Goal: Download file/media: Download file/media

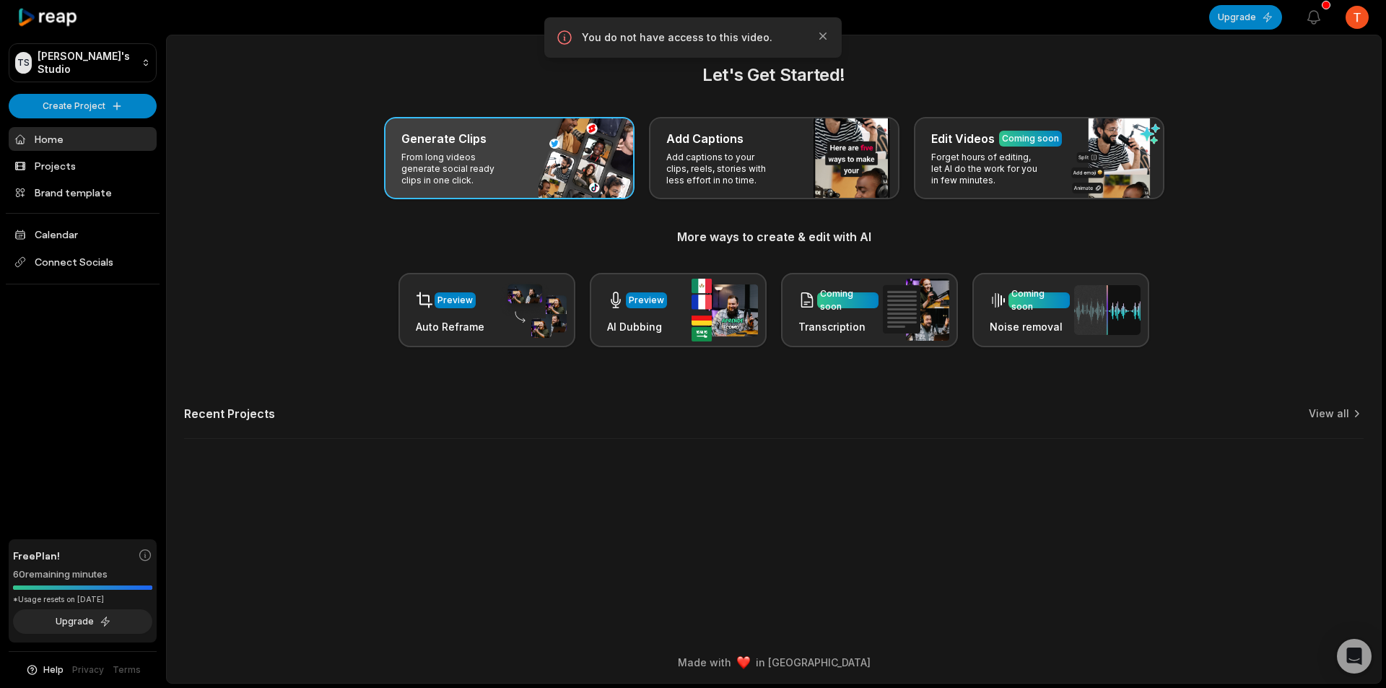
click at [391, 137] on div "Generate Clips From long videos generate social ready clips in one click." at bounding box center [509, 158] width 251 height 82
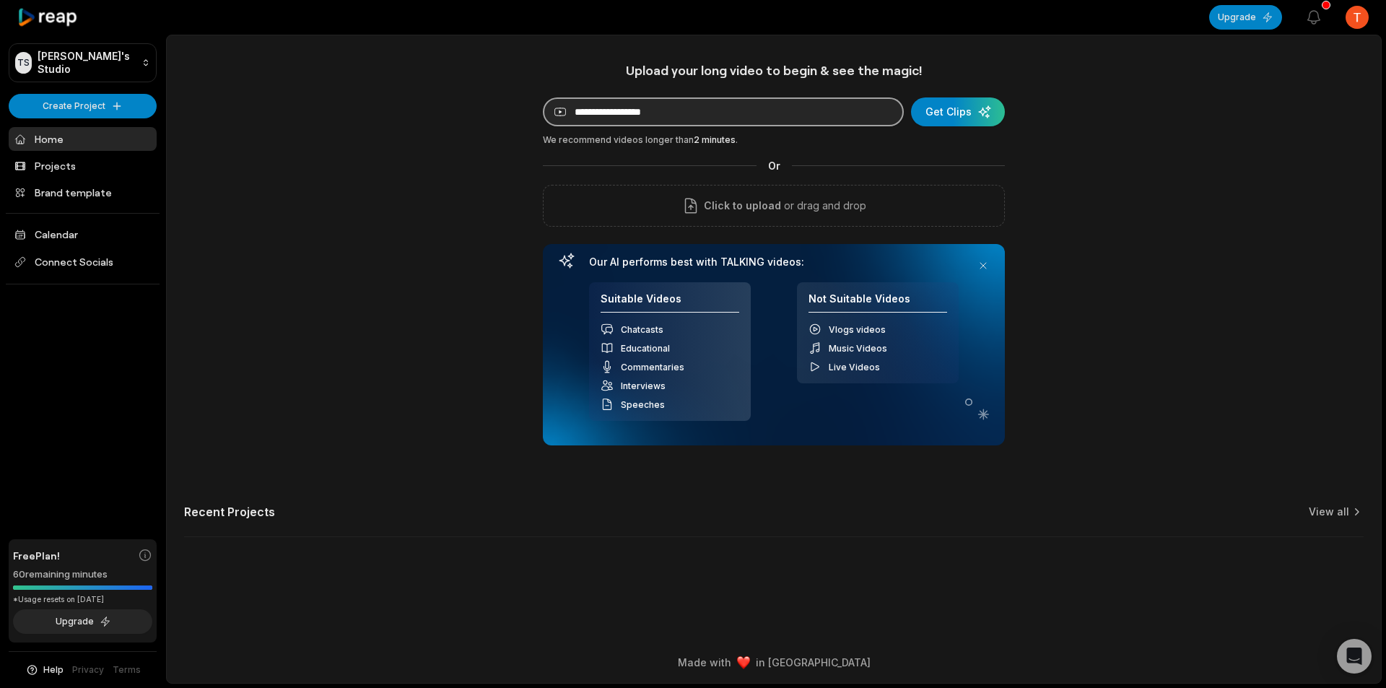
click at [628, 118] on input at bounding box center [723, 111] width 361 height 29
paste input "**********"
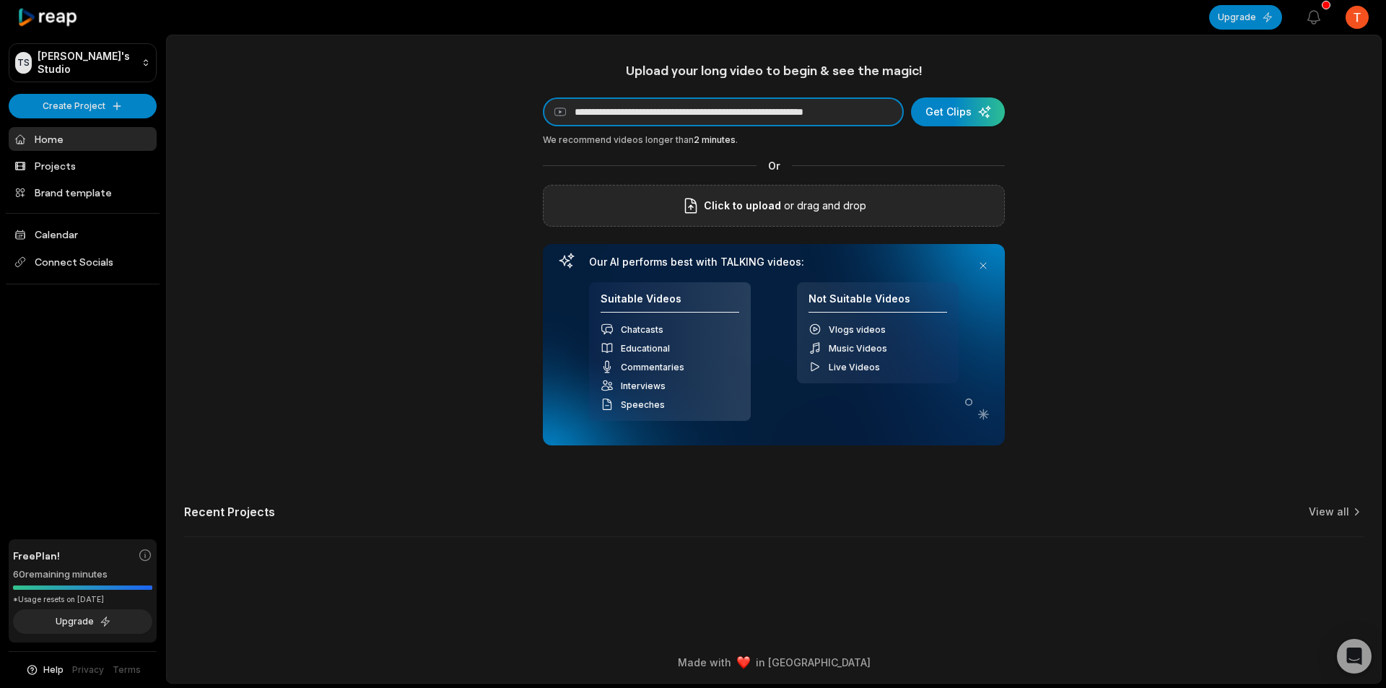
scroll to position [0, 38]
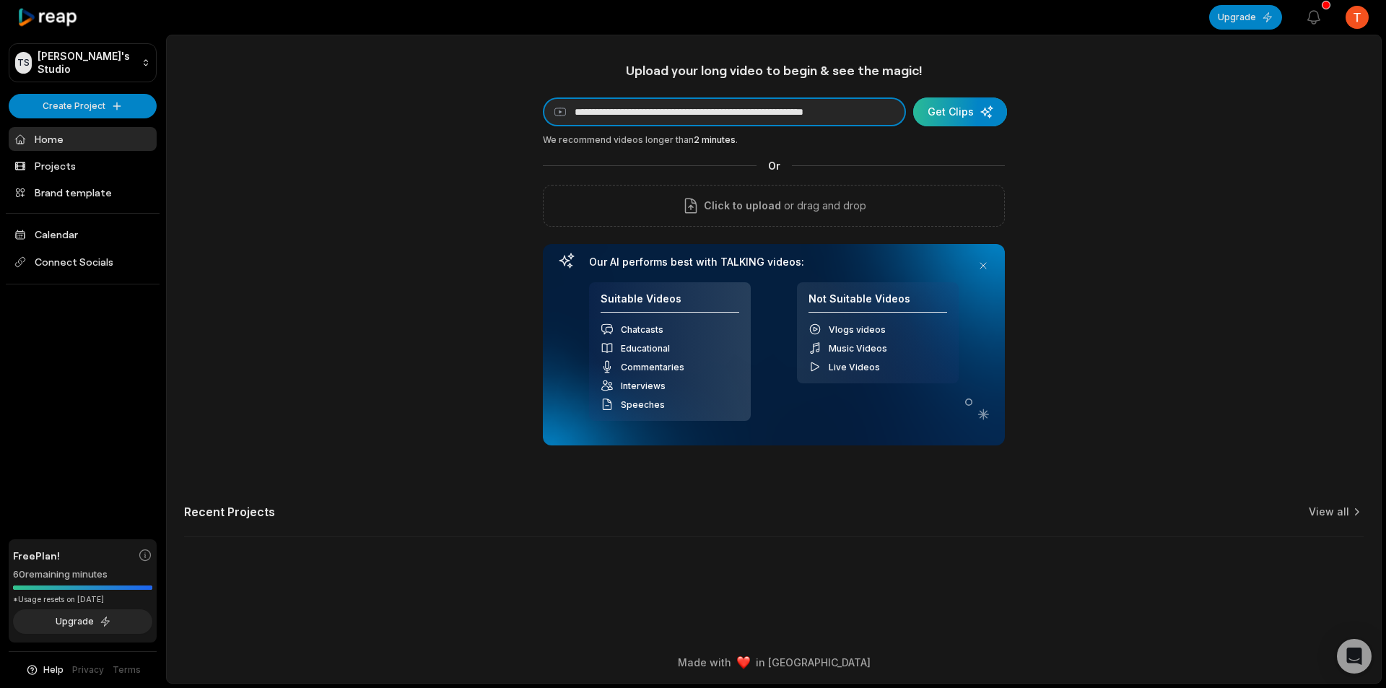
type input "**********"
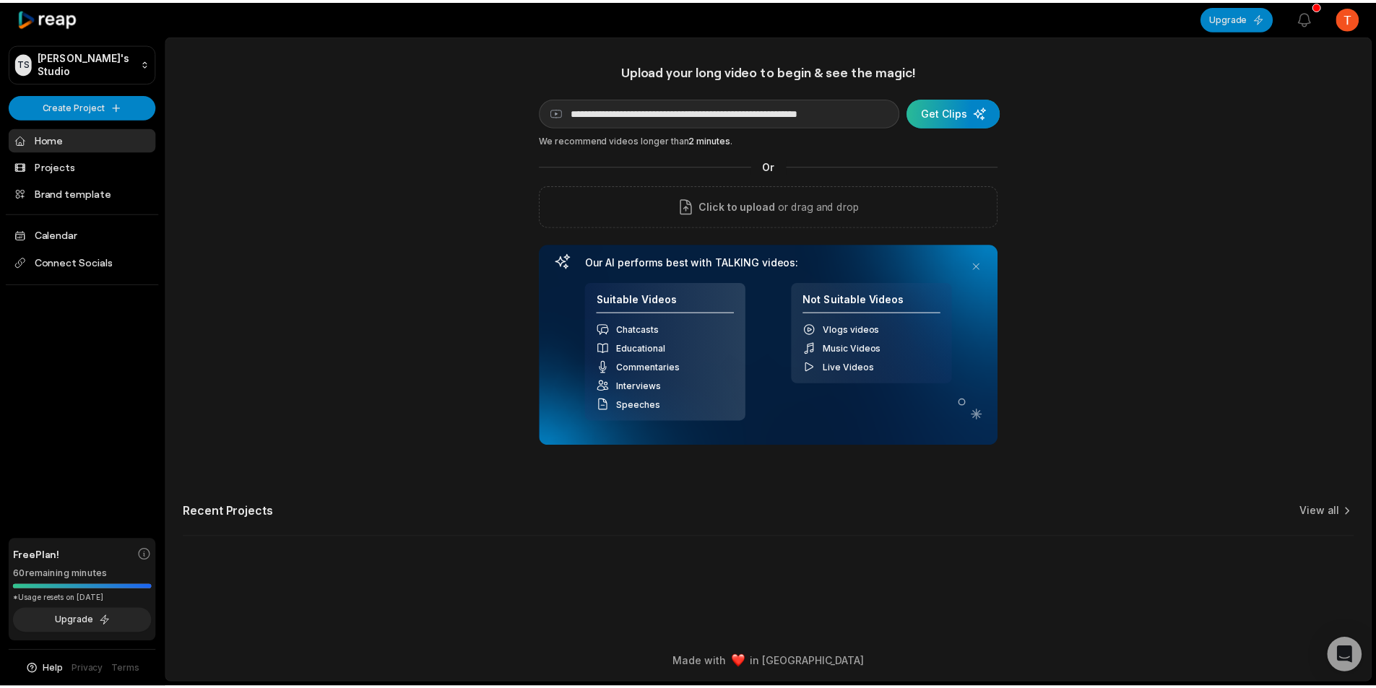
scroll to position [0, 0]
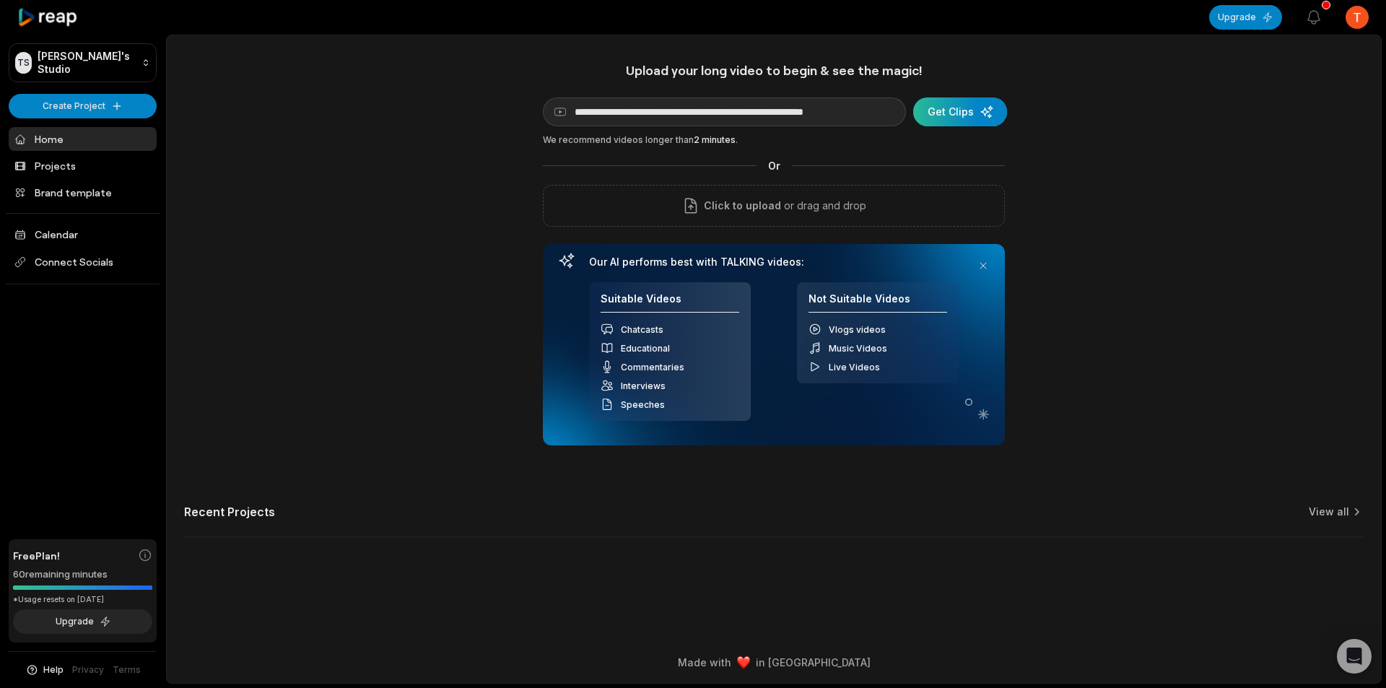
click at [937, 110] on div "submit" at bounding box center [960, 111] width 94 height 29
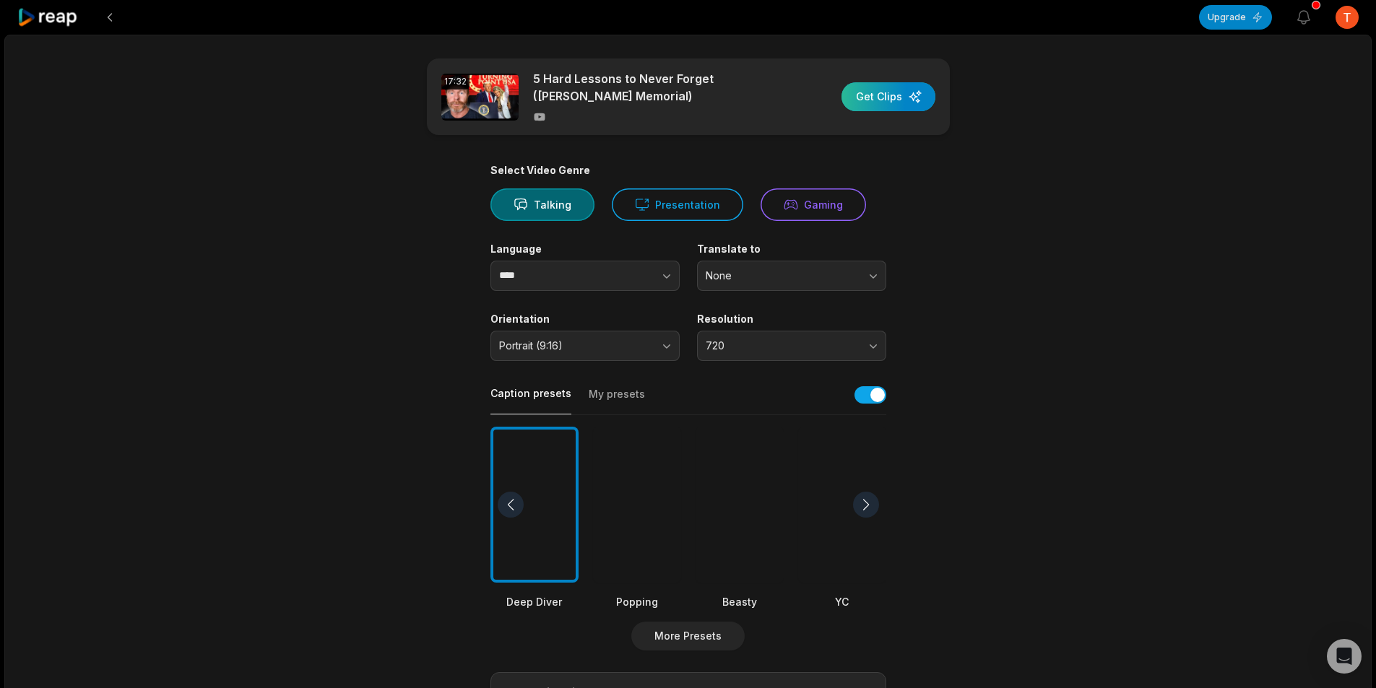
click at [858, 88] on div "button" at bounding box center [888, 96] width 94 height 29
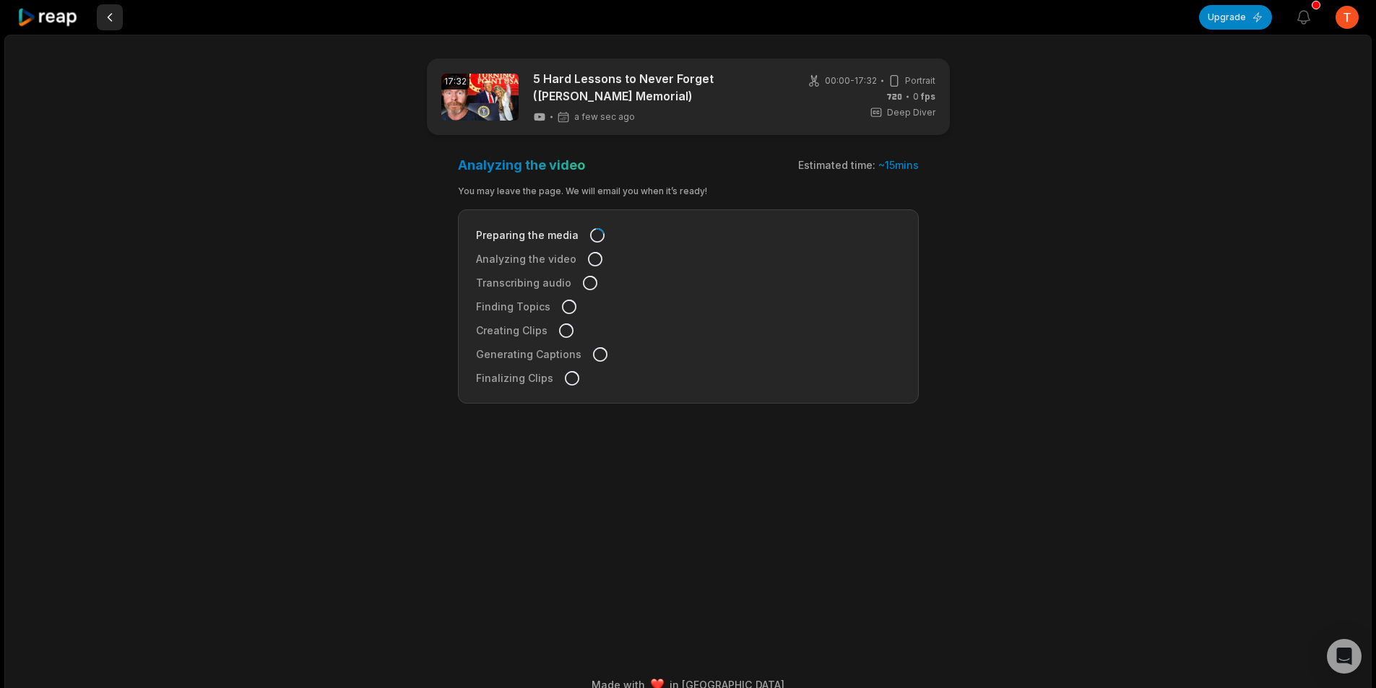
click at [105, 12] on button at bounding box center [110, 17] width 26 height 26
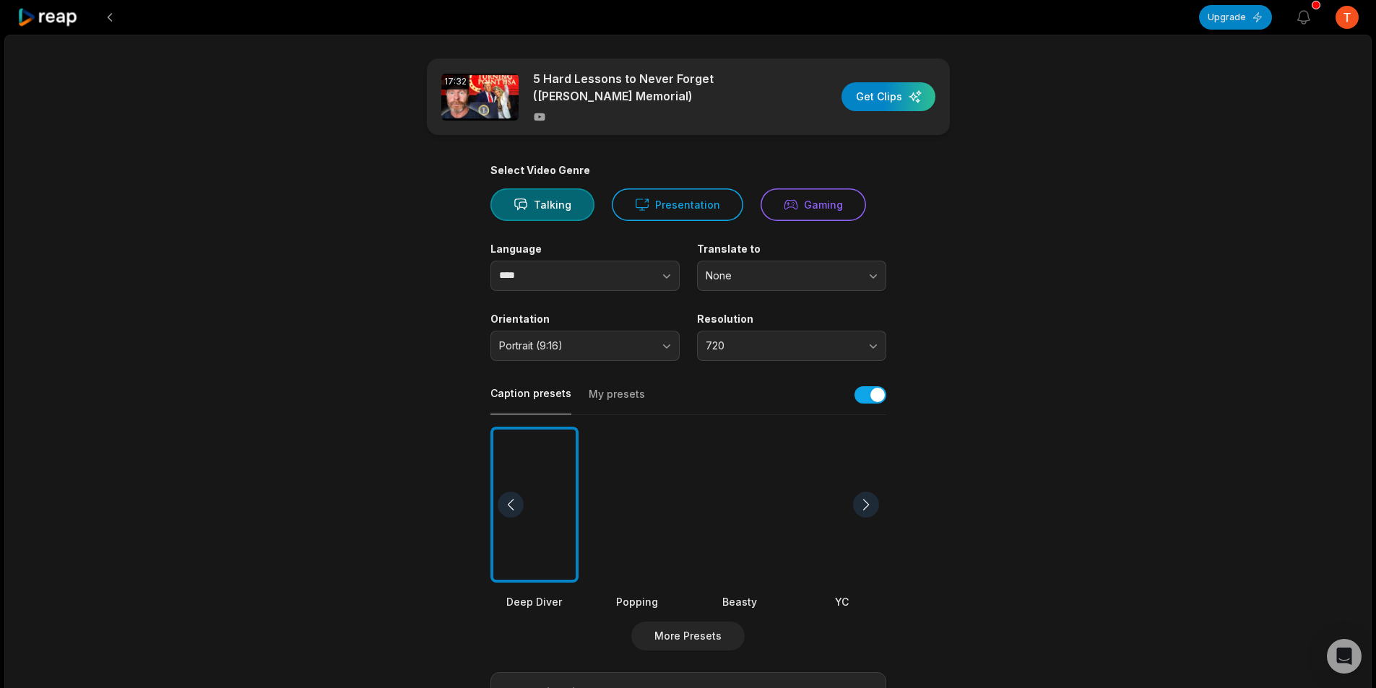
click at [105, 12] on button at bounding box center [110, 17] width 26 height 26
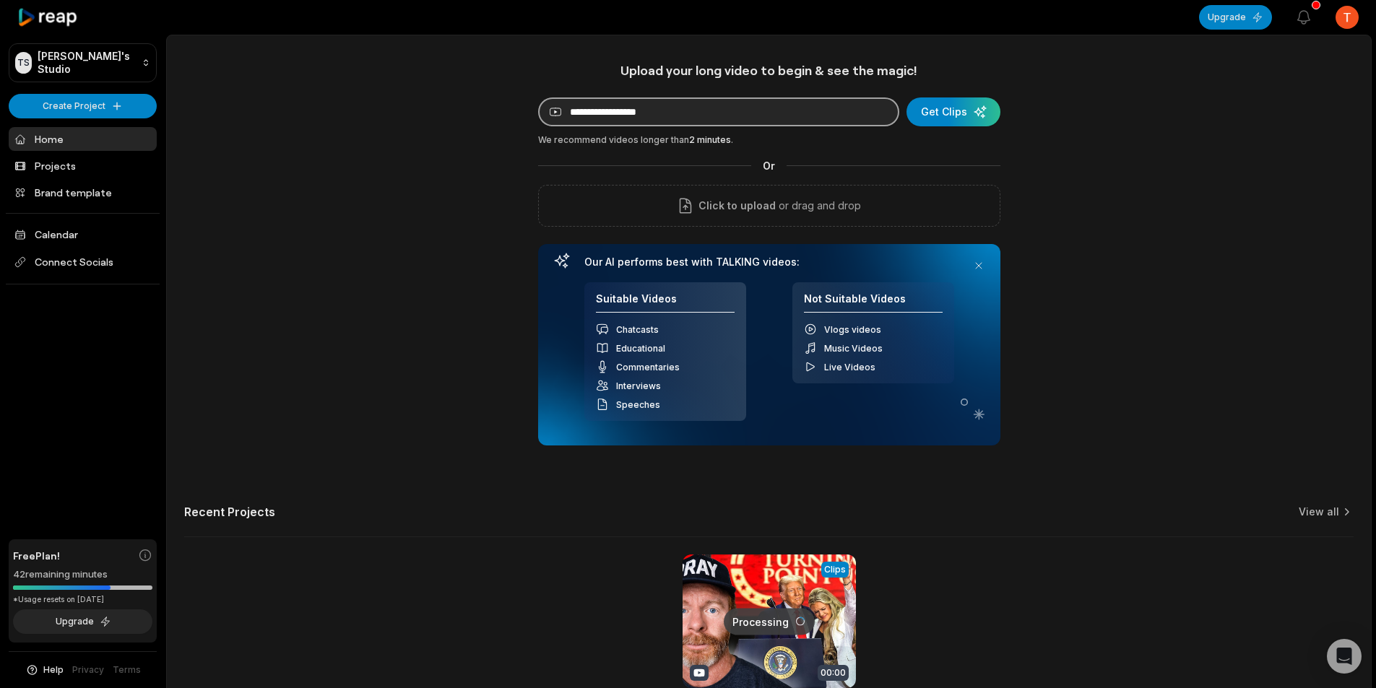
click at [629, 111] on input at bounding box center [718, 111] width 361 height 29
paste input "**********"
type input "**********"
click at [937, 106] on div "submit" at bounding box center [953, 111] width 94 height 29
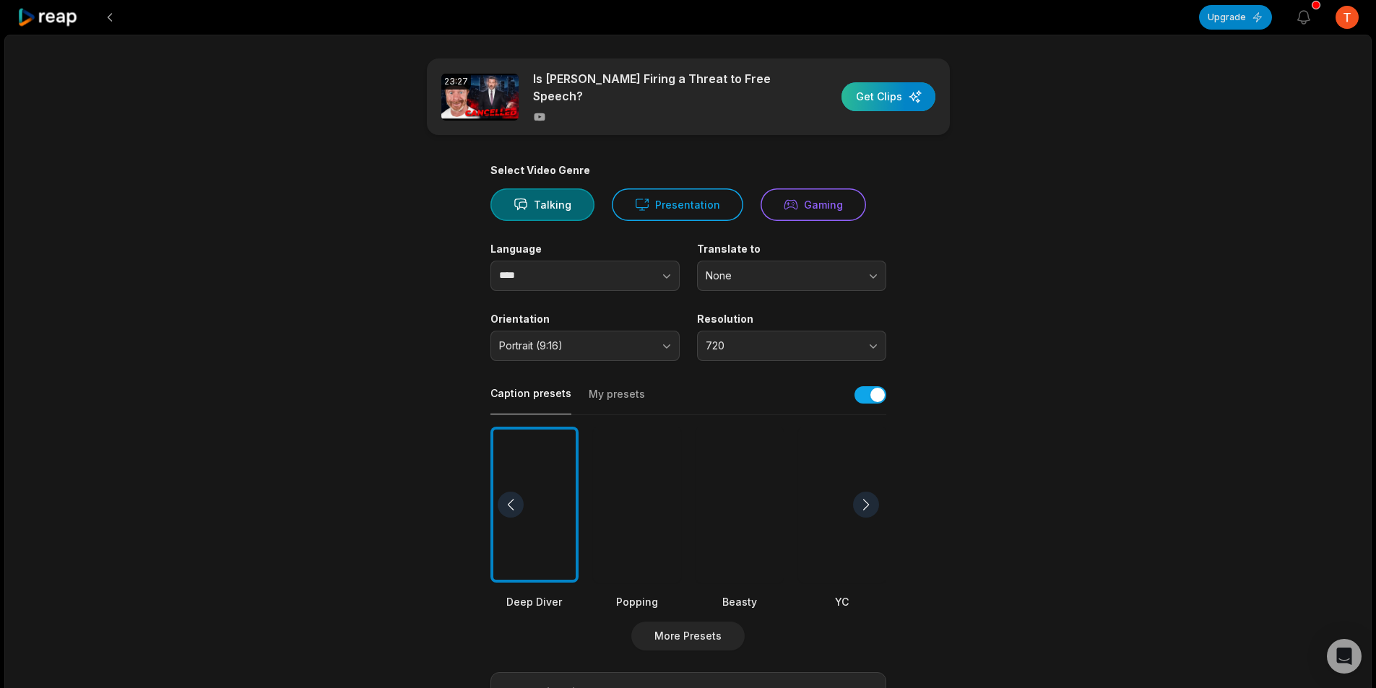
click at [877, 104] on div "button" at bounding box center [888, 96] width 94 height 29
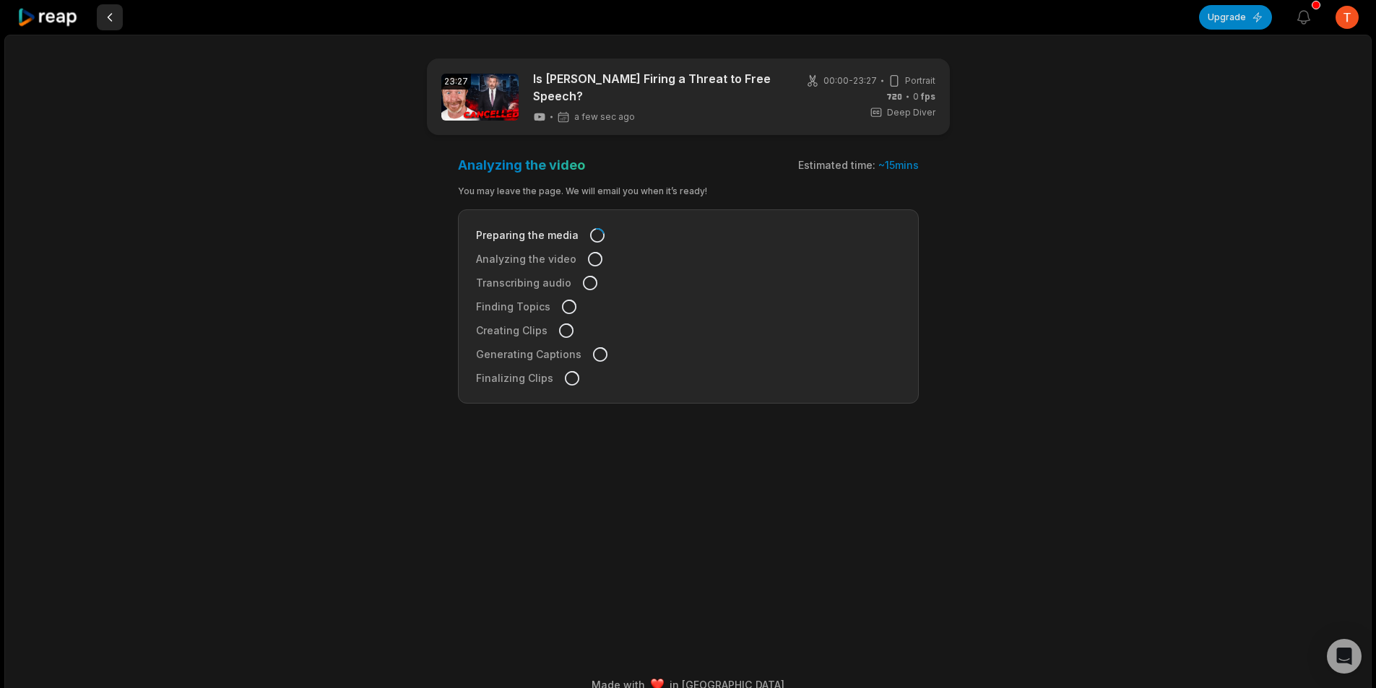
click at [112, 24] on button at bounding box center [110, 17] width 26 height 26
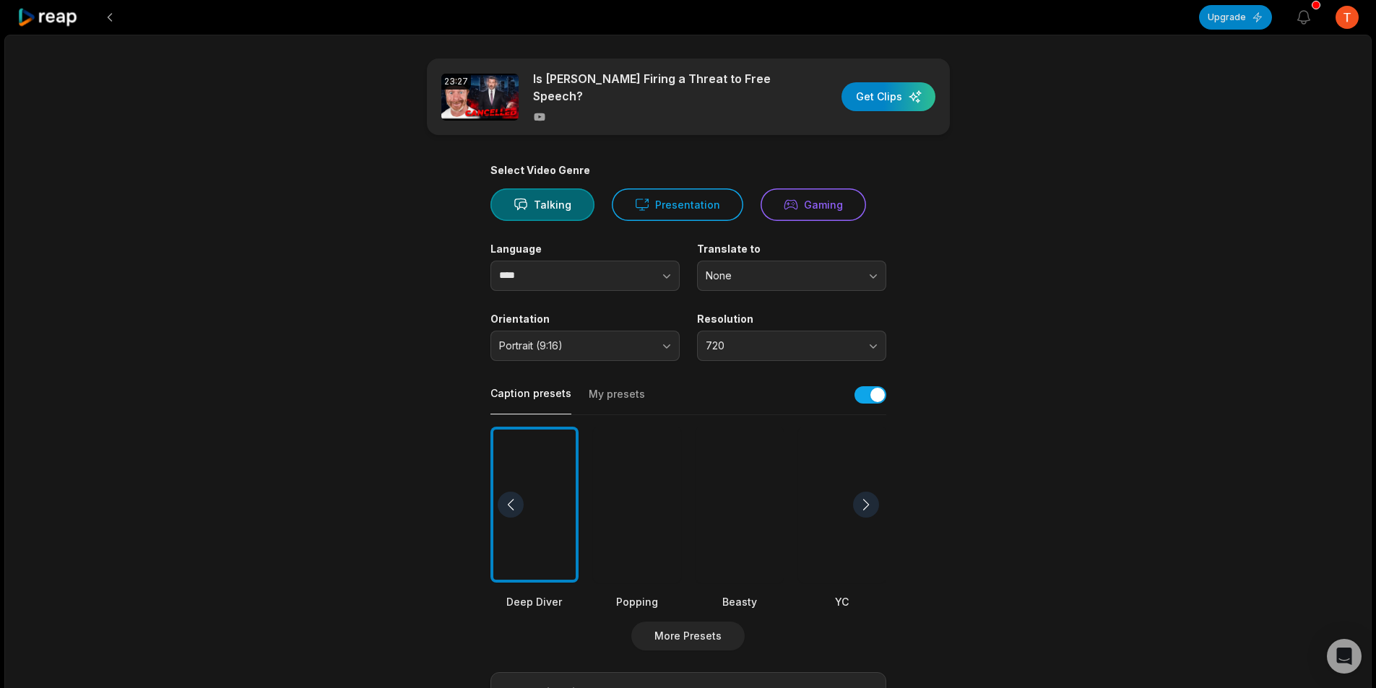
click at [112, 24] on button at bounding box center [110, 17] width 26 height 26
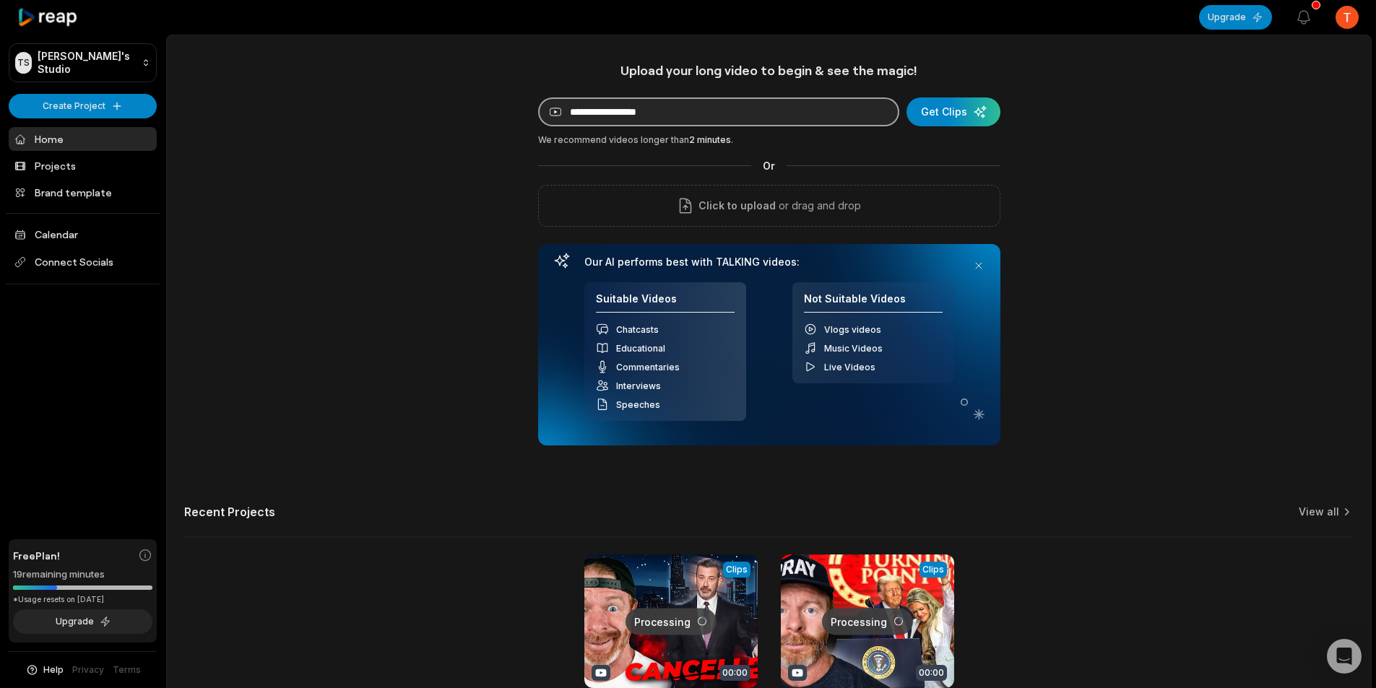
click at [671, 117] on input at bounding box center [718, 111] width 361 height 29
paste input "**********"
type input "**********"
click at [950, 110] on div "submit" at bounding box center [953, 111] width 94 height 29
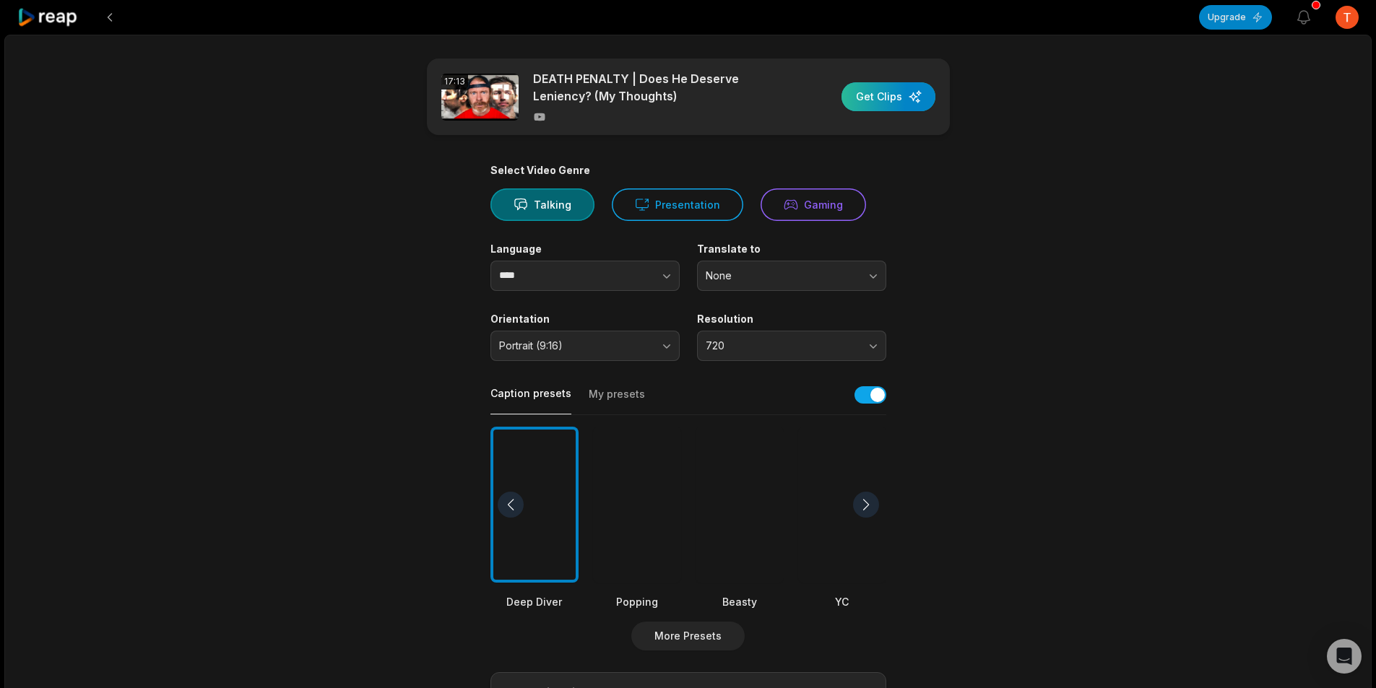
click at [871, 105] on div "button" at bounding box center [888, 96] width 94 height 29
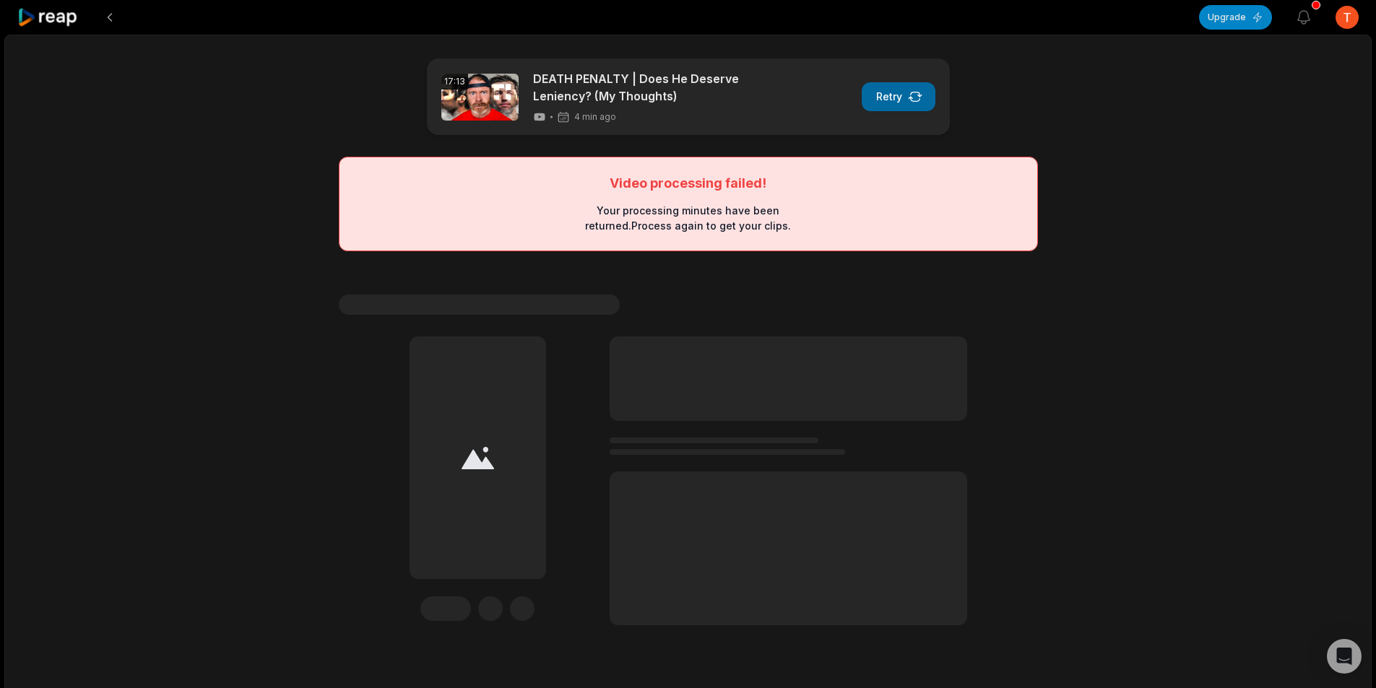
click at [898, 96] on button "Retry" at bounding box center [899, 96] width 74 height 29
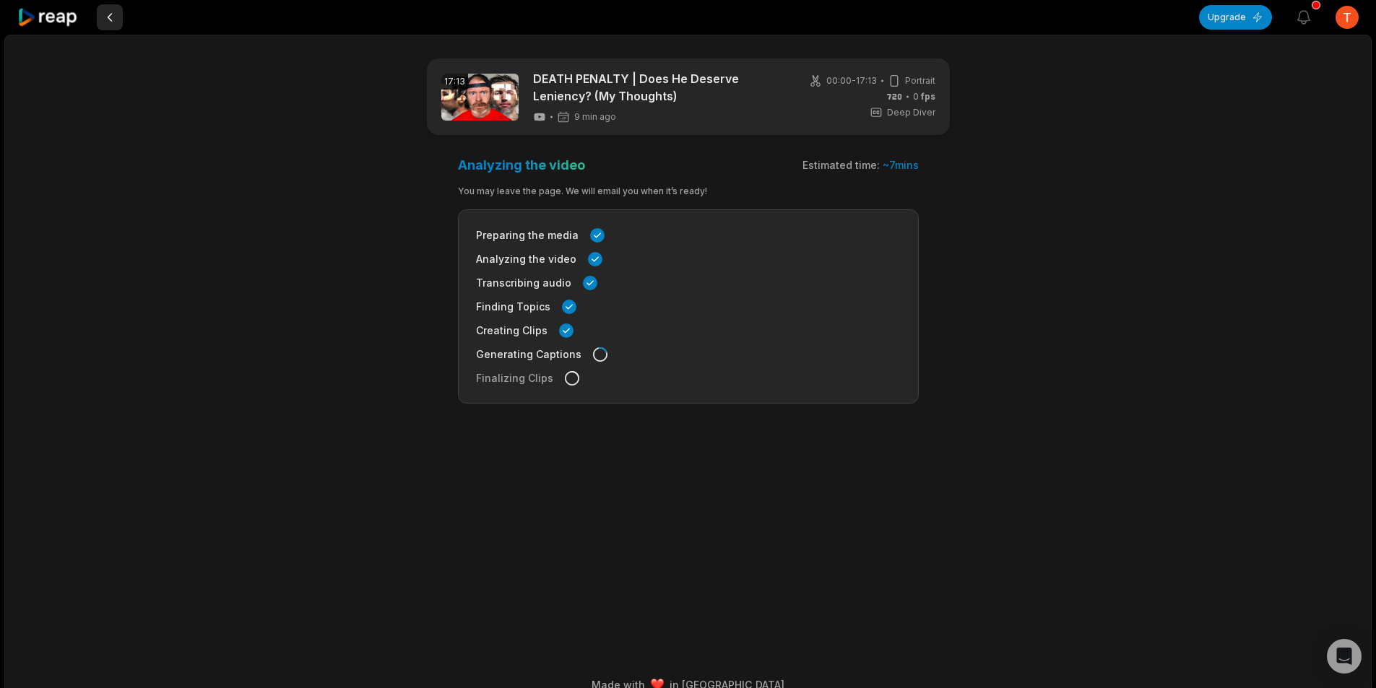
click at [107, 22] on button at bounding box center [110, 17] width 26 height 26
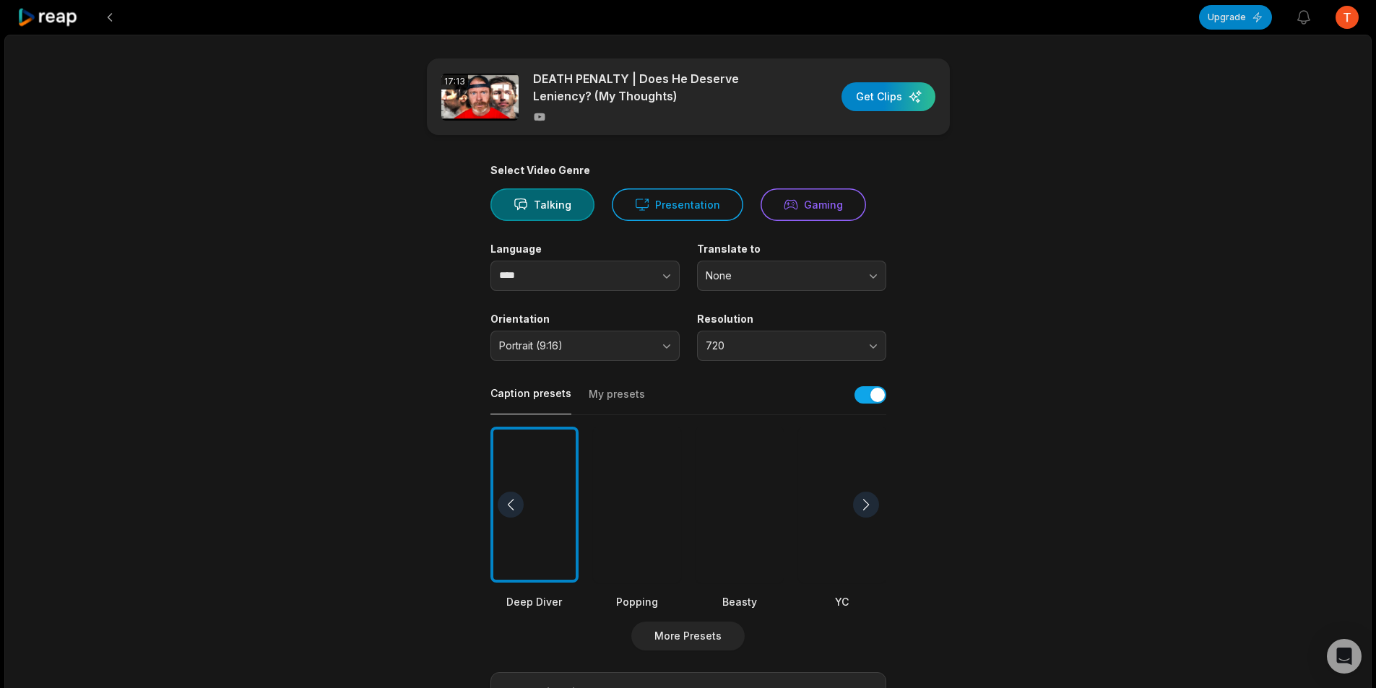
click at [107, 22] on button at bounding box center [110, 17] width 26 height 26
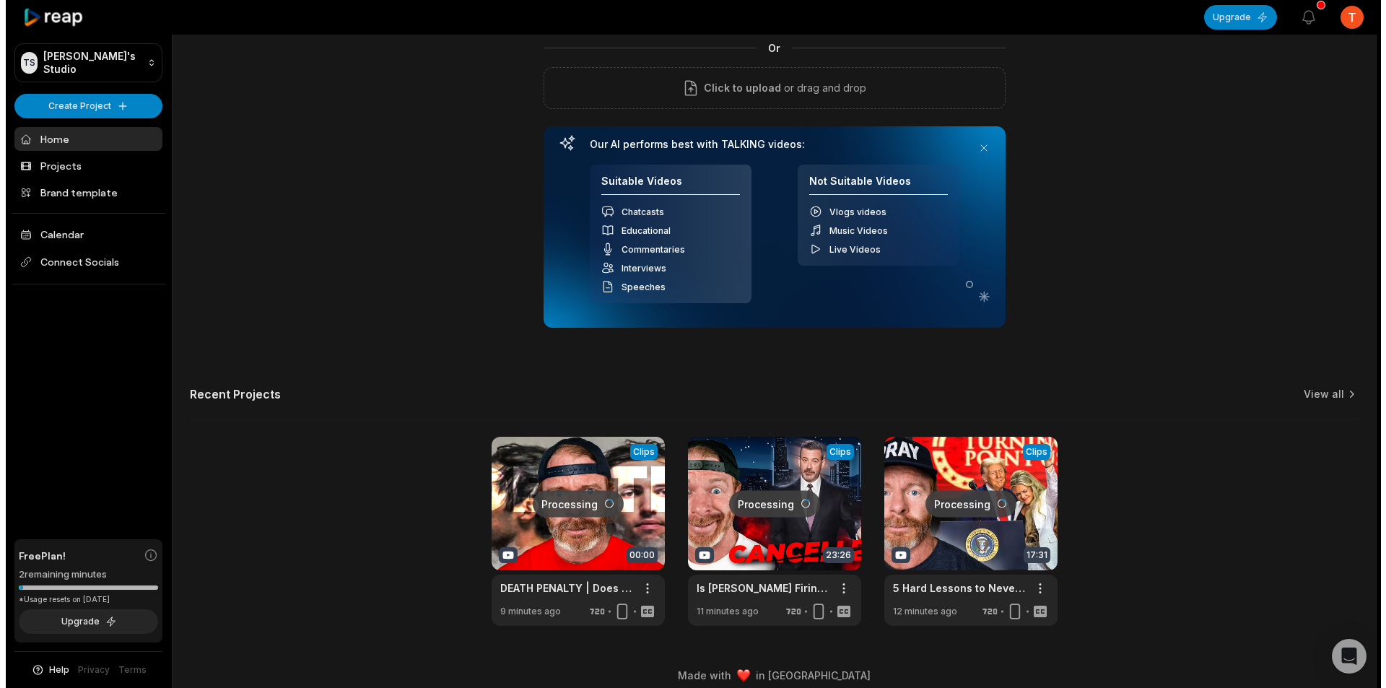
scroll to position [131, 0]
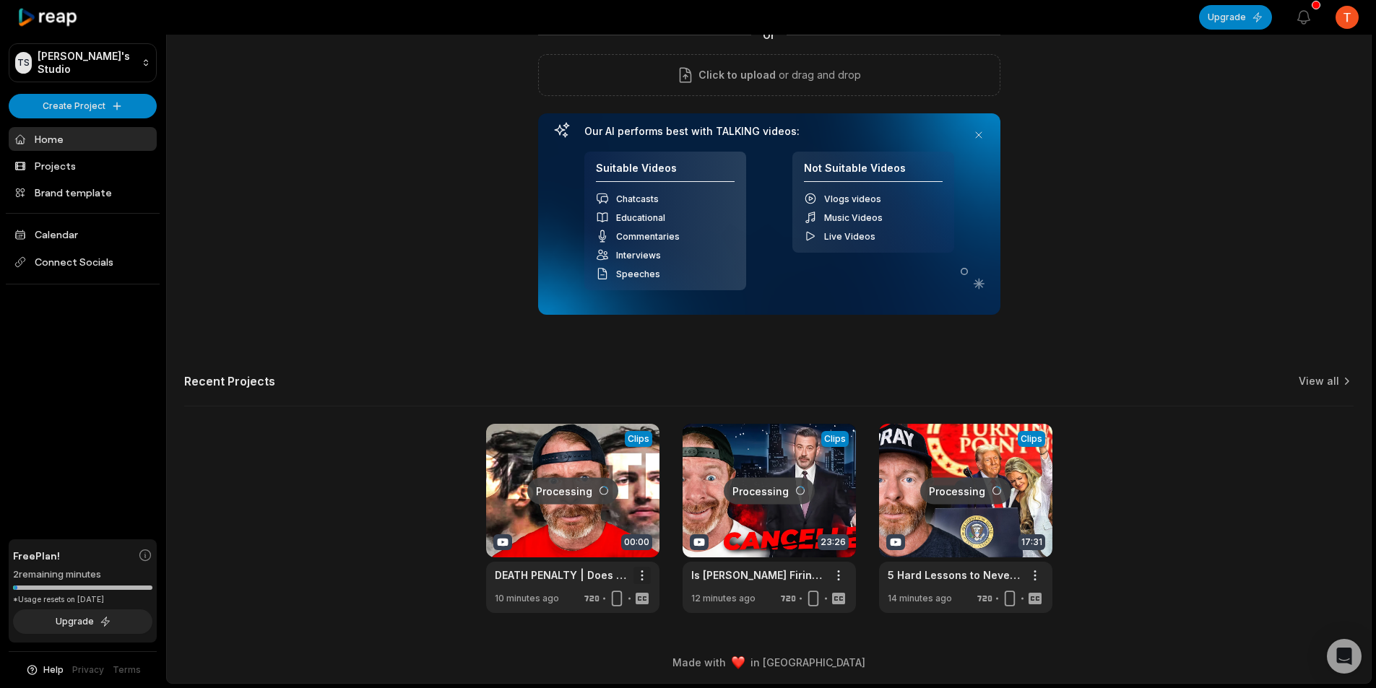
click at [643, 557] on html "TS Tuyetuyen's Studio Create Project Home Projects Brand template Calendar Conn…" at bounding box center [688, 213] width 1376 height 688
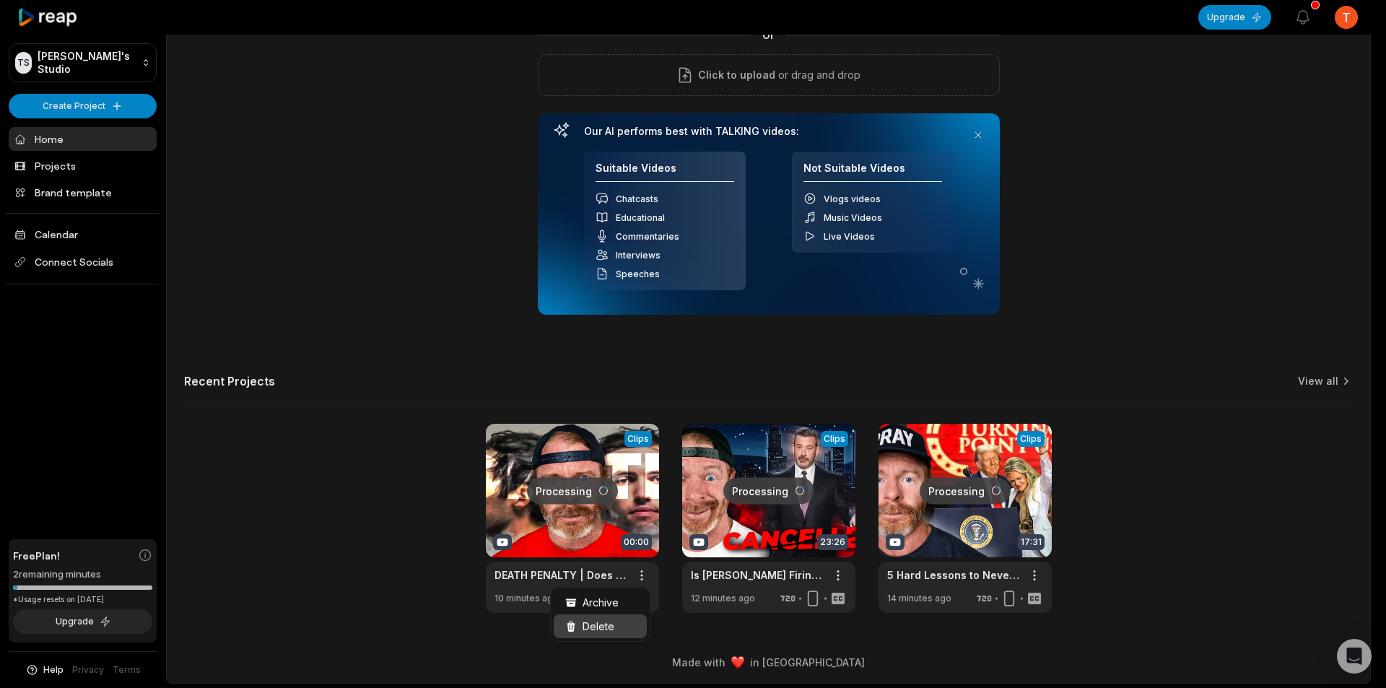
click at [607, 623] on span "Delete" at bounding box center [599, 626] width 32 height 15
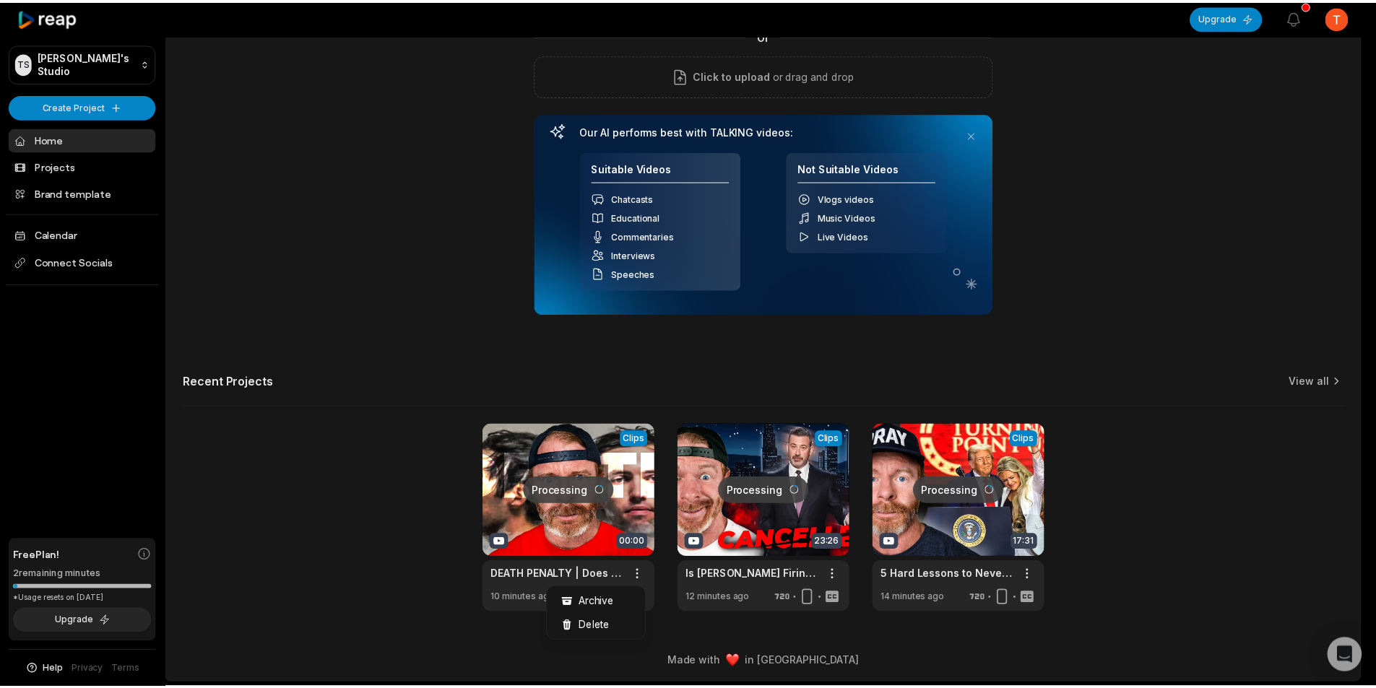
scroll to position [0, 0]
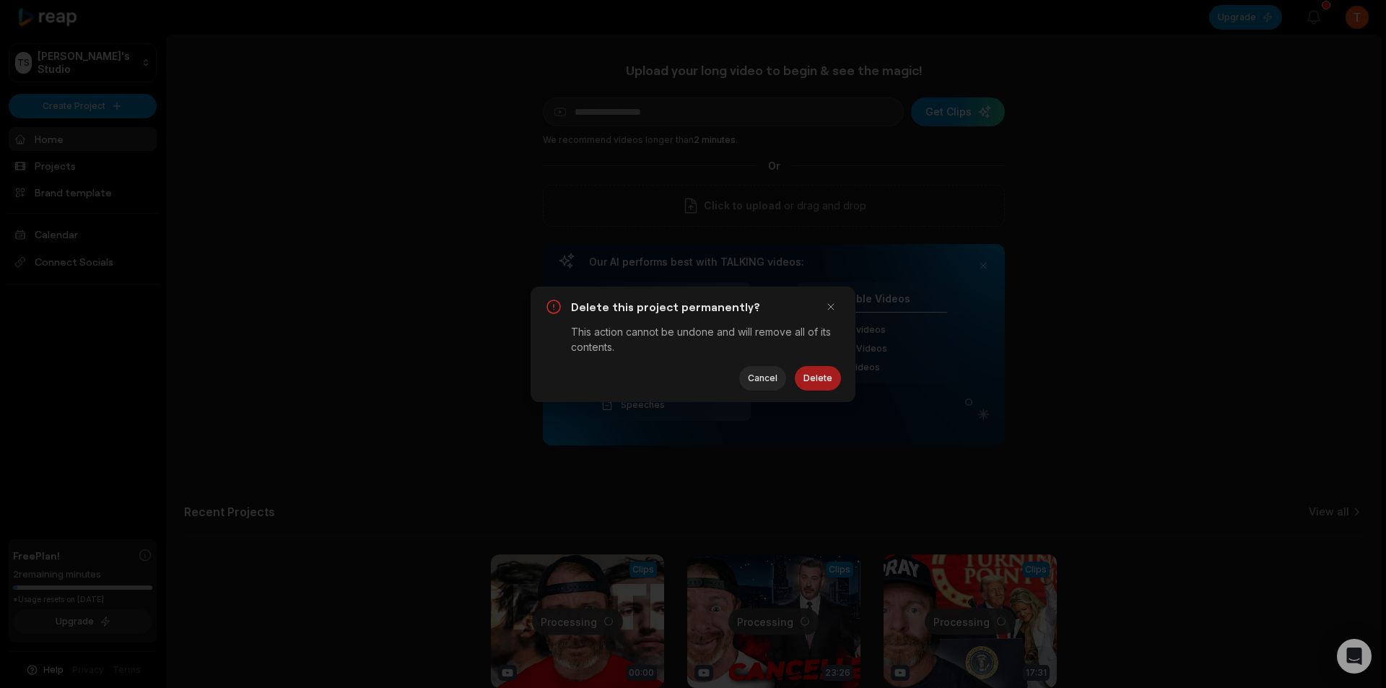
click at [811, 379] on button "Delete" at bounding box center [818, 378] width 46 height 25
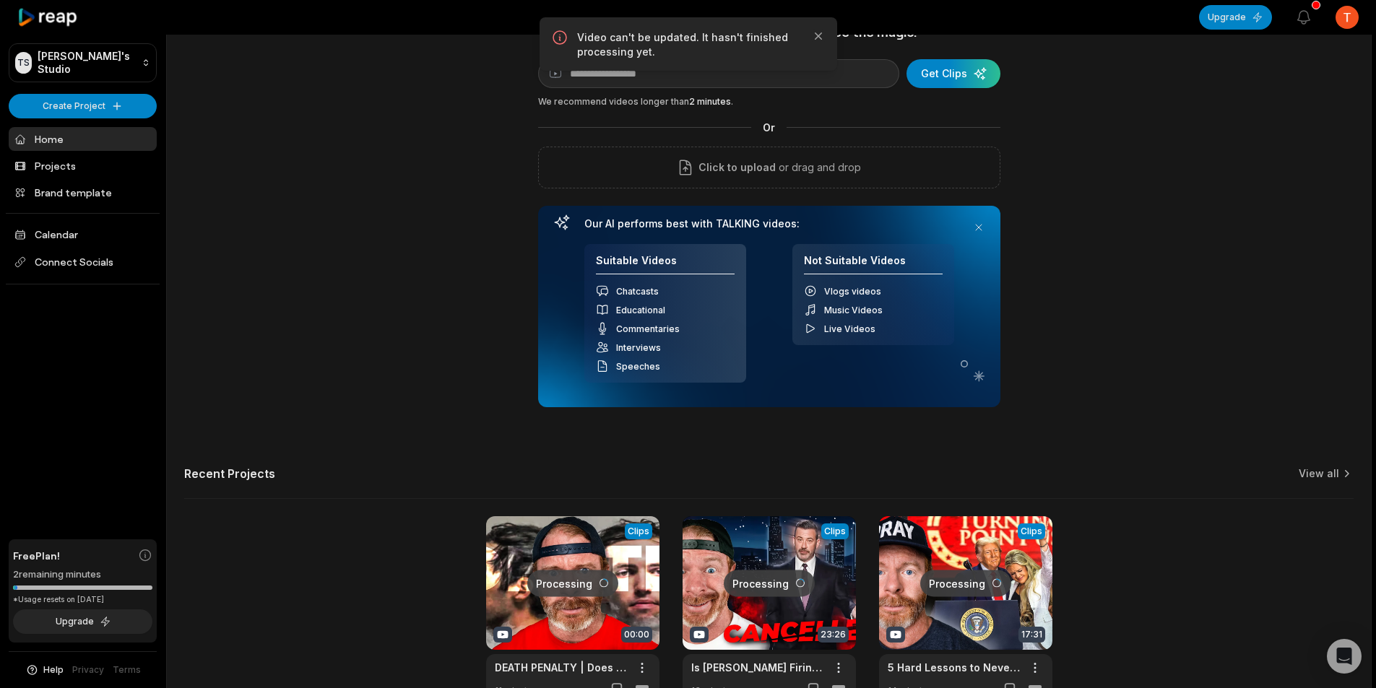
scroll to position [131, 0]
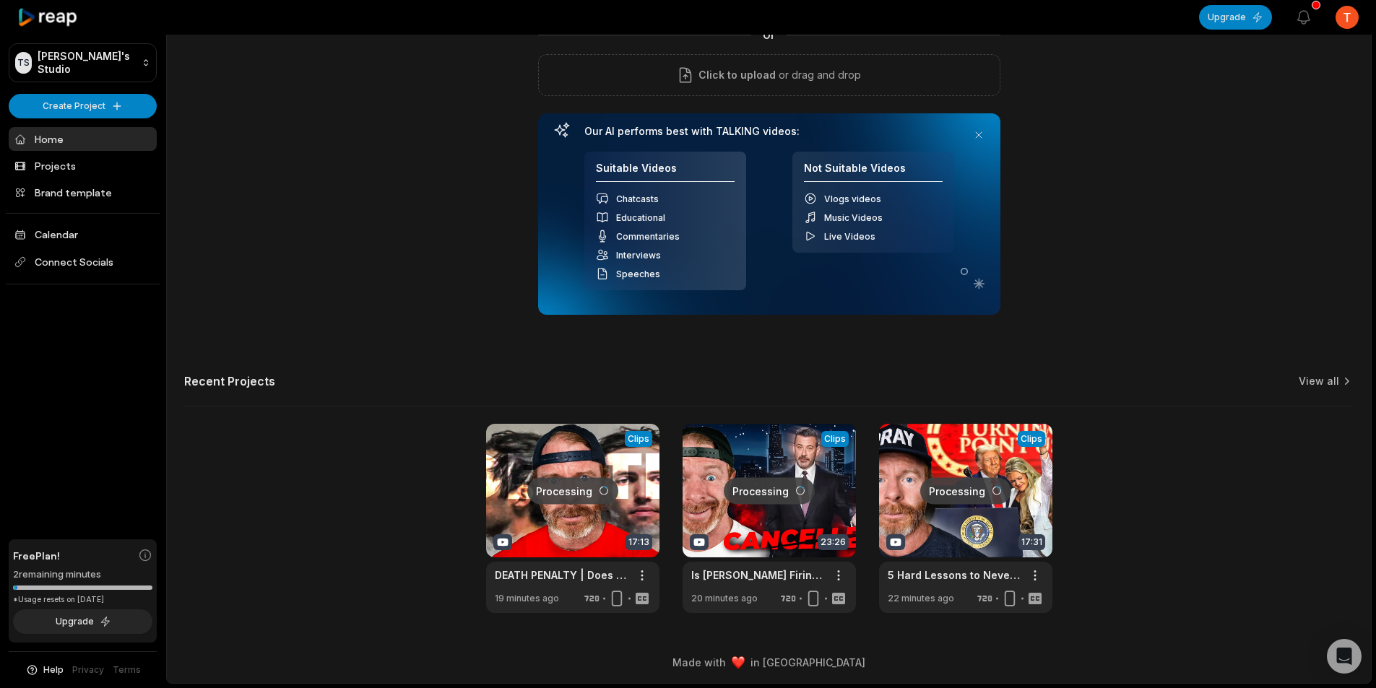
click at [590, 451] on link at bounding box center [572, 518] width 173 height 189
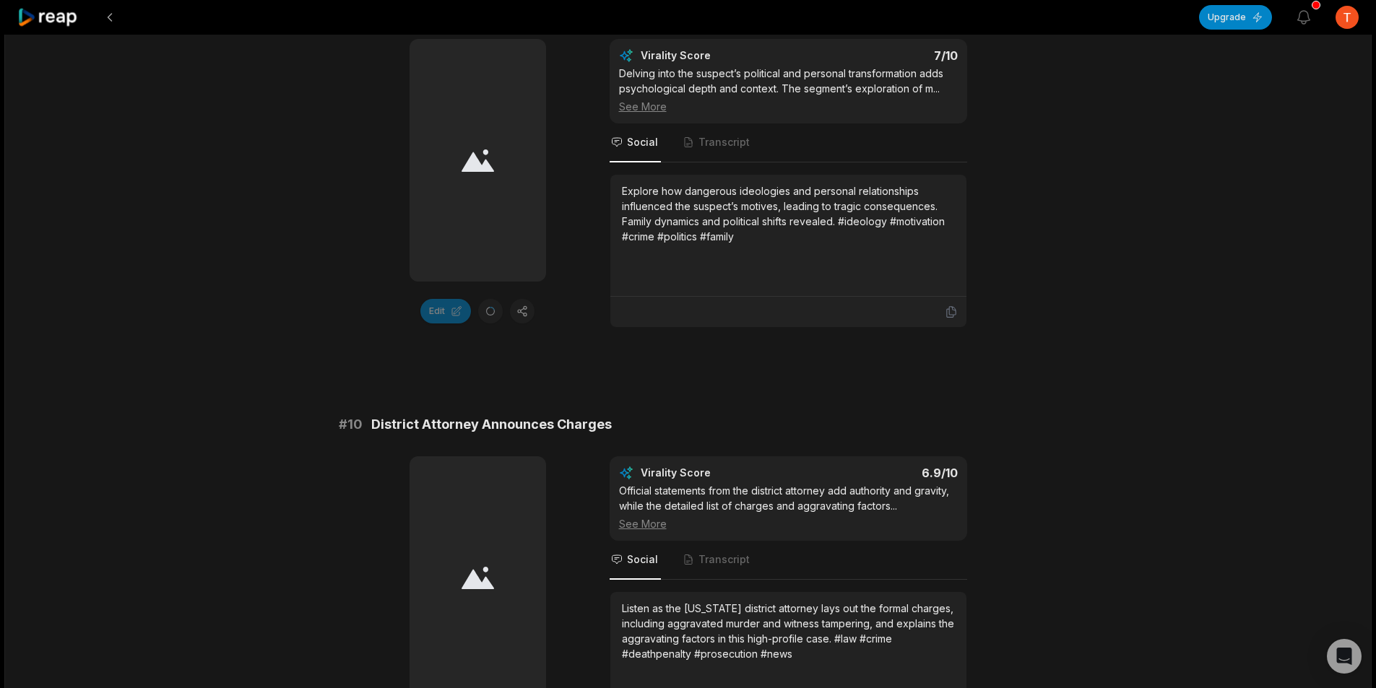
scroll to position [3853, 0]
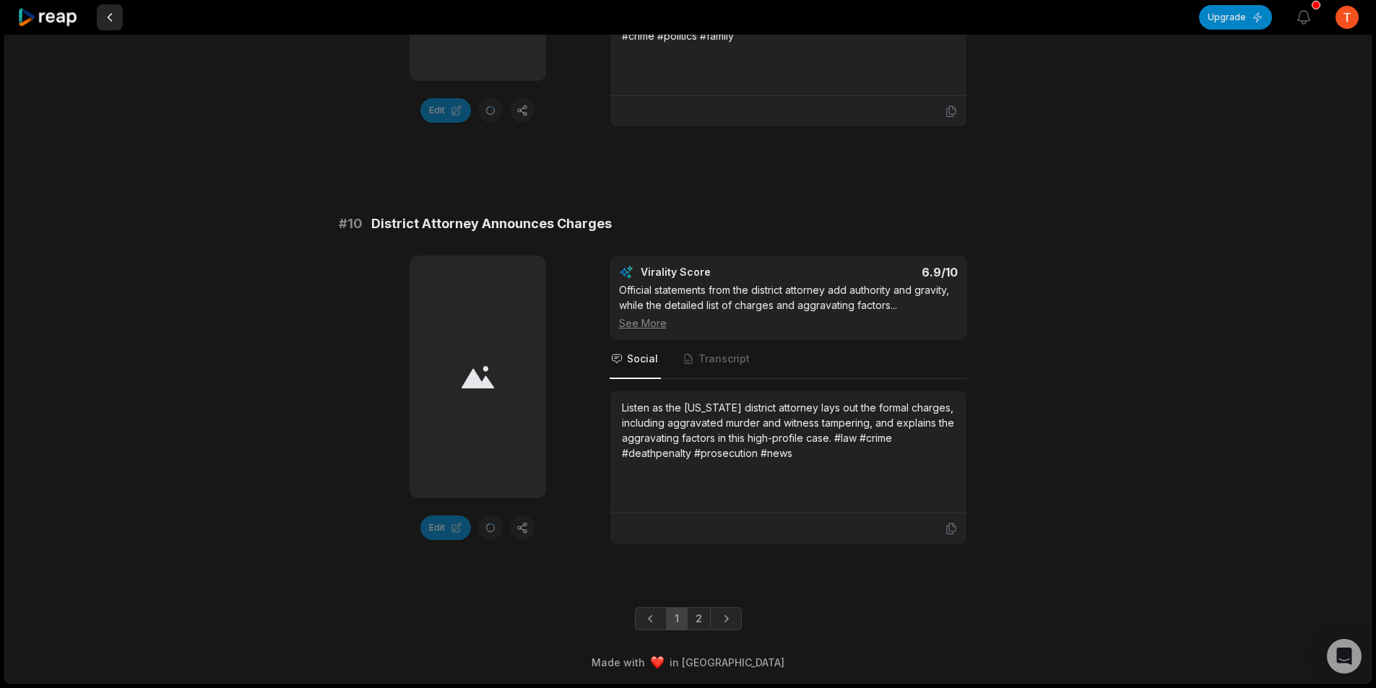
click at [114, 14] on button at bounding box center [110, 17] width 26 height 26
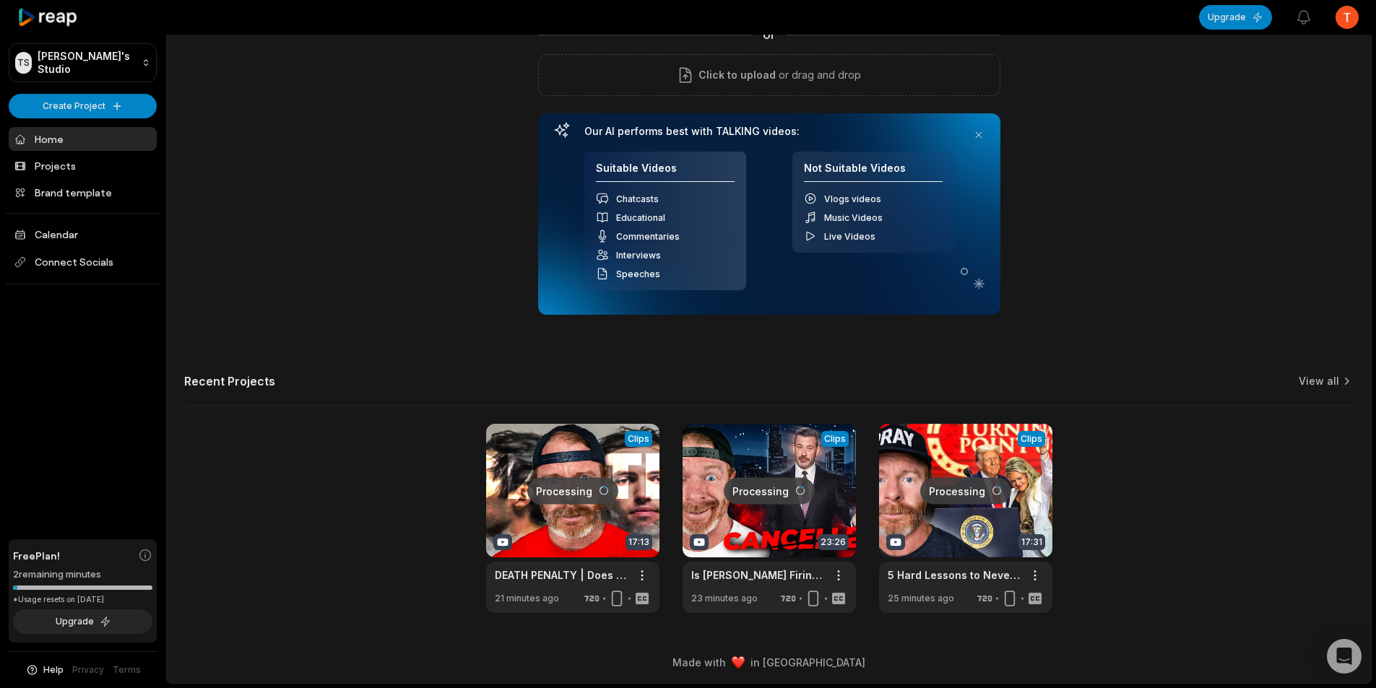
scroll to position [131, 0]
click at [593, 523] on link at bounding box center [572, 518] width 173 height 189
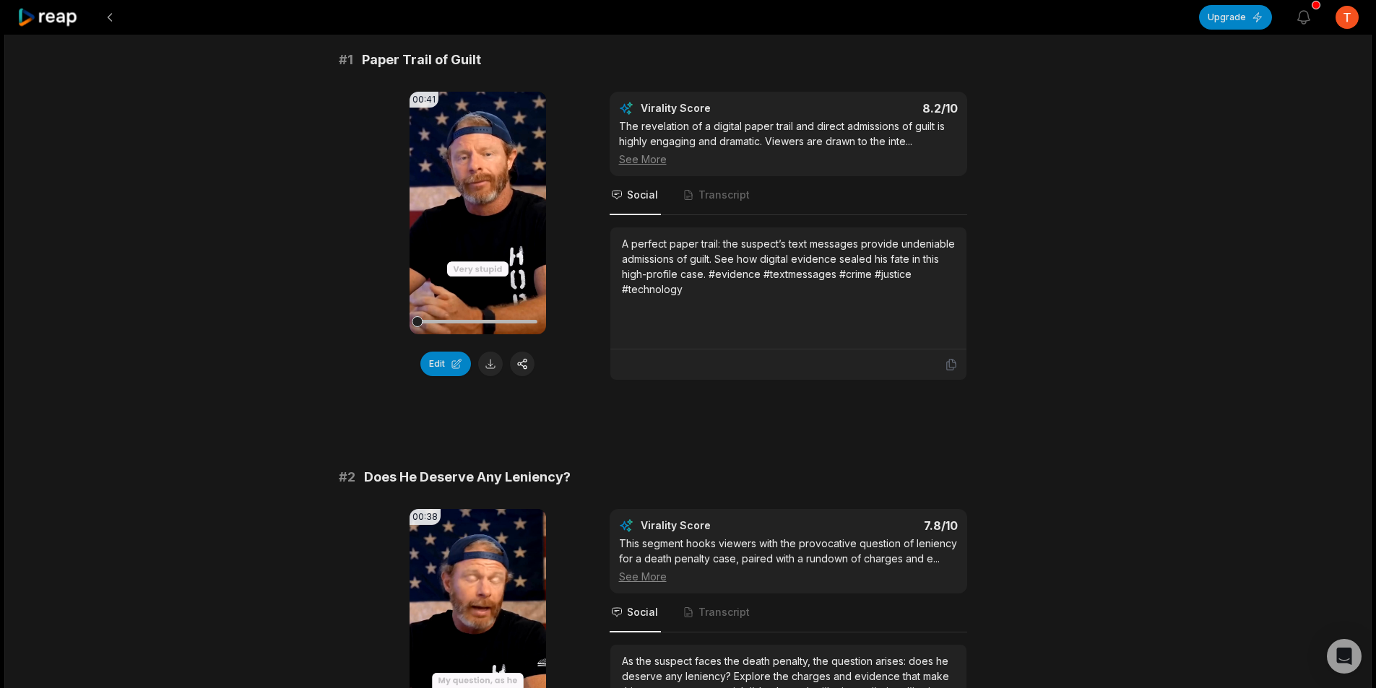
scroll to position [144, 0]
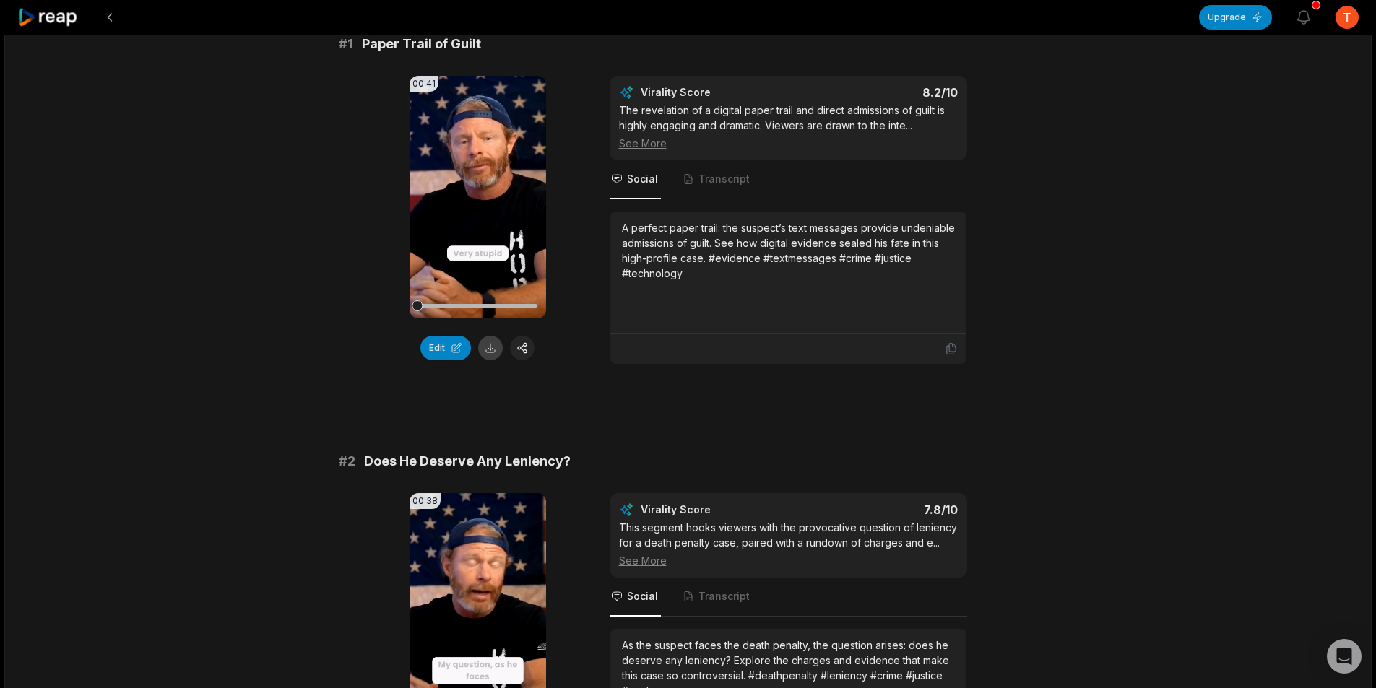
click at [491, 351] on button at bounding box center [490, 348] width 25 height 25
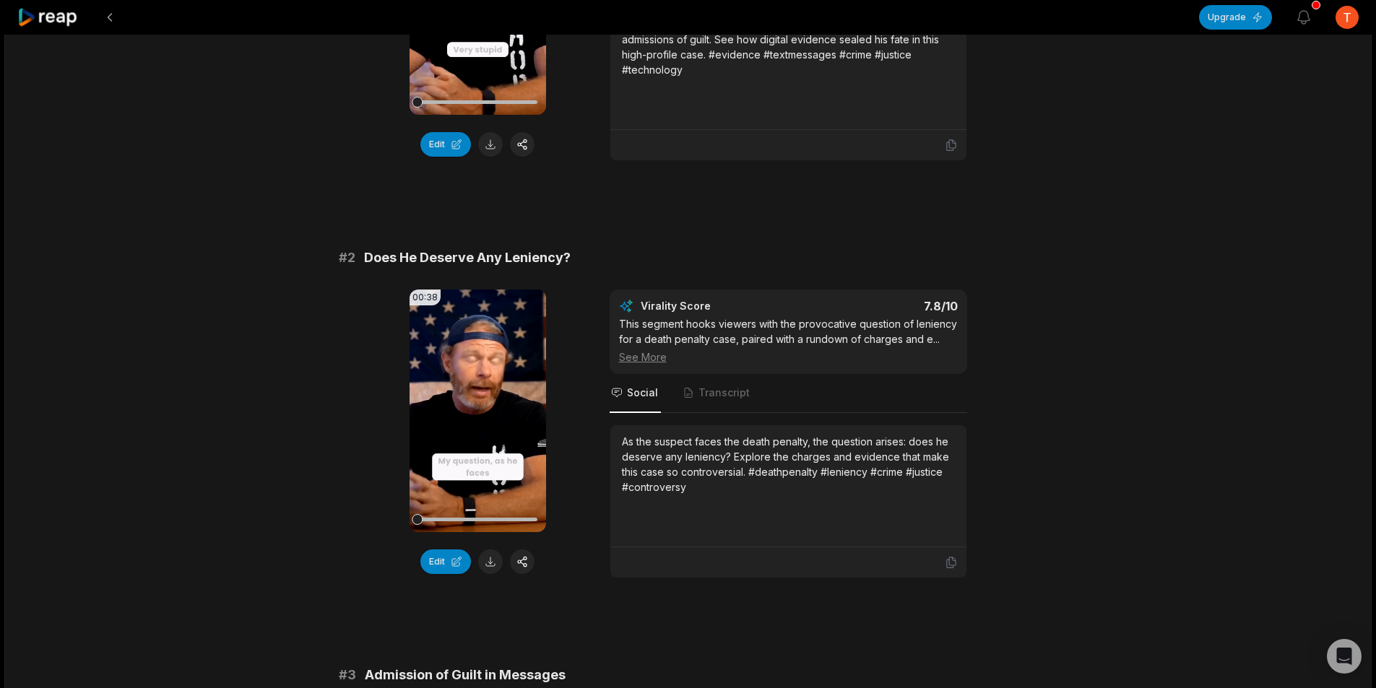
scroll to position [433, 0]
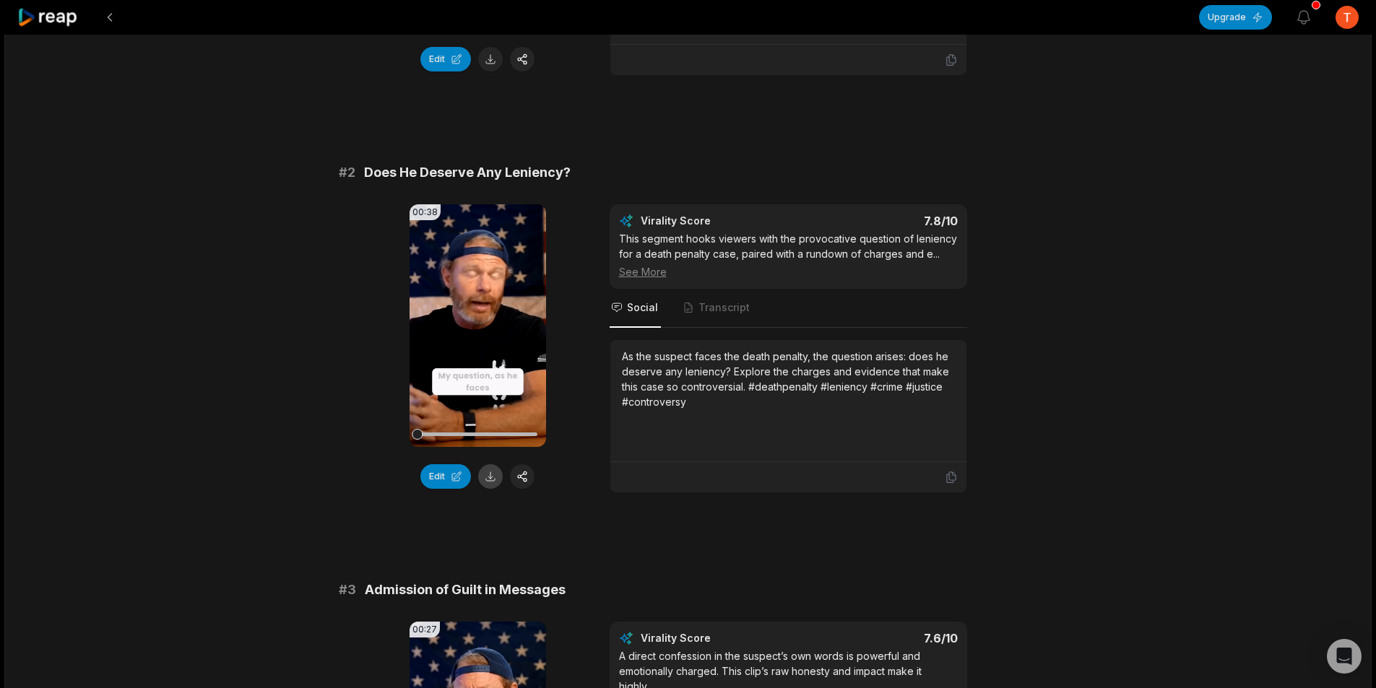
click at [489, 481] on button at bounding box center [490, 476] width 25 height 25
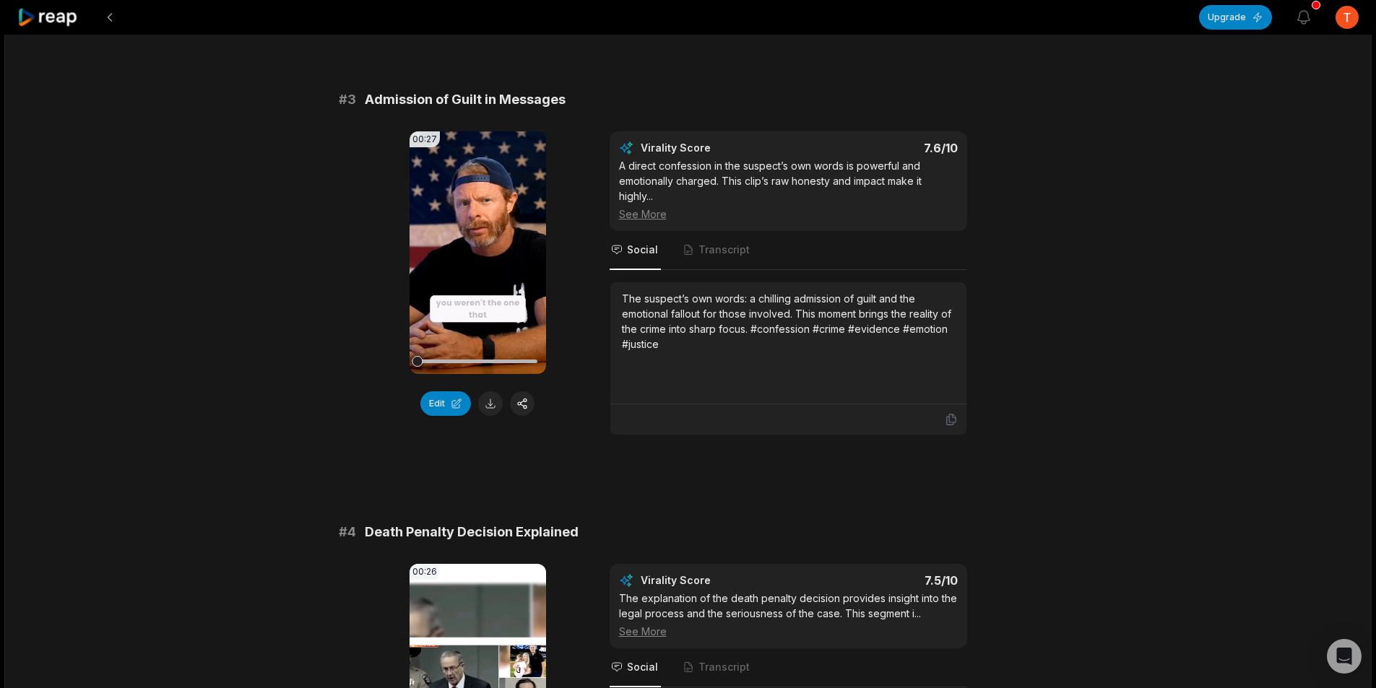
scroll to position [1011, 0]
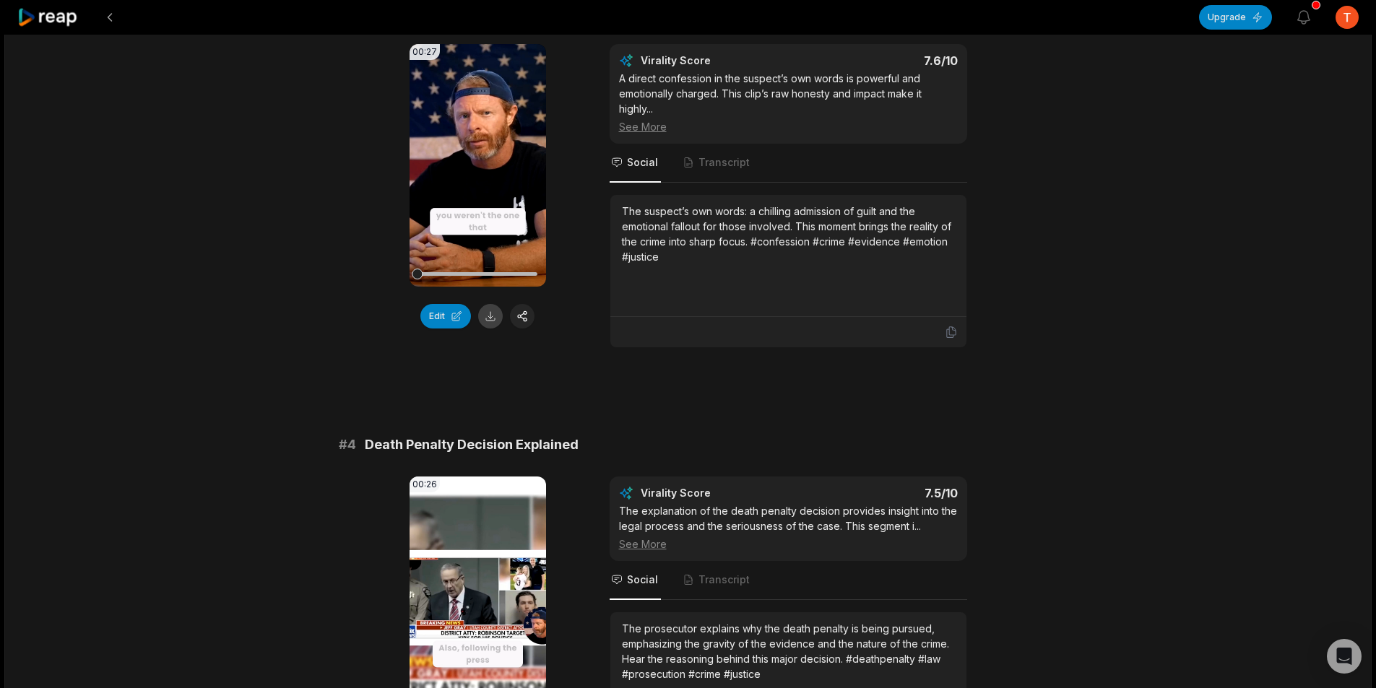
click at [486, 319] on button at bounding box center [490, 316] width 25 height 25
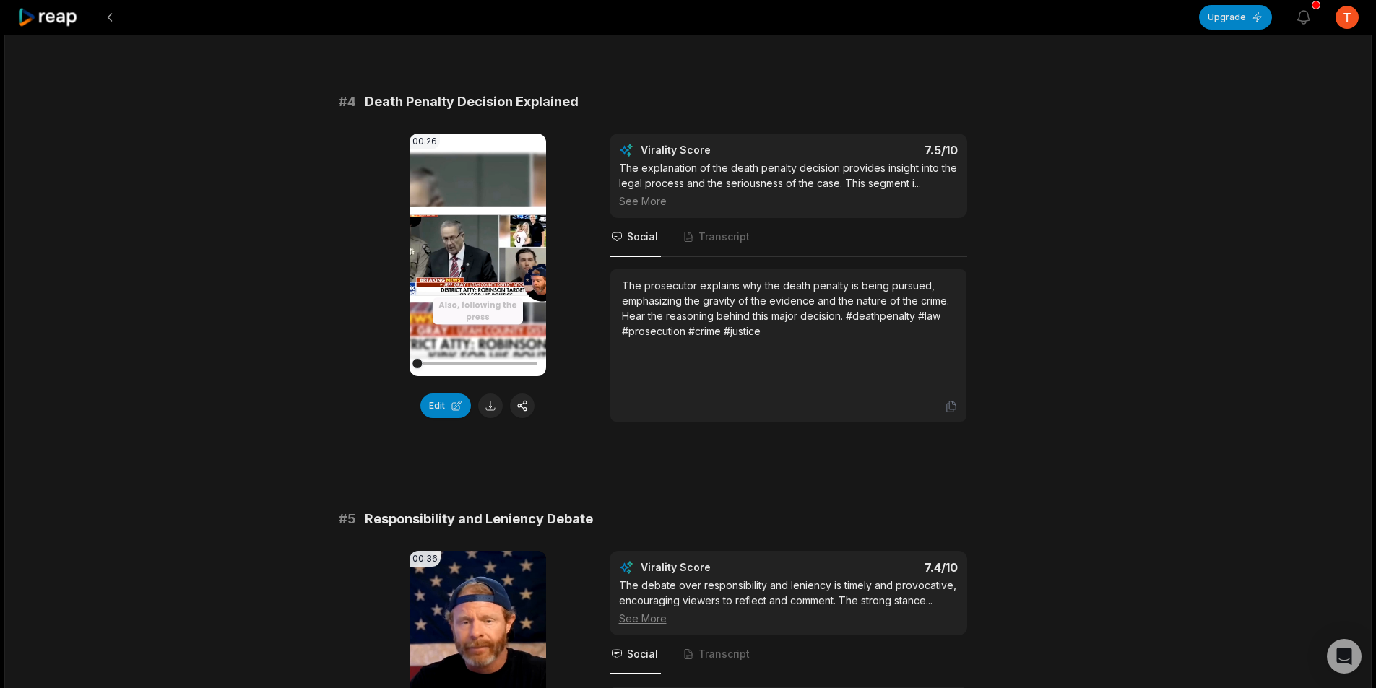
scroll to position [1372, 0]
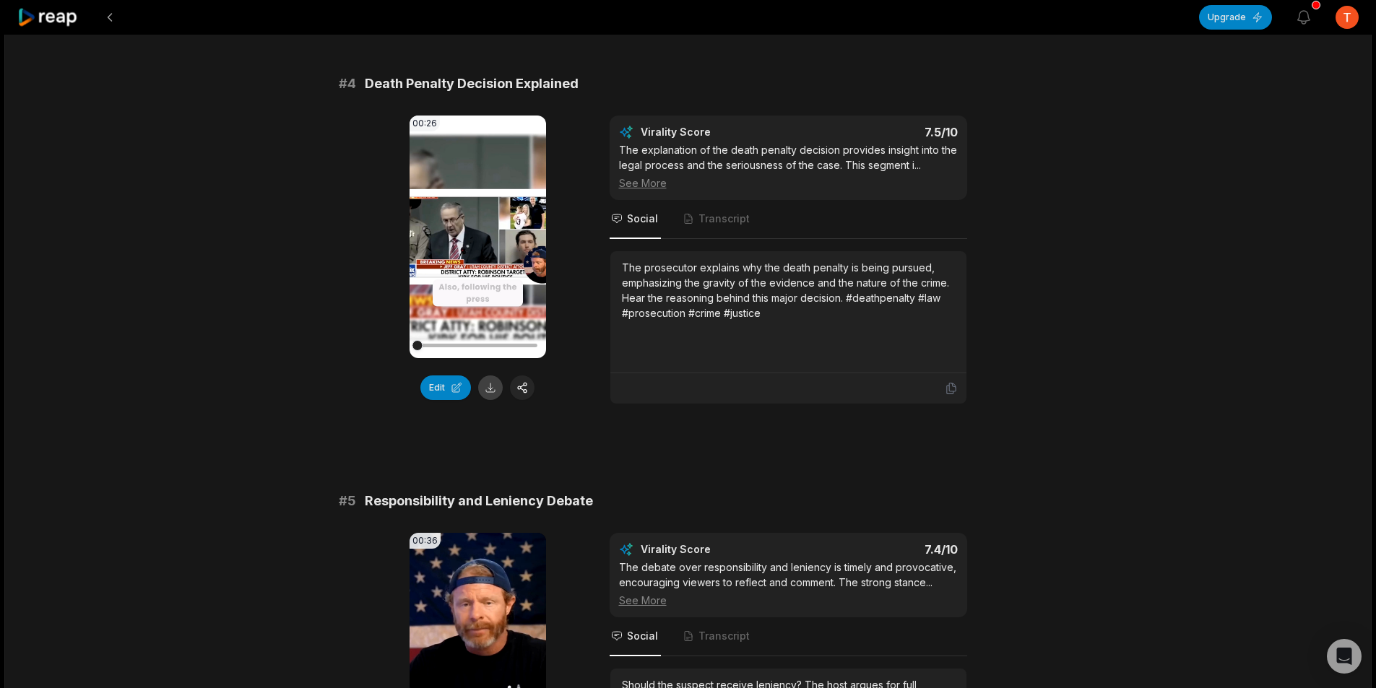
click at [484, 392] on button at bounding box center [490, 388] width 25 height 25
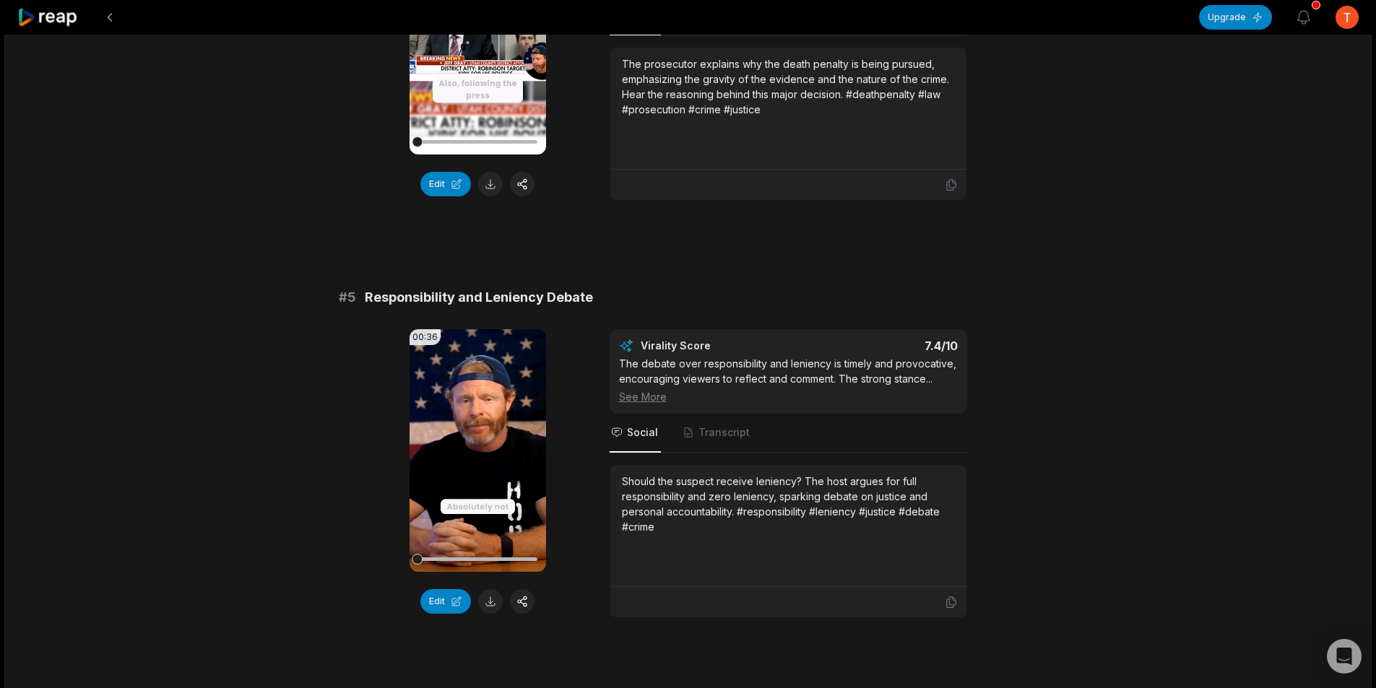
scroll to position [1733, 0]
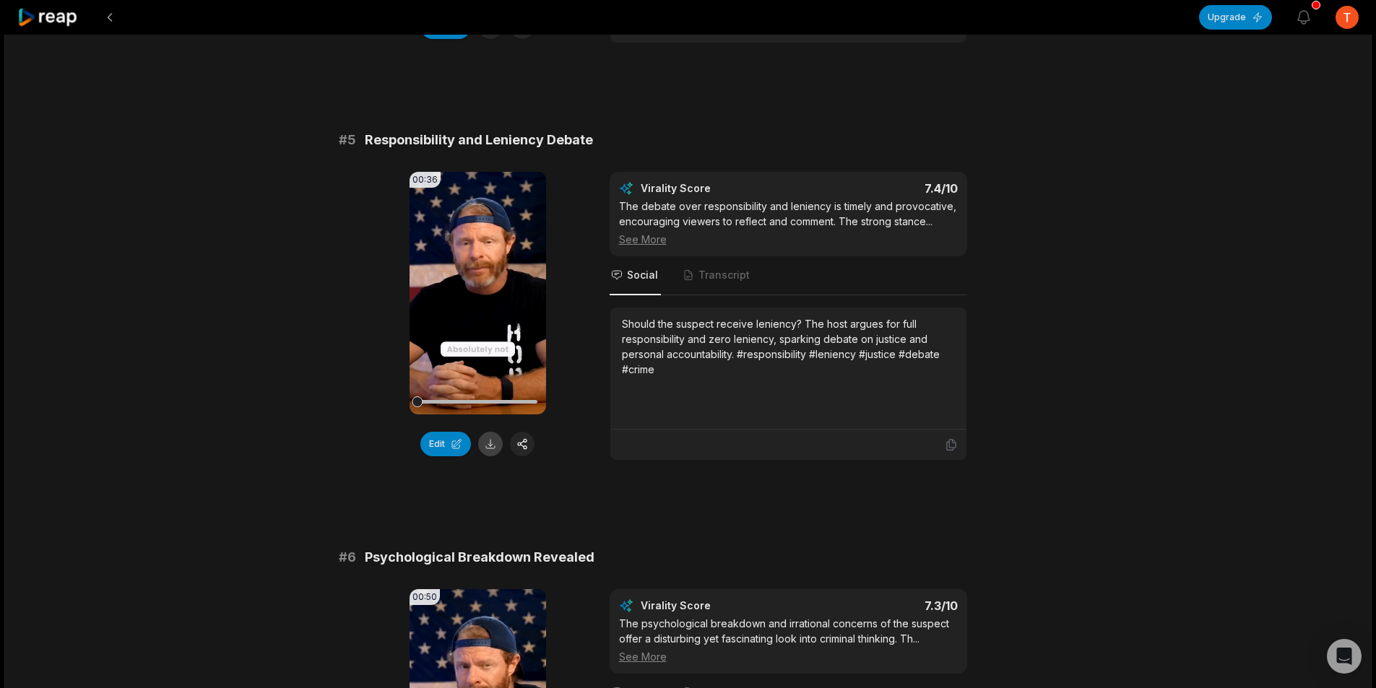
click at [491, 445] on button at bounding box center [490, 444] width 25 height 25
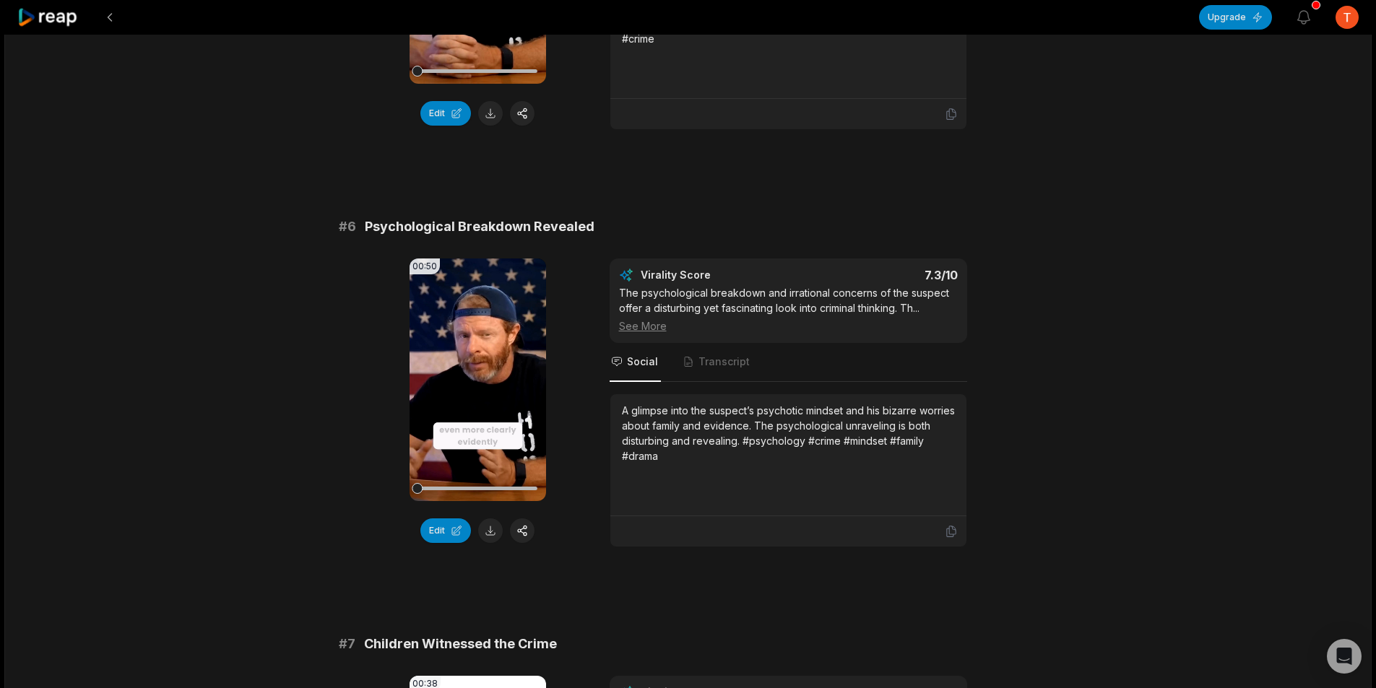
scroll to position [2094, 0]
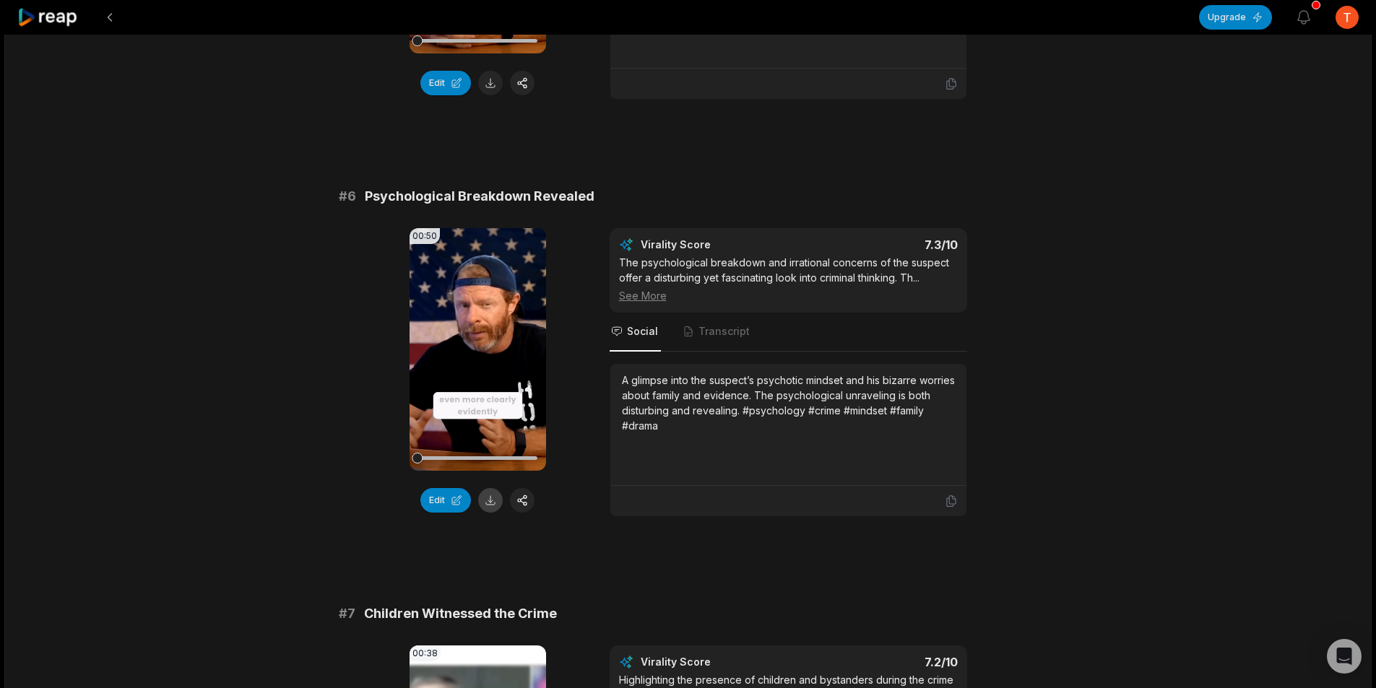
click at [482, 502] on button at bounding box center [490, 500] width 25 height 25
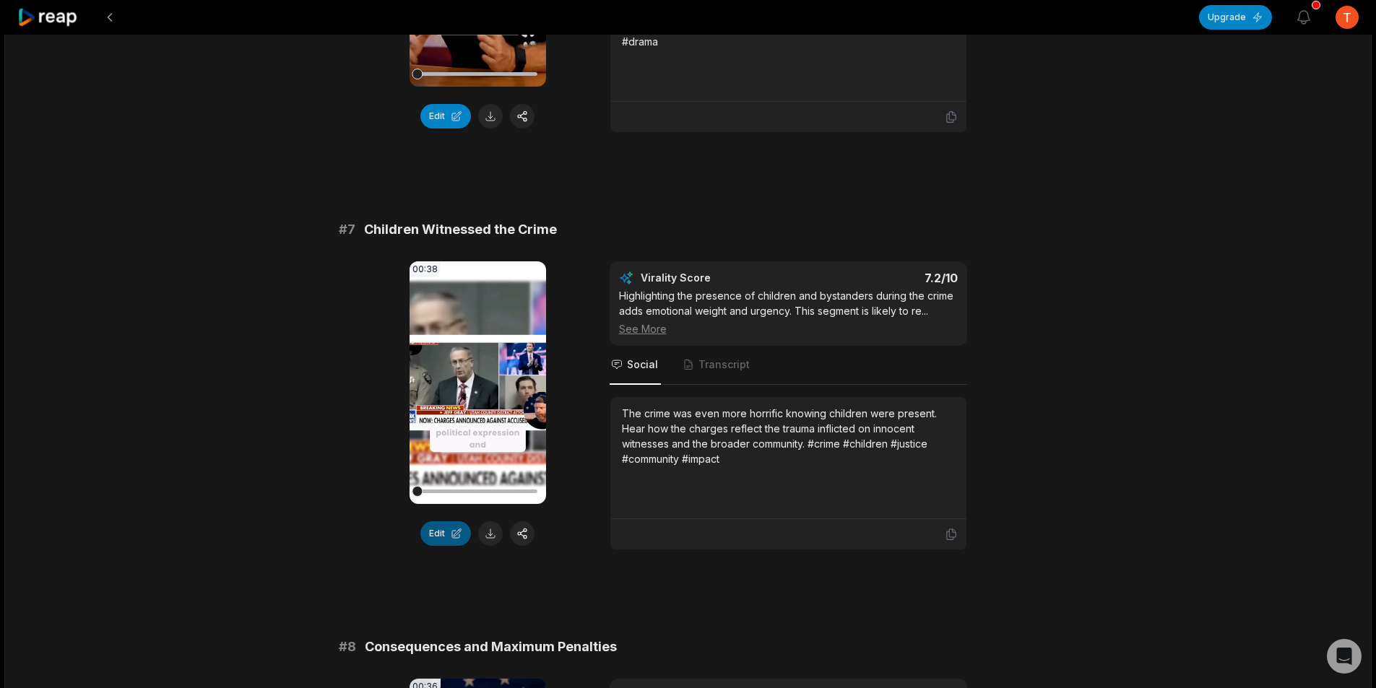
scroll to position [2527, 0]
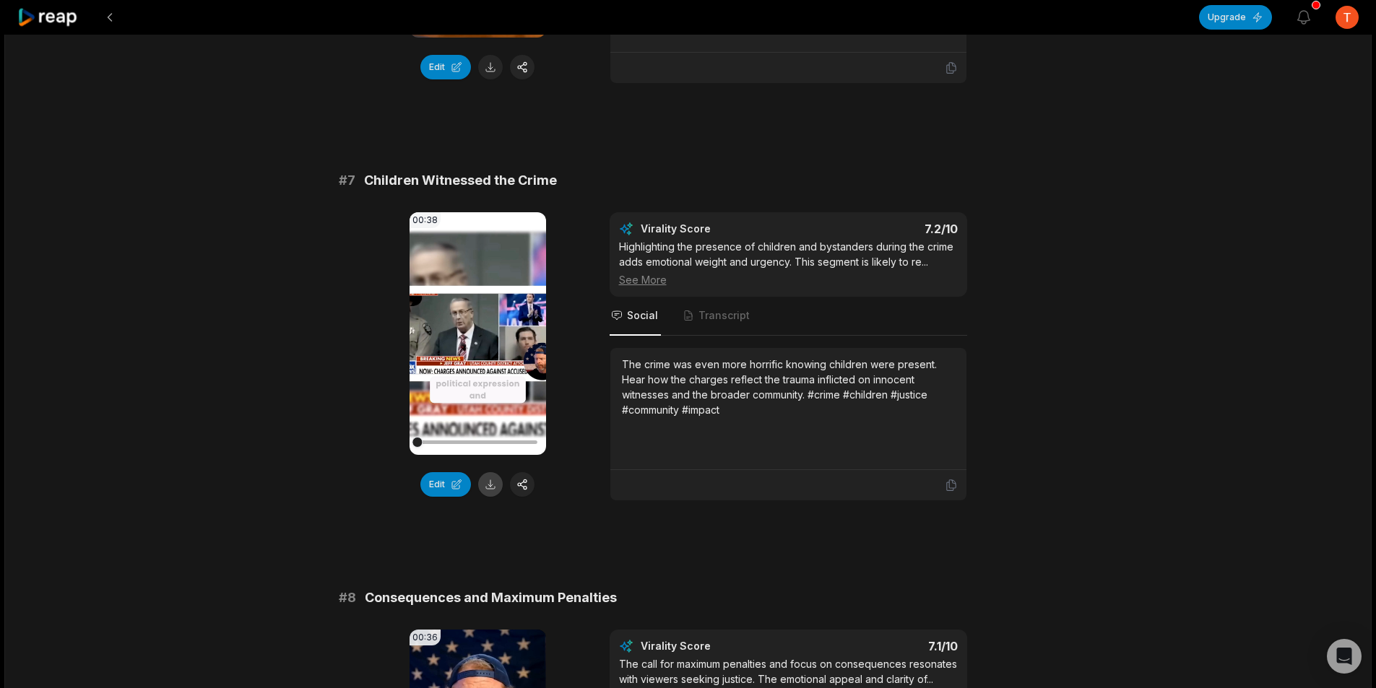
click at [487, 483] on button at bounding box center [490, 484] width 25 height 25
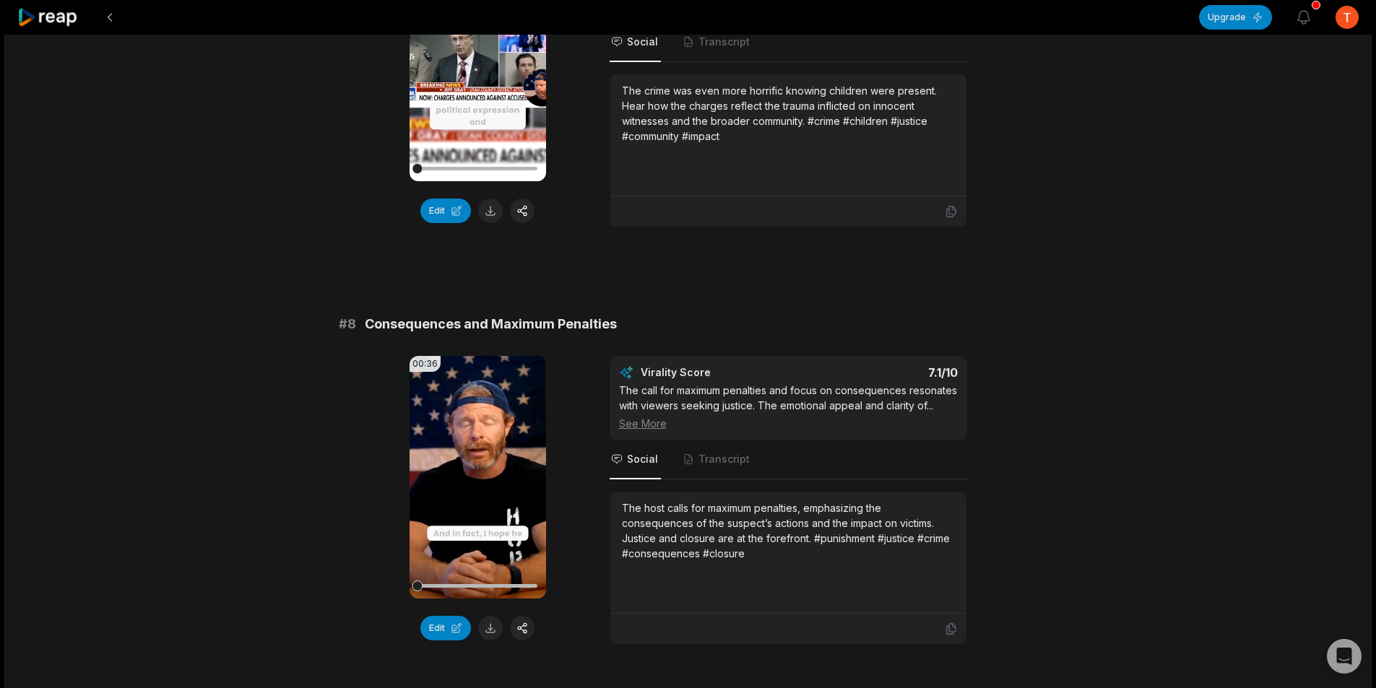
scroll to position [2889, 0]
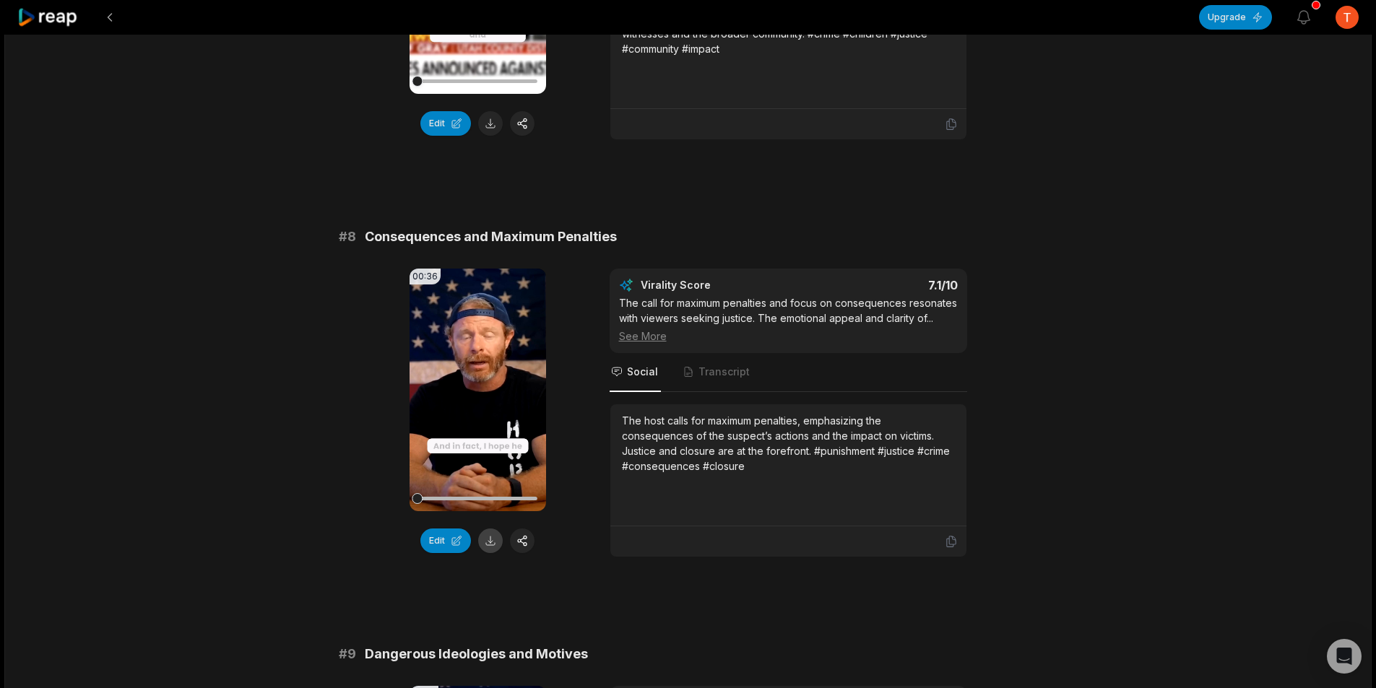
click at [494, 544] on button at bounding box center [490, 541] width 25 height 25
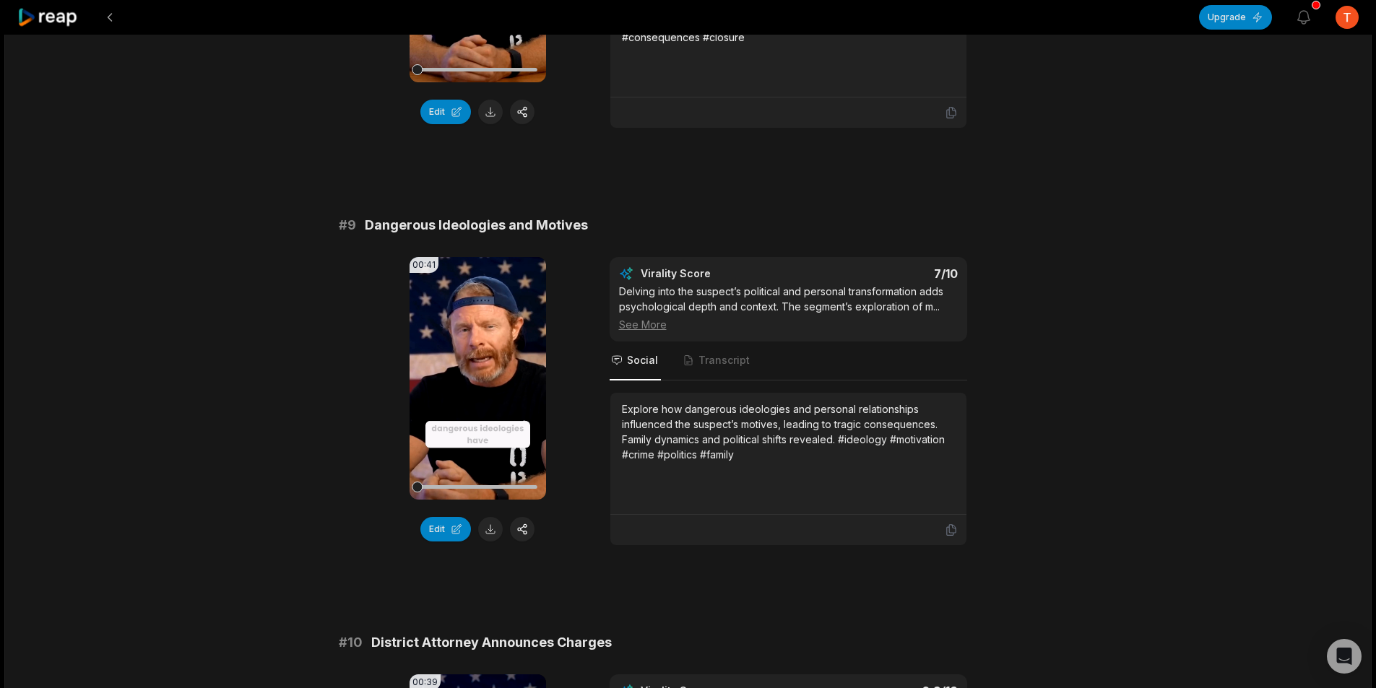
scroll to position [3322, 0]
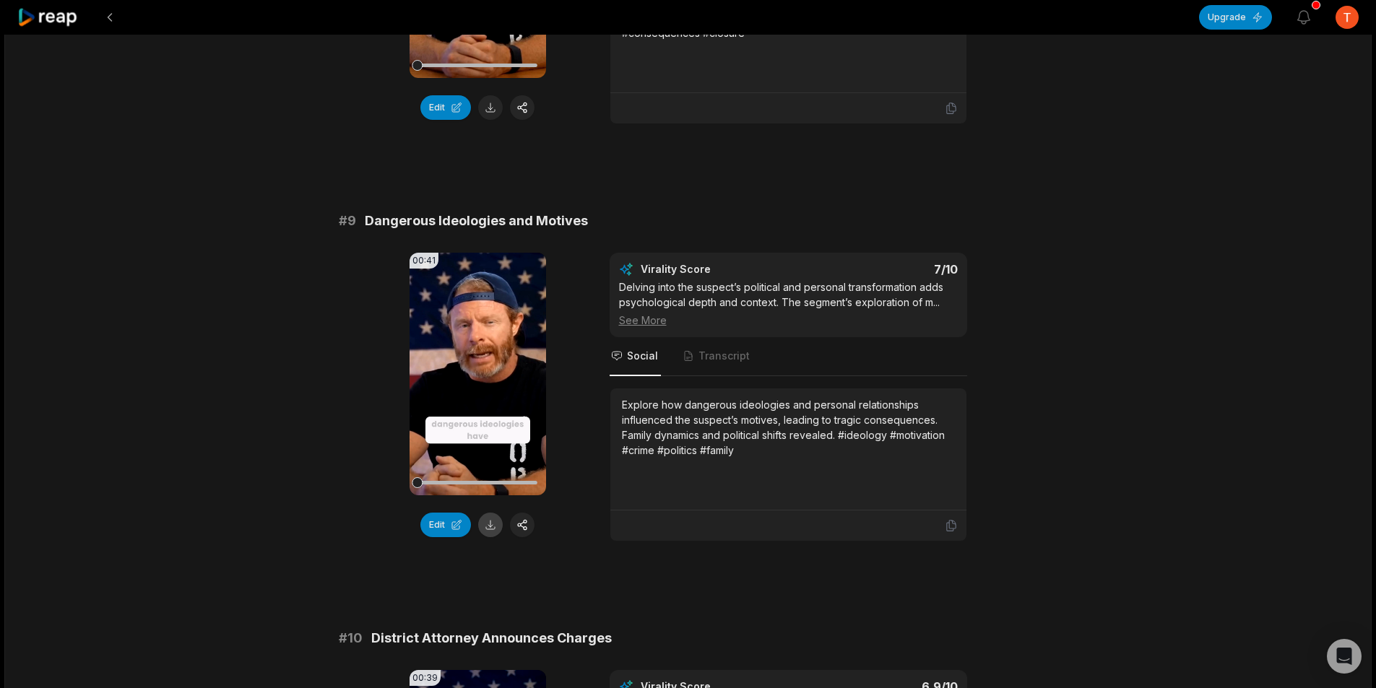
click at [492, 529] on button at bounding box center [490, 525] width 25 height 25
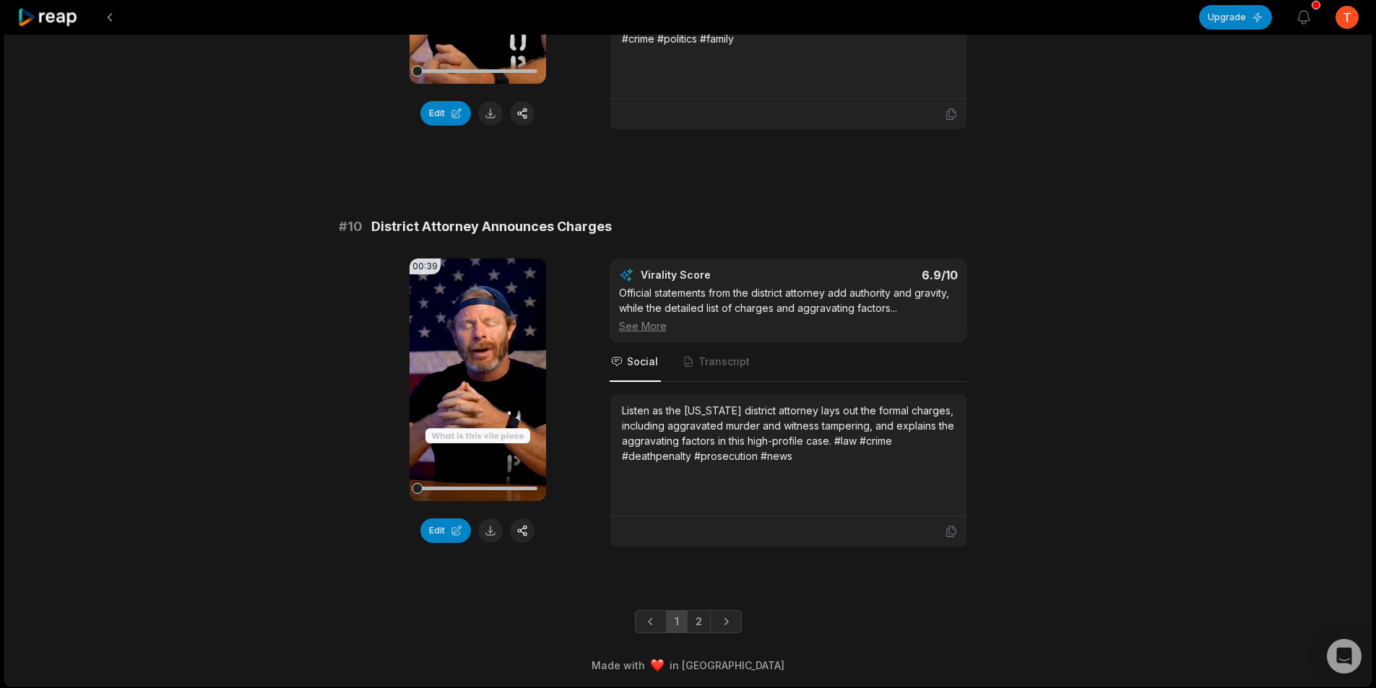
scroll to position [3736, 0]
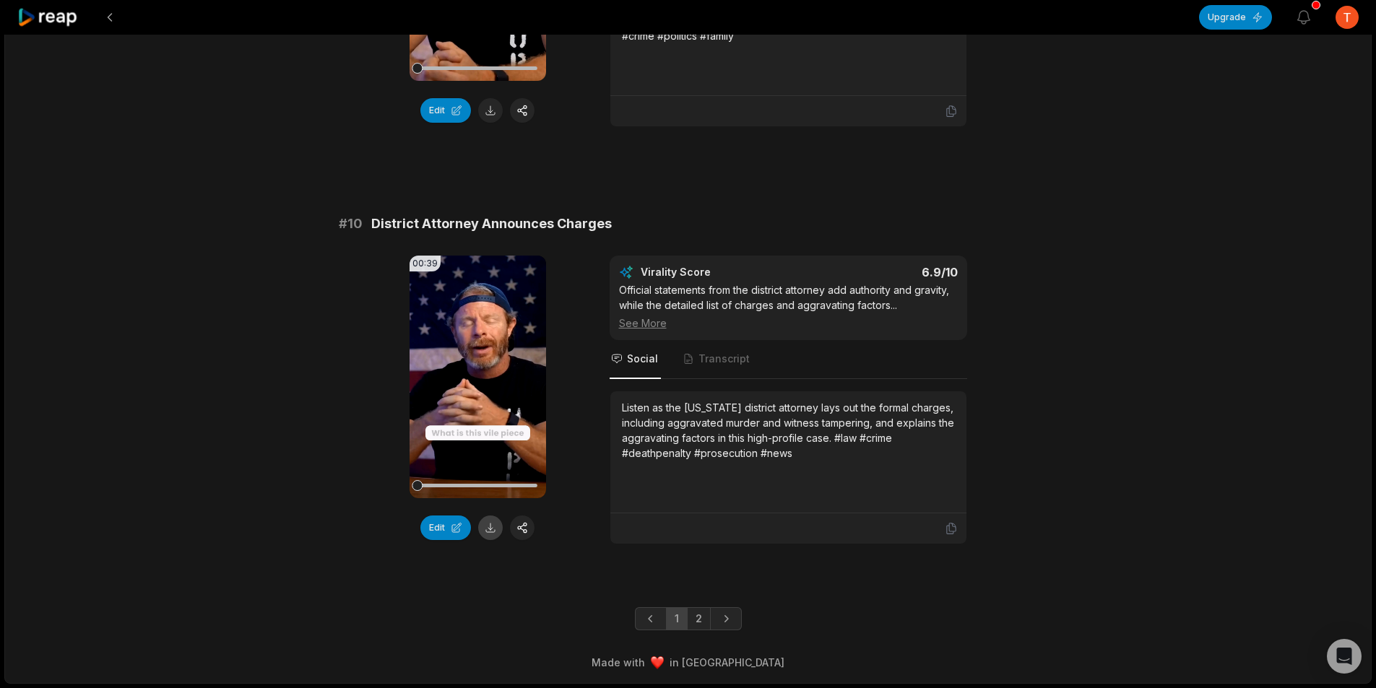
click at [493, 531] on button at bounding box center [490, 528] width 25 height 25
click at [694, 617] on link "2" at bounding box center [699, 618] width 24 height 23
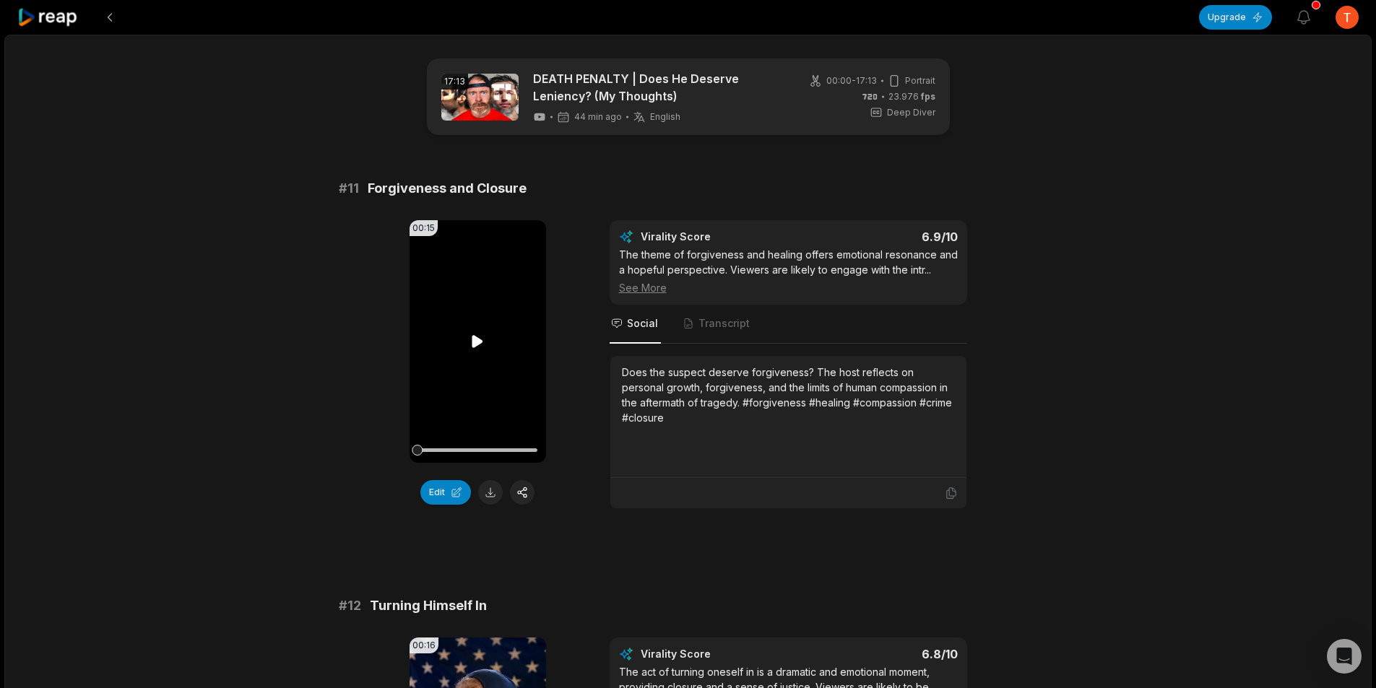
scroll to position [78, 0]
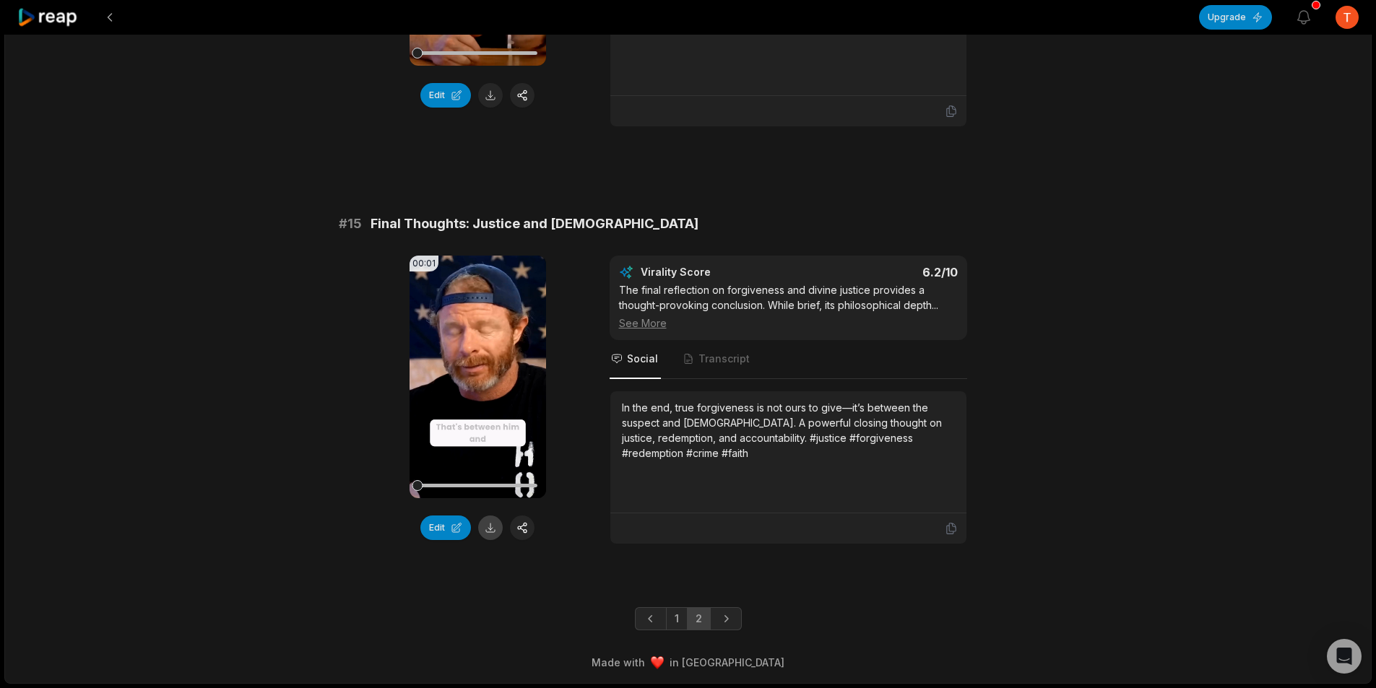
click at [495, 527] on button at bounding box center [490, 528] width 25 height 25
click at [110, 18] on button at bounding box center [110, 17] width 26 height 26
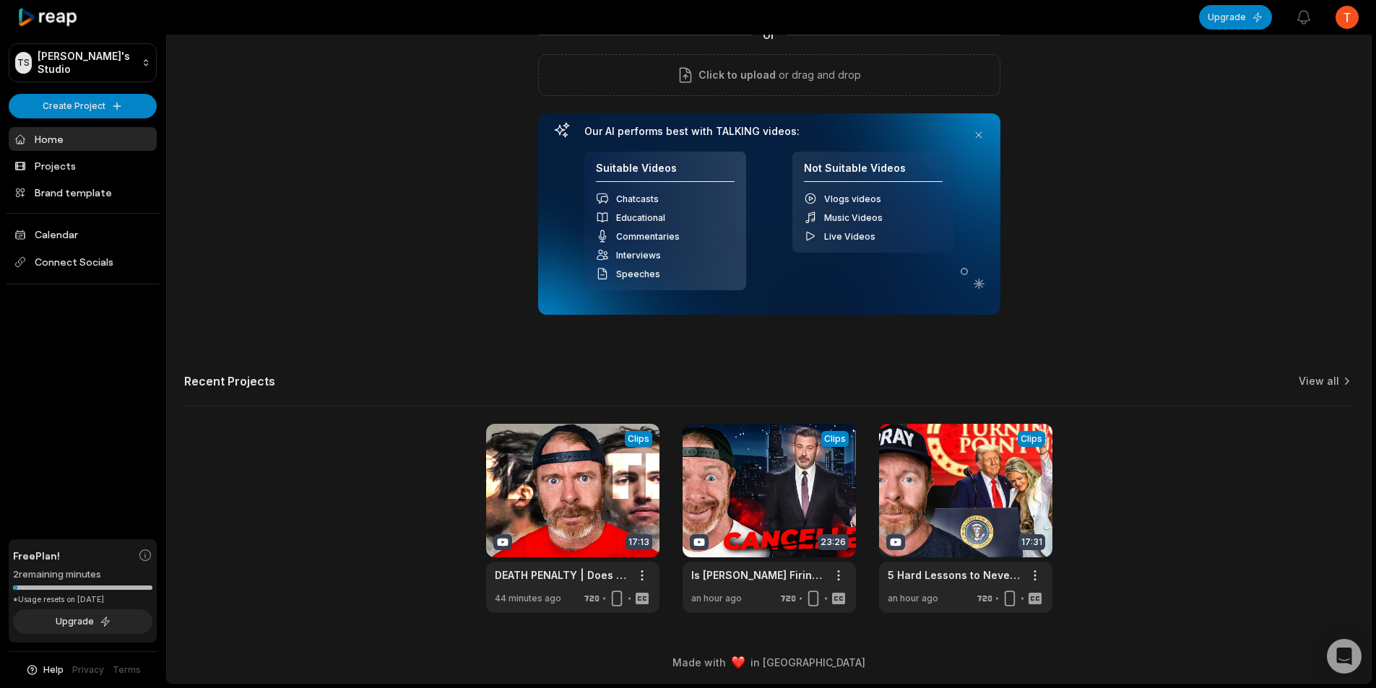
scroll to position [131, 0]
click at [822, 474] on link at bounding box center [768, 518] width 173 height 189
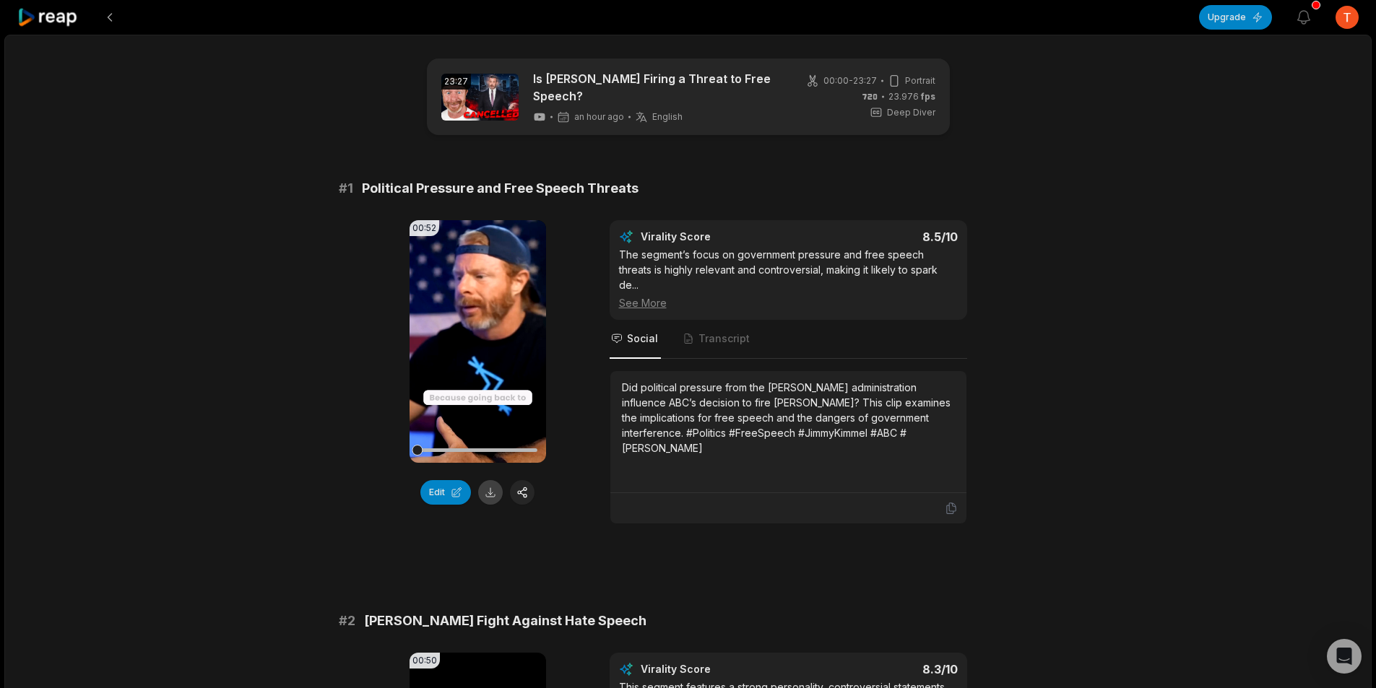
click at [490, 493] on button at bounding box center [490, 492] width 25 height 25
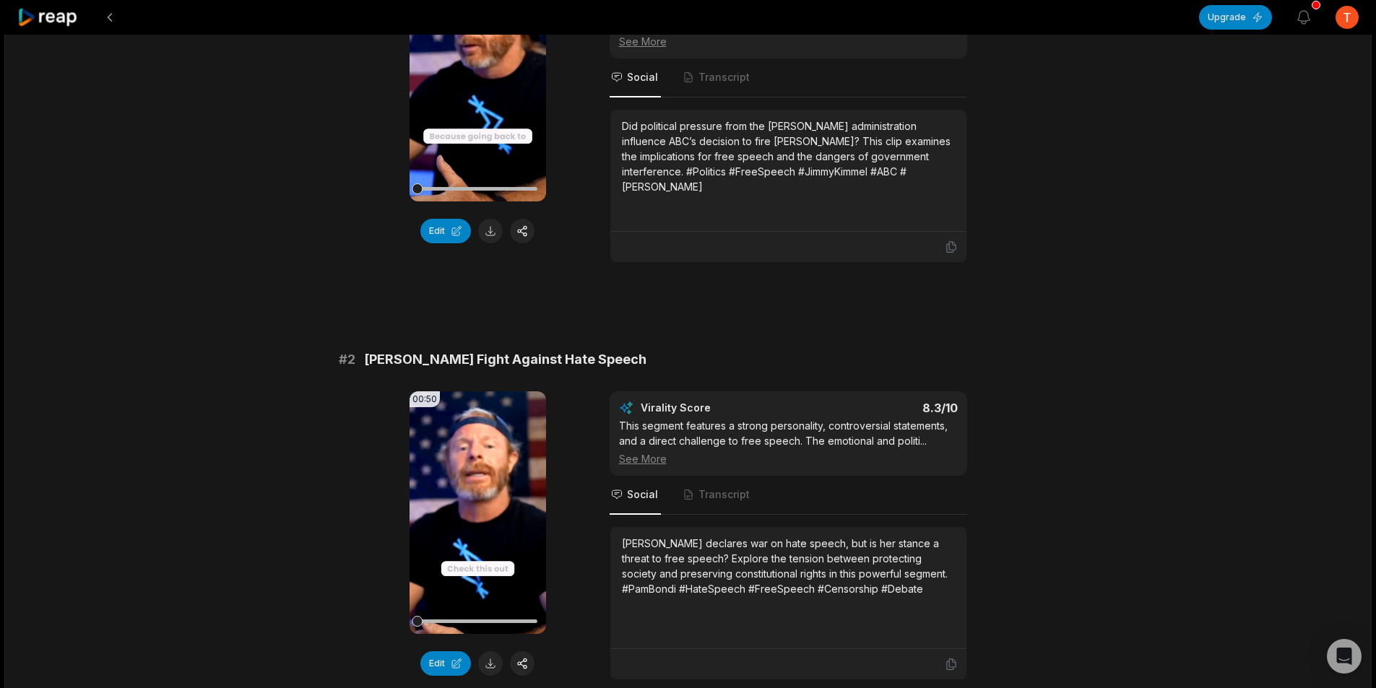
scroll to position [361, 0]
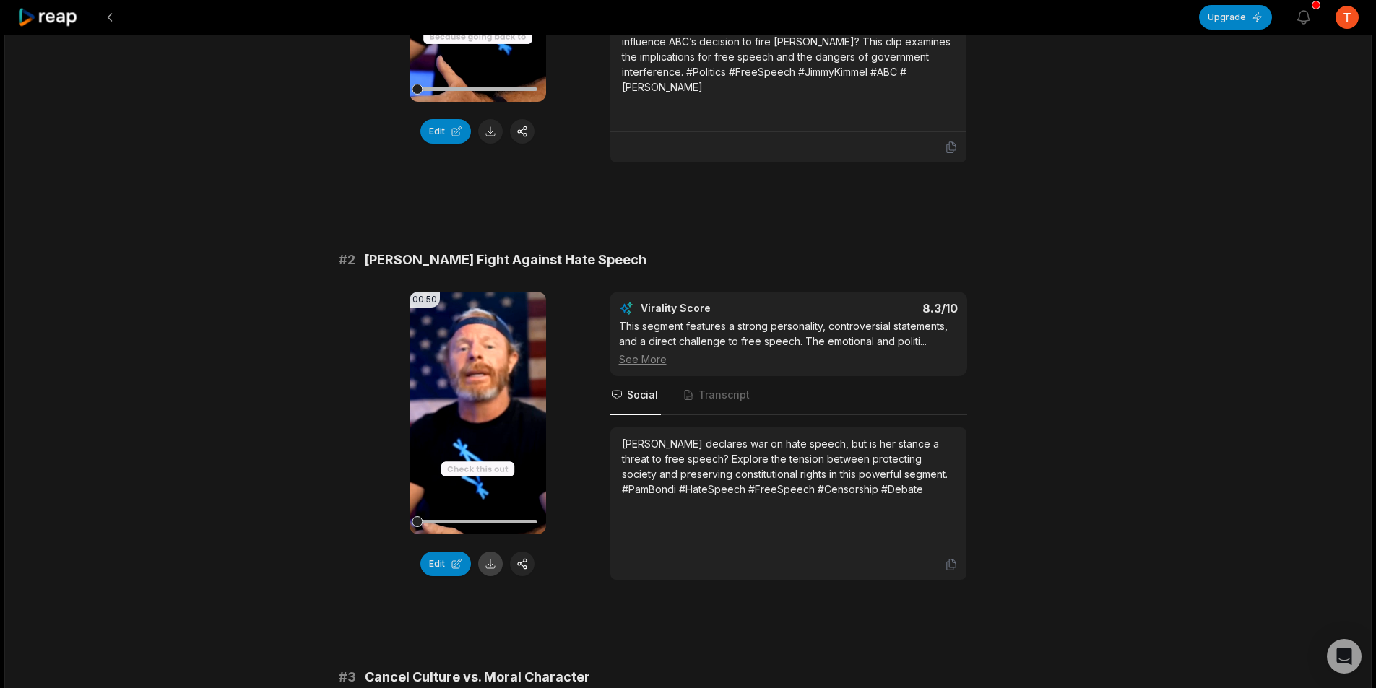
click at [491, 552] on button at bounding box center [490, 564] width 25 height 25
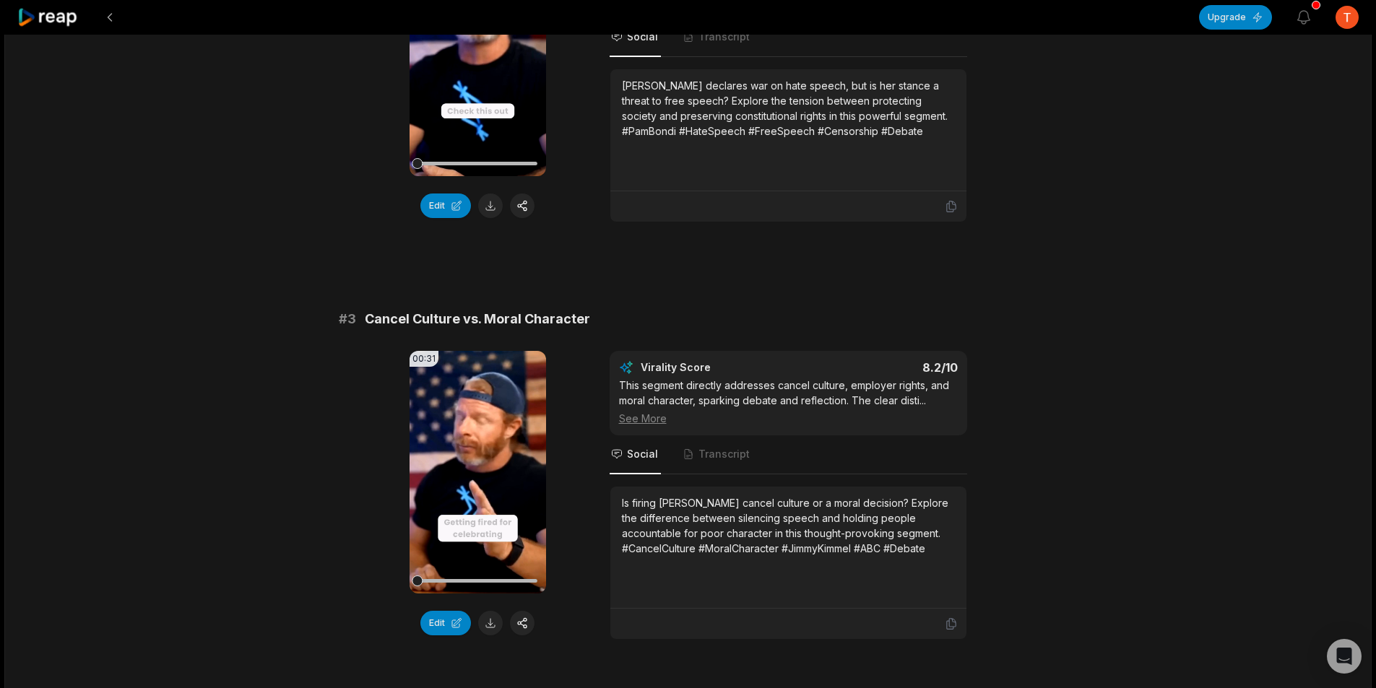
scroll to position [722, 0]
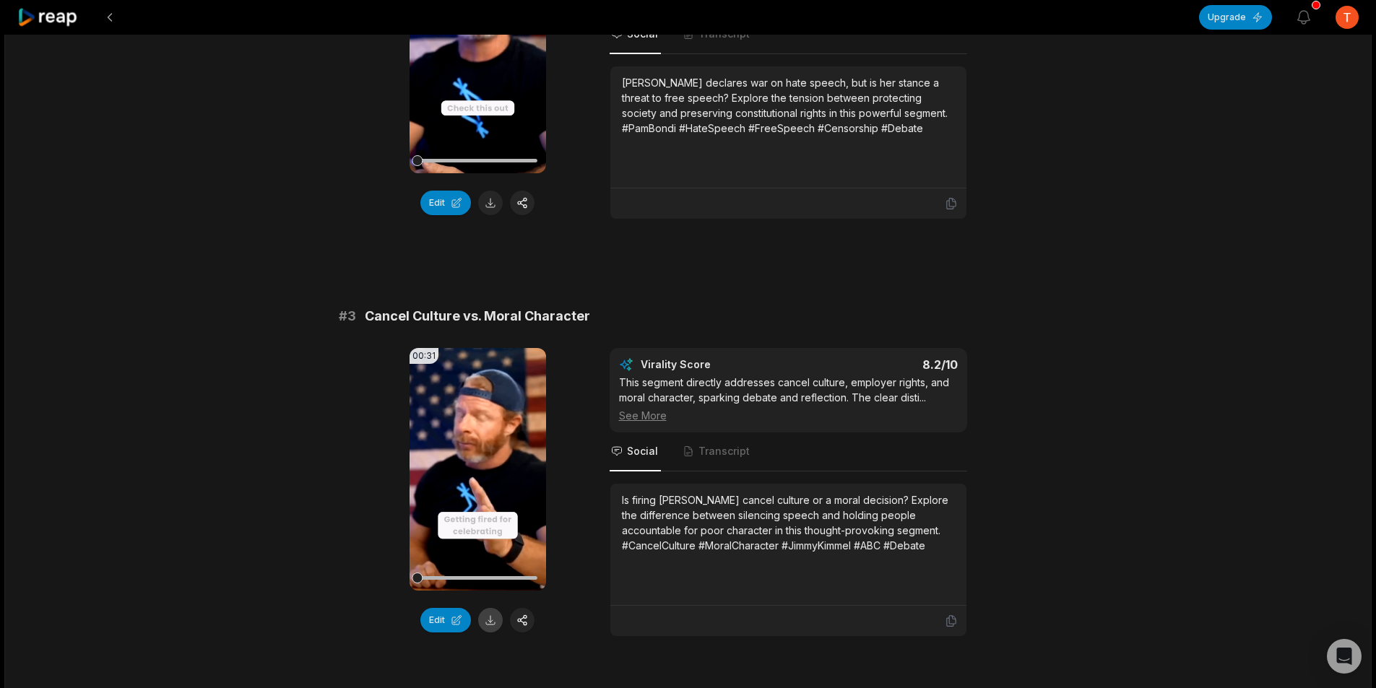
click at [490, 608] on button at bounding box center [490, 620] width 25 height 25
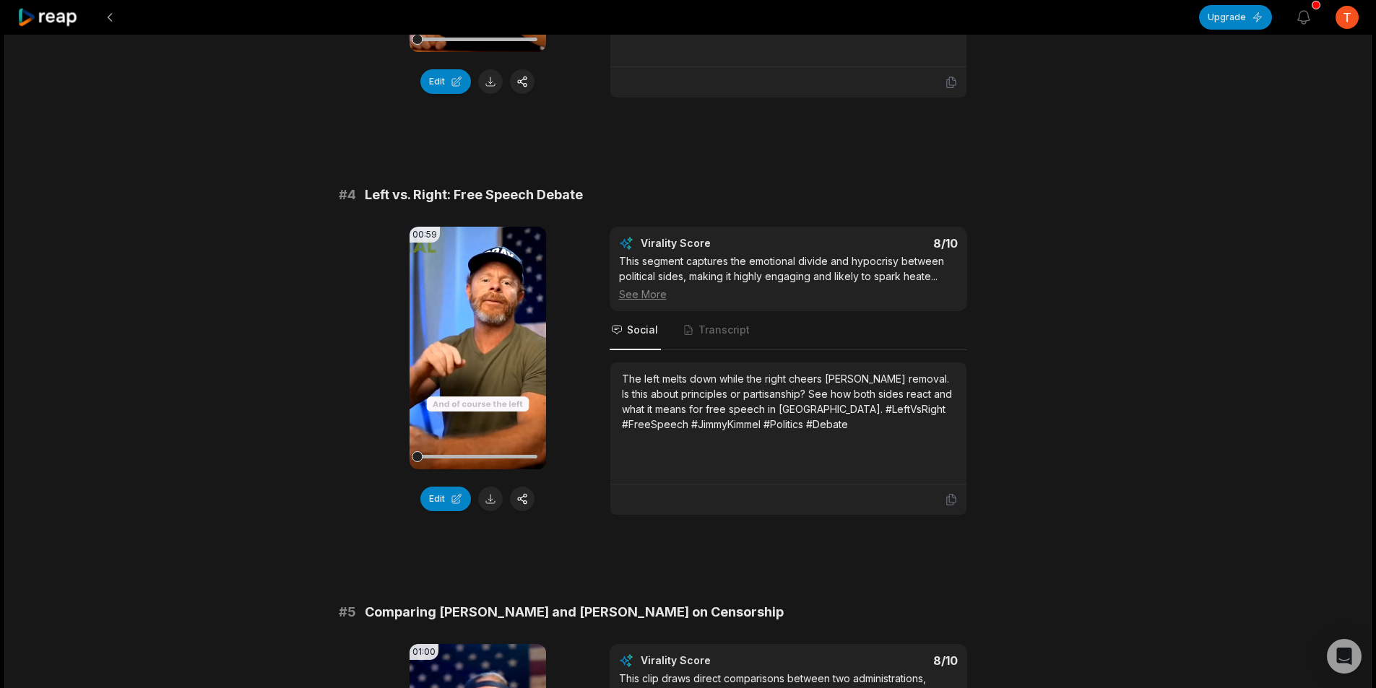
scroll to position [1300, 0]
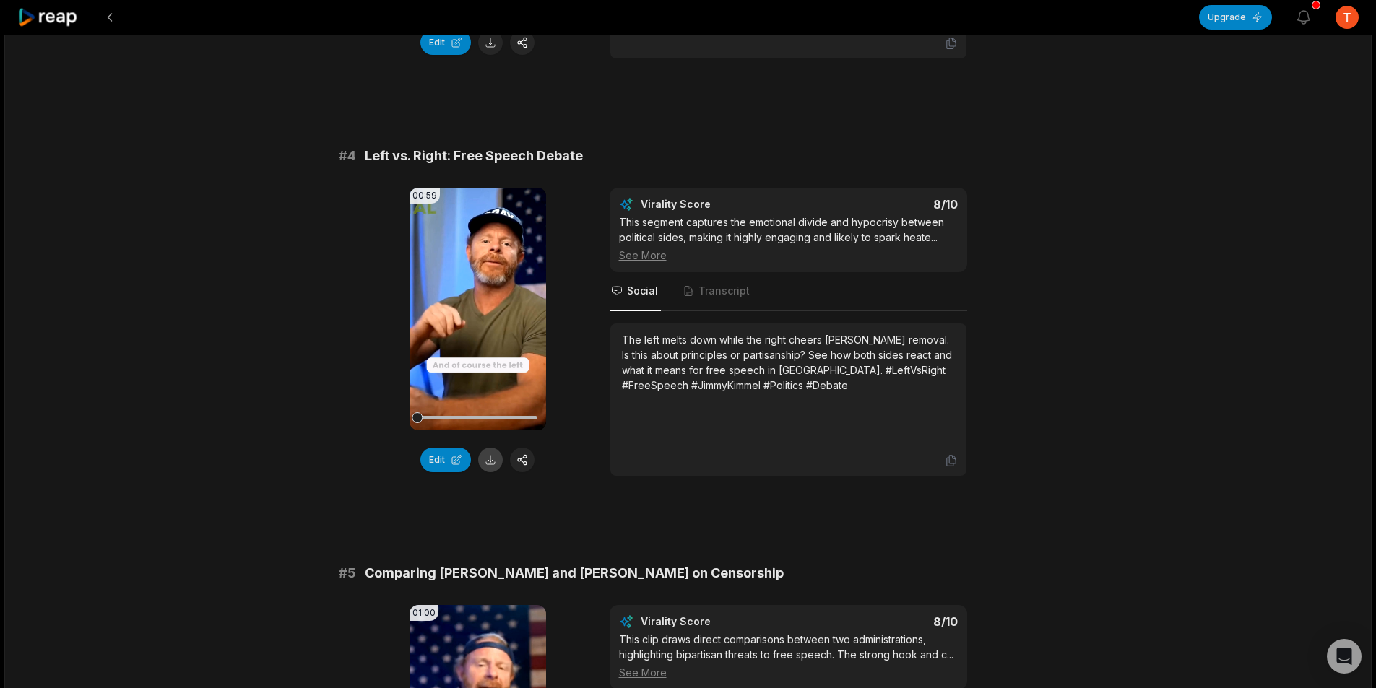
click at [492, 448] on button at bounding box center [490, 460] width 25 height 25
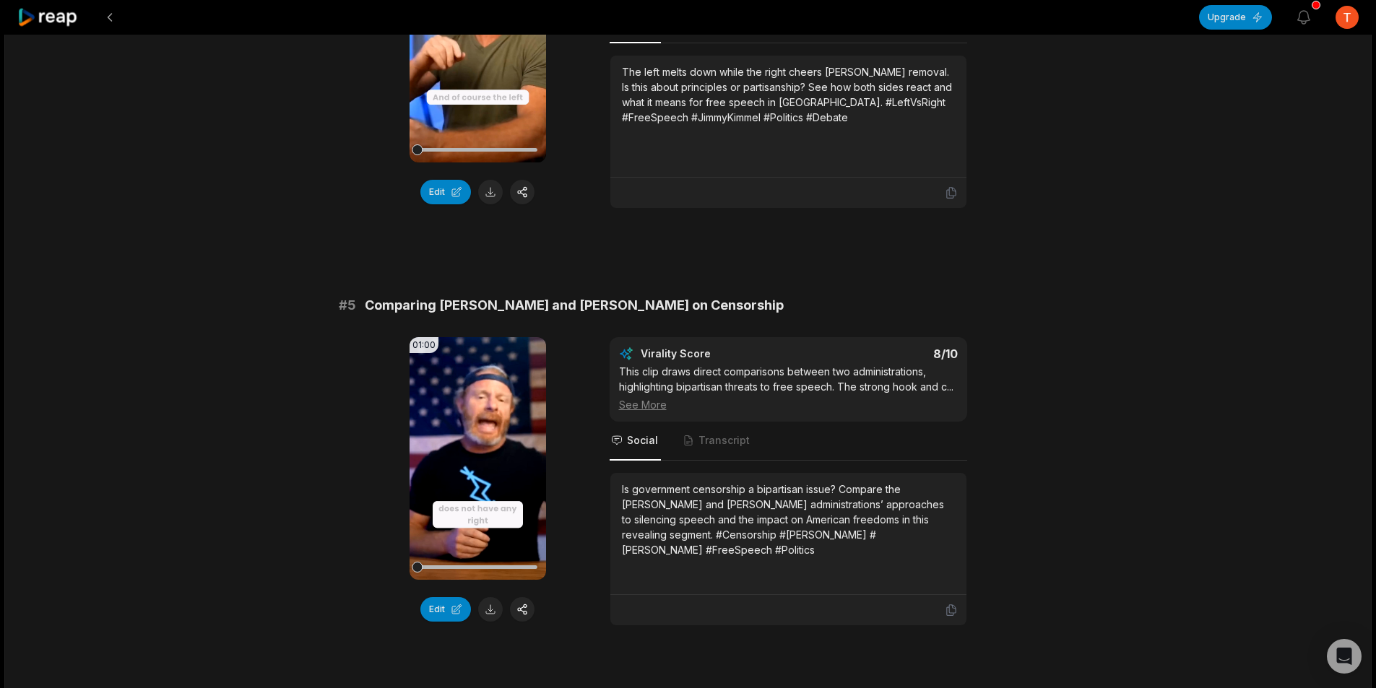
scroll to position [1661, 0]
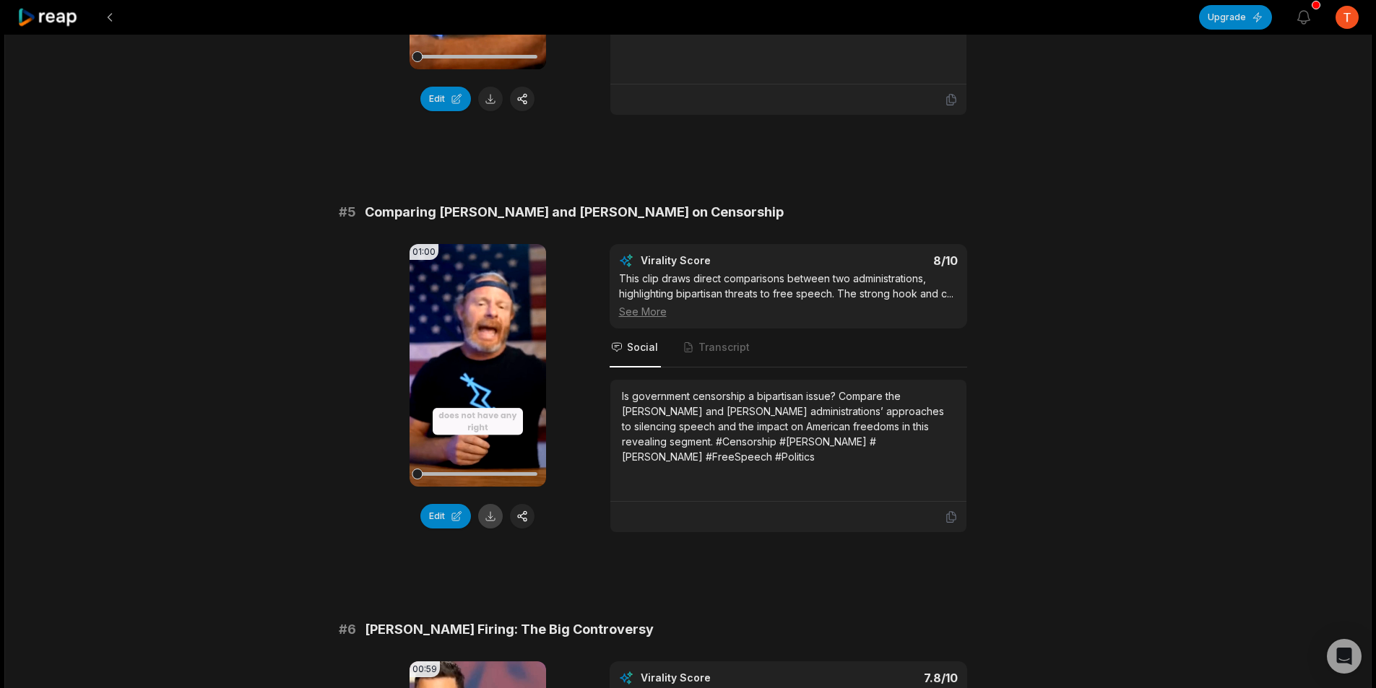
click at [494, 508] on button at bounding box center [490, 516] width 25 height 25
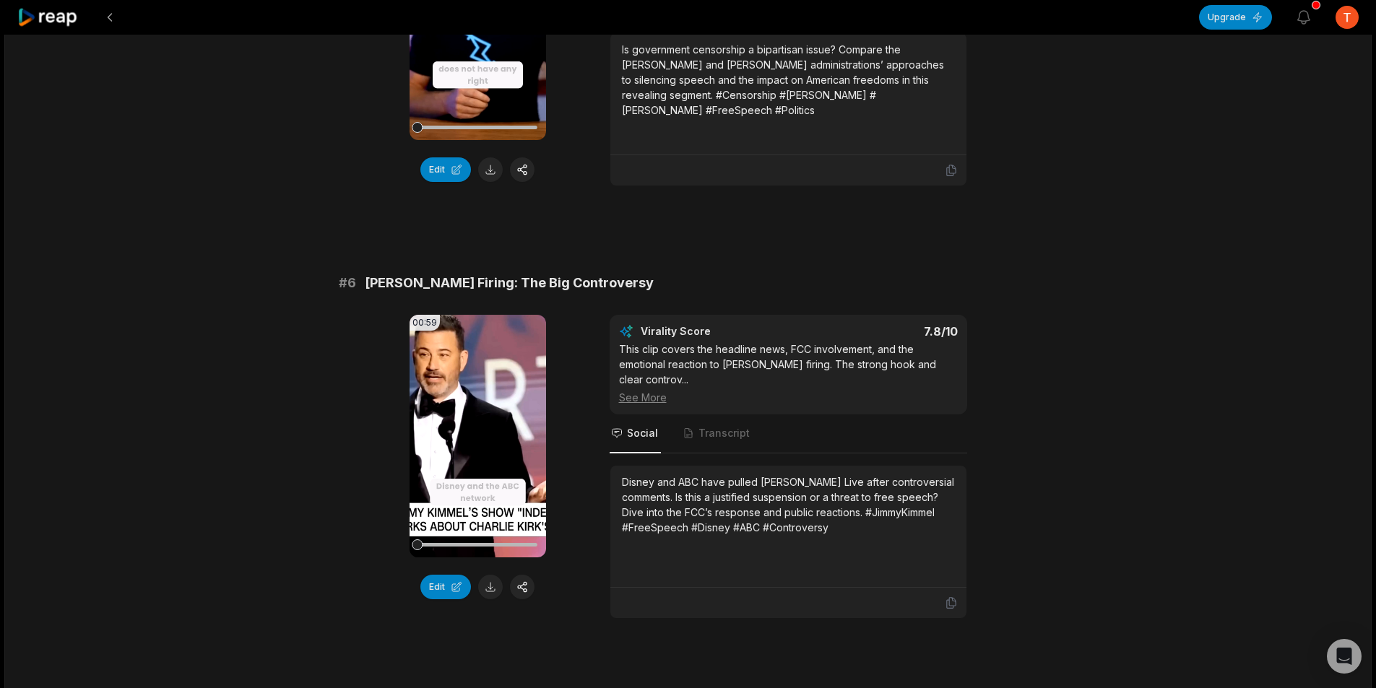
scroll to position [2022, 0]
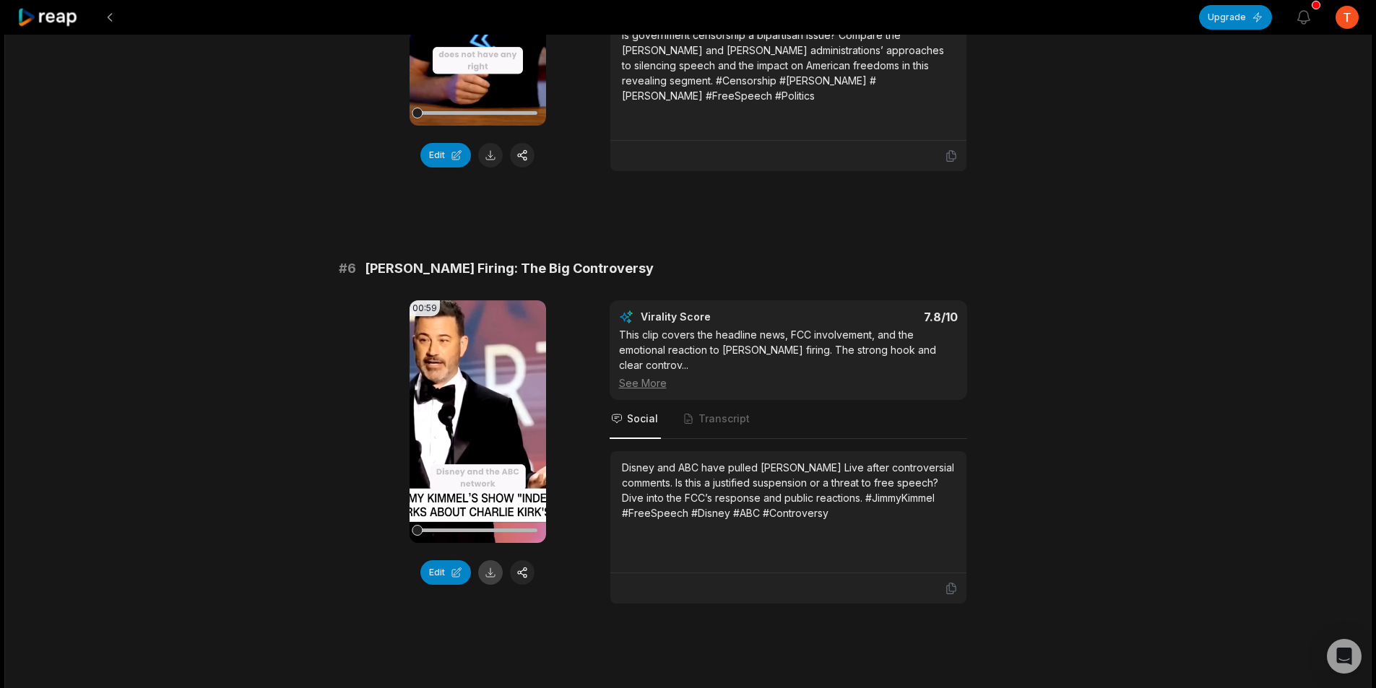
click at [492, 560] on button at bounding box center [490, 572] width 25 height 25
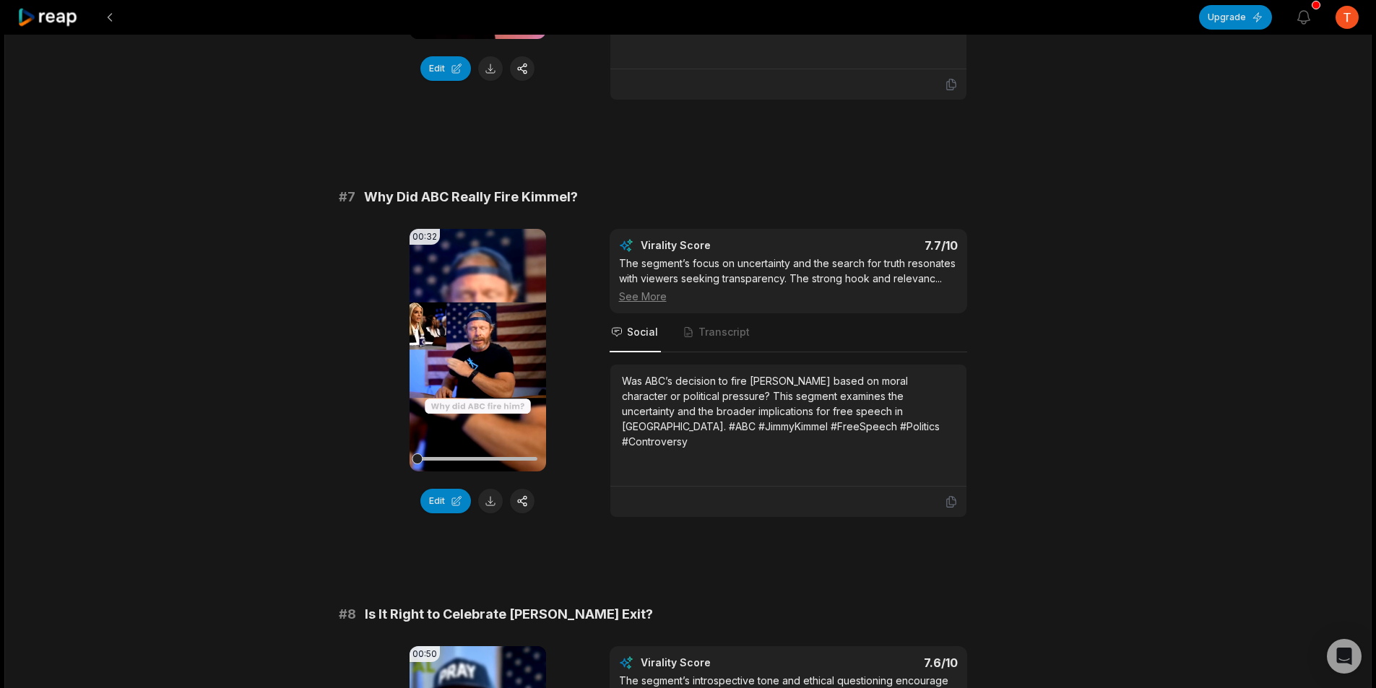
scroll to position [2527, 0]
click at [484, 488] on button at bounding box center [490, 499] width 25 height 25
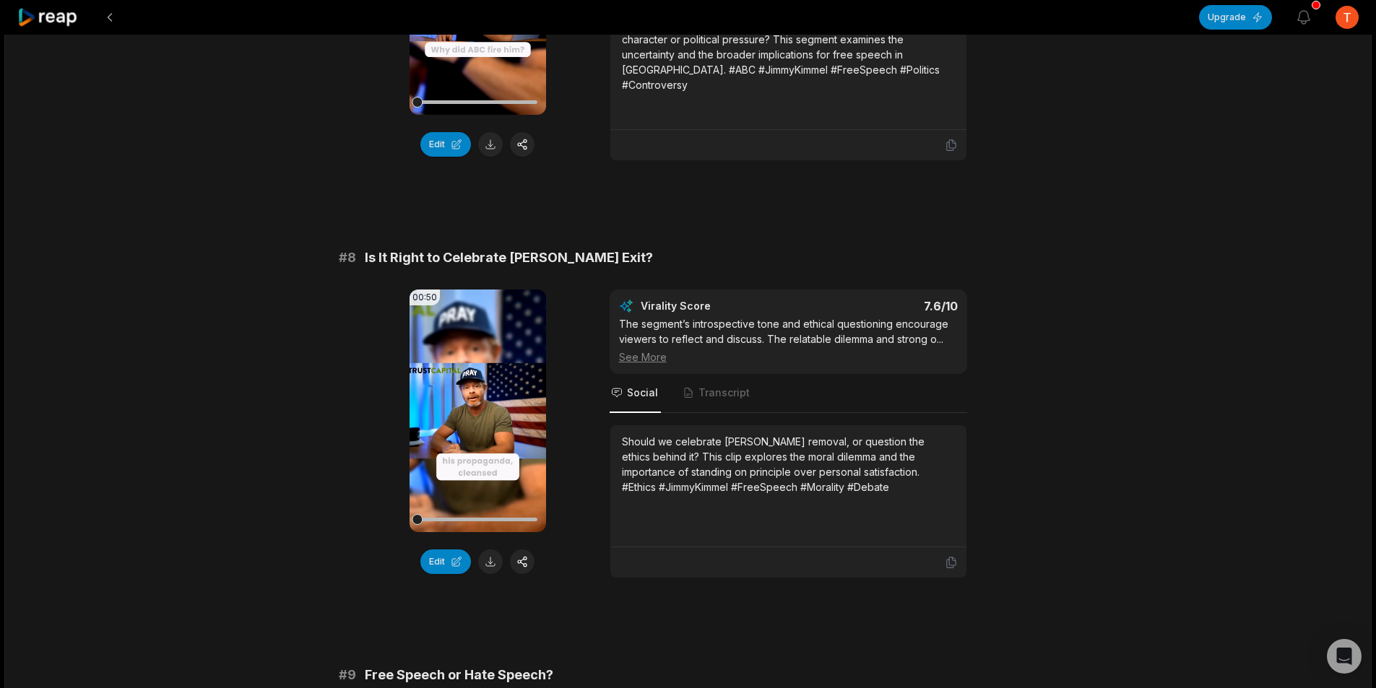
scroll to position [2889, 0]
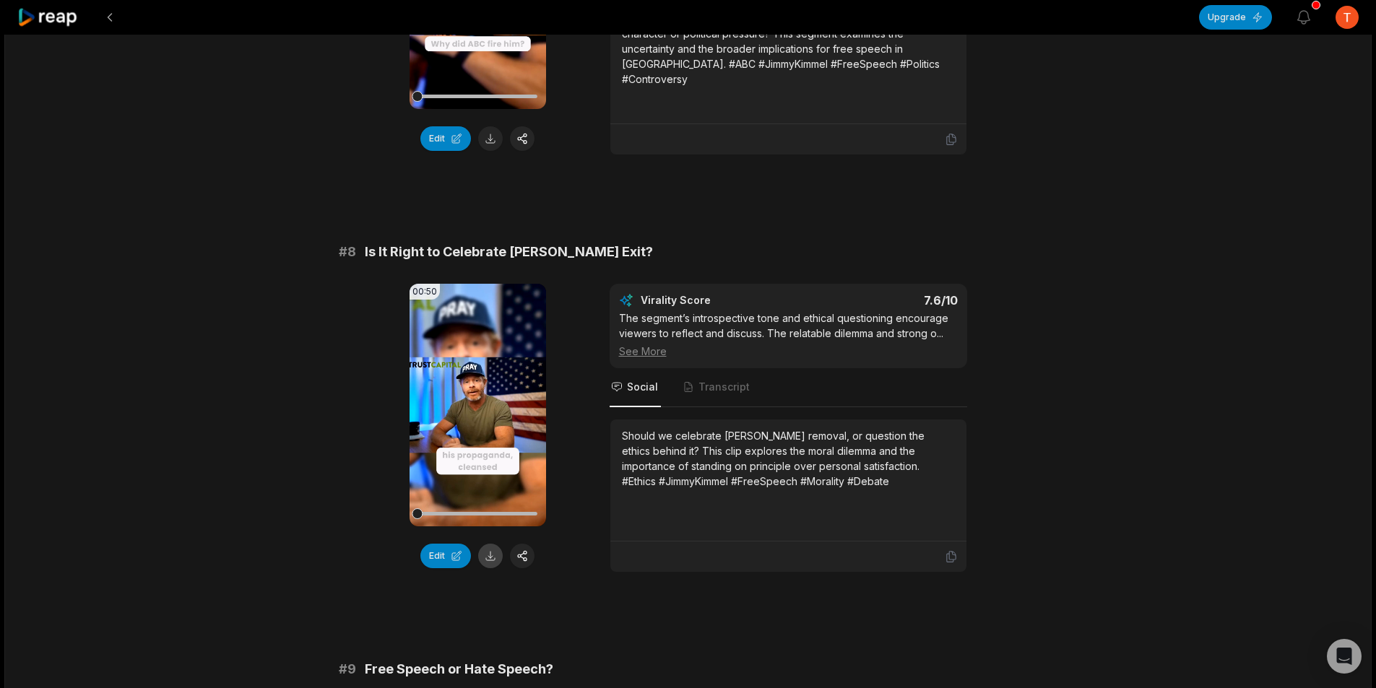
click at [495, 544] on button at bounding box center [490, 556] width 25 height 25
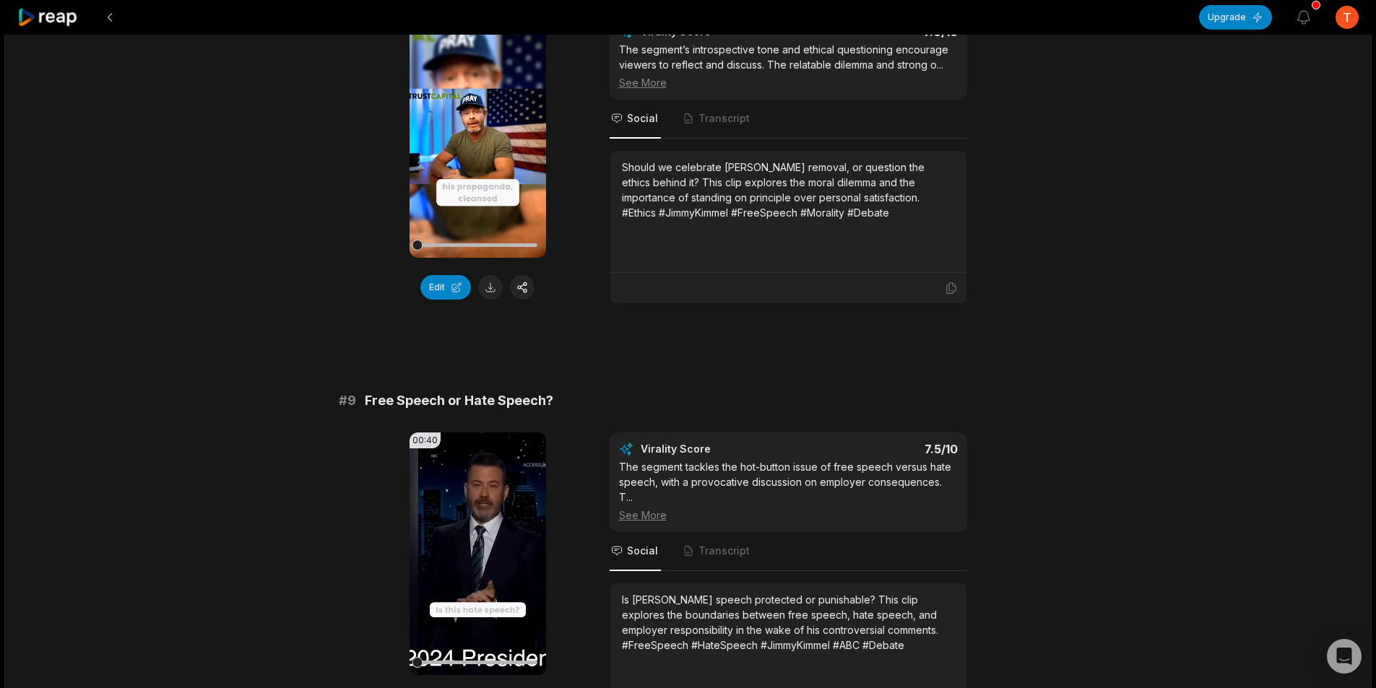
scroll to position [3322, 0]
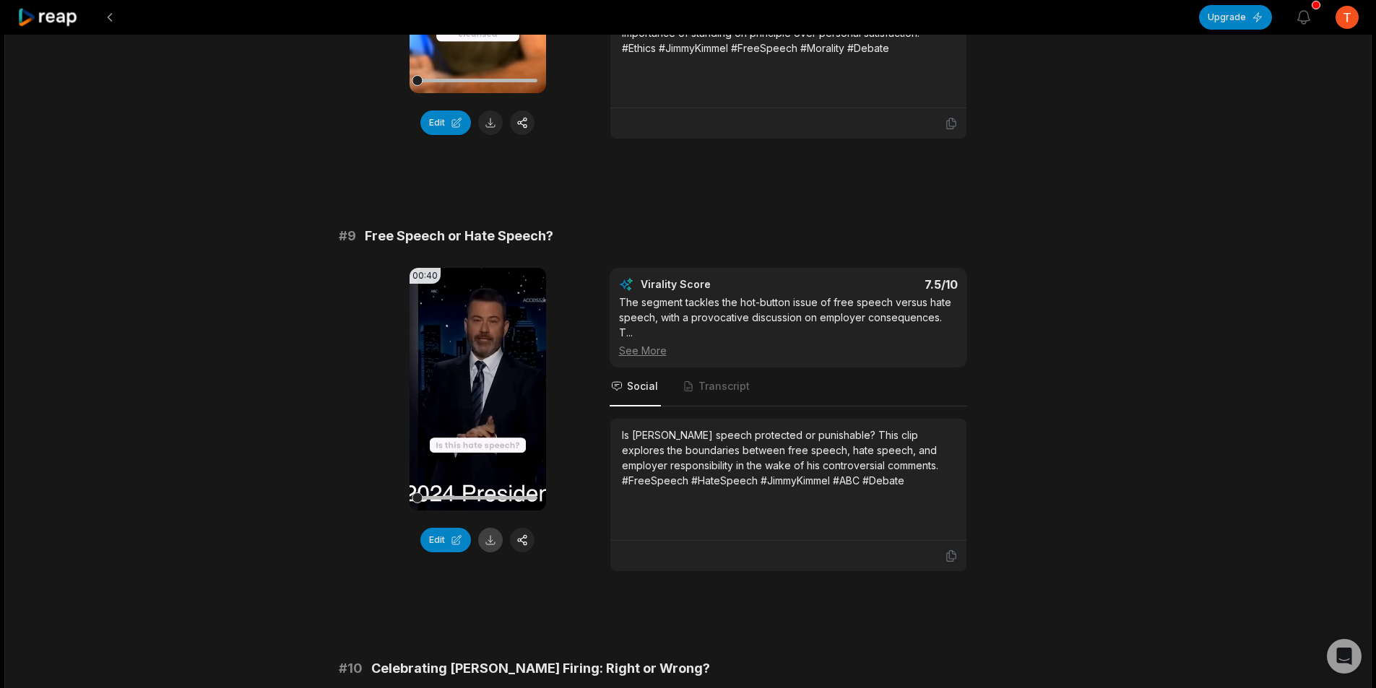
click at [493, 528] on button at bounding box center [490, 540] width 25 height 25
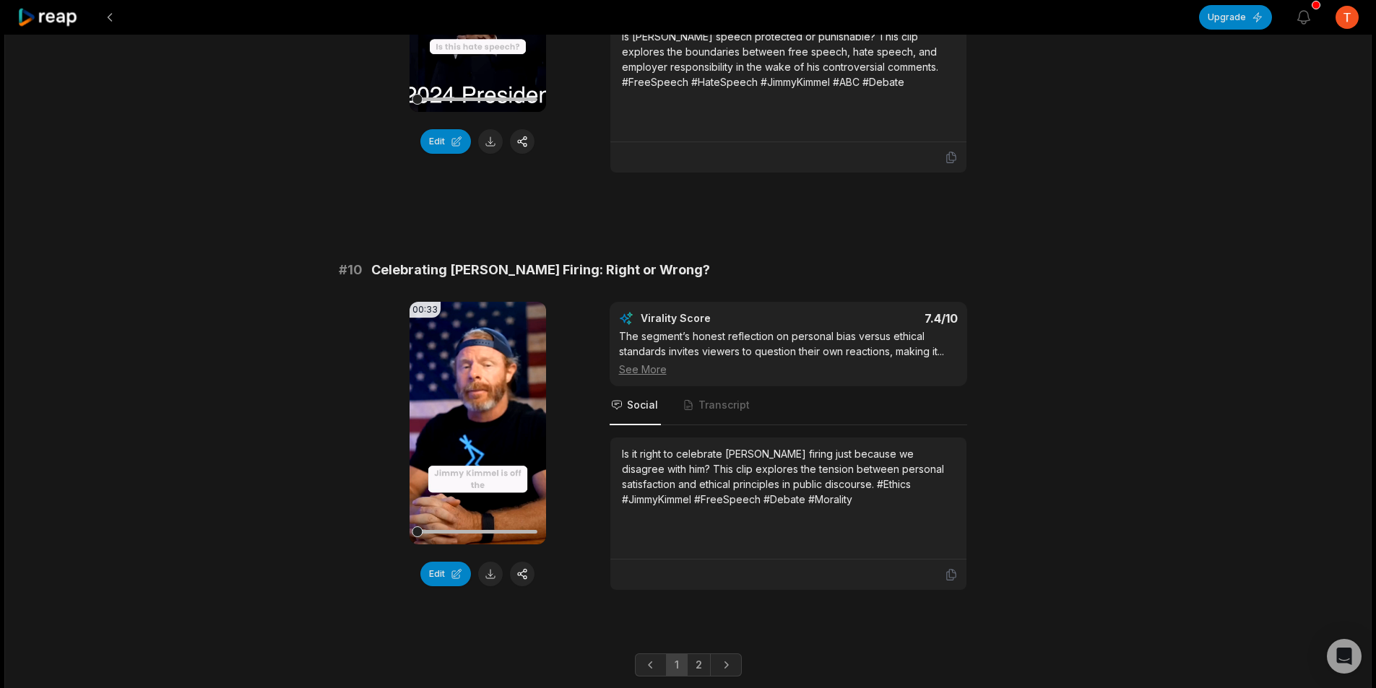
scroll to position [3736, 0]
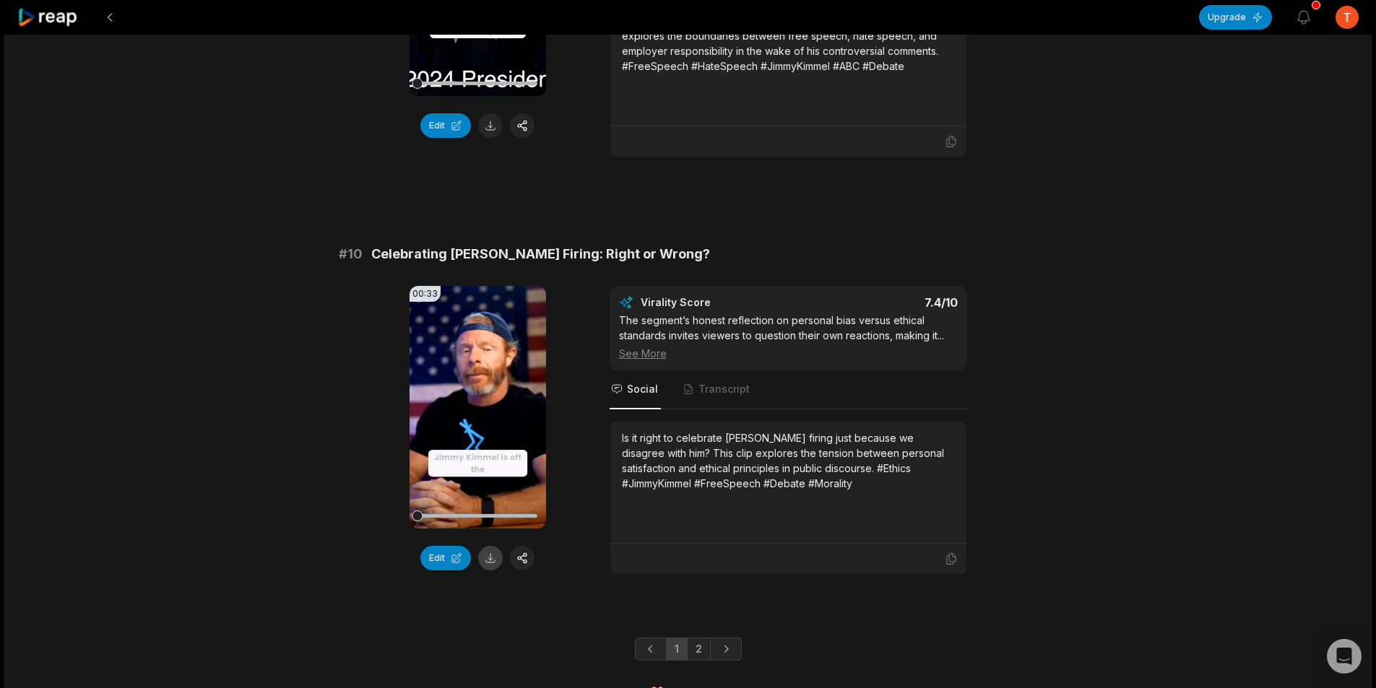
click at [490, 546] on button at bounding box center [490, 558] width 25 height 25
click at [698, 638] on link "2" at bounding box center [699, 649] width 24 height 23
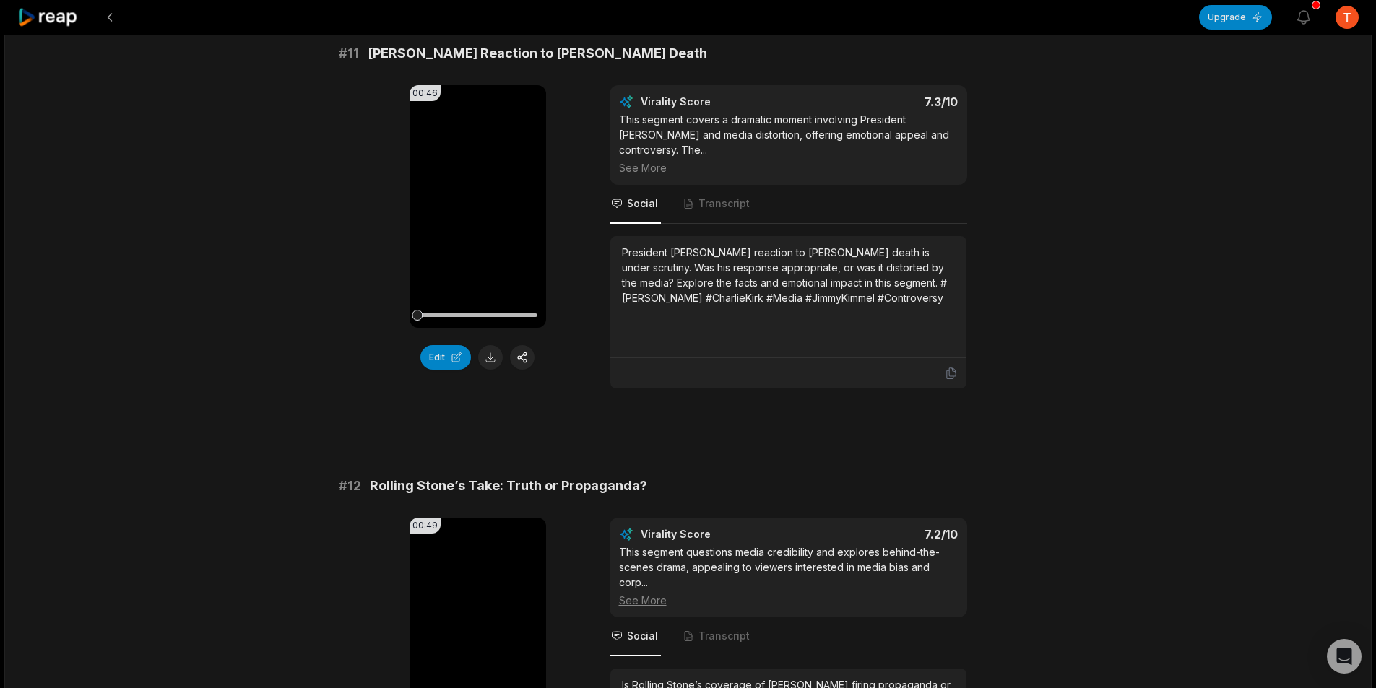
scroll to position [144, 0]
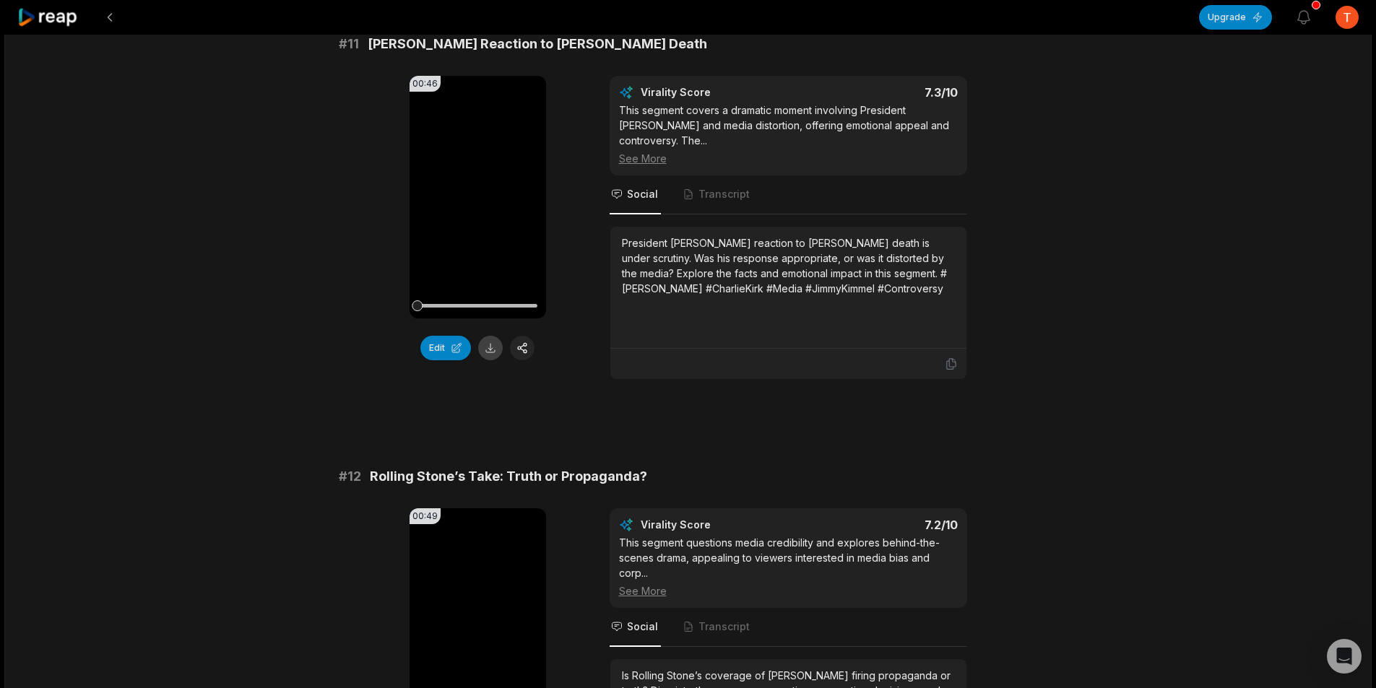
click at [494, 350] on button at bounding box center [490, 348] width 25 height 25
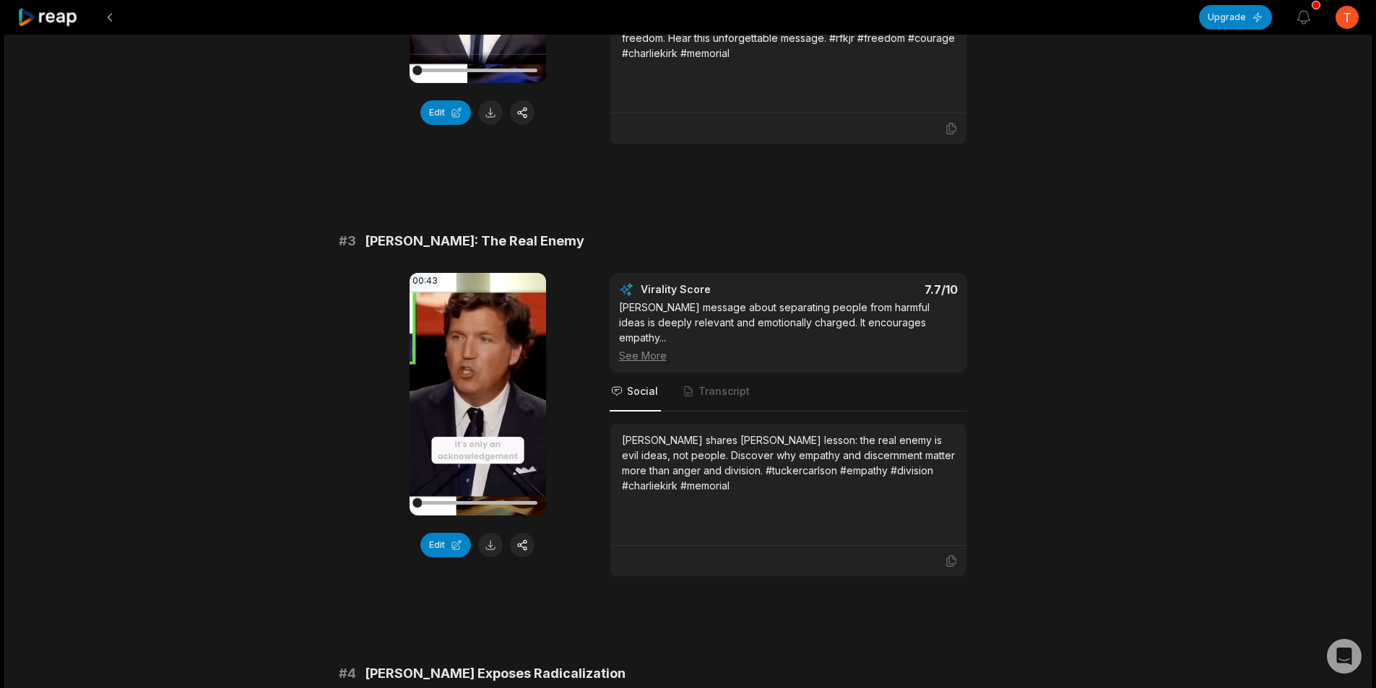
scroll to position [867, 0]
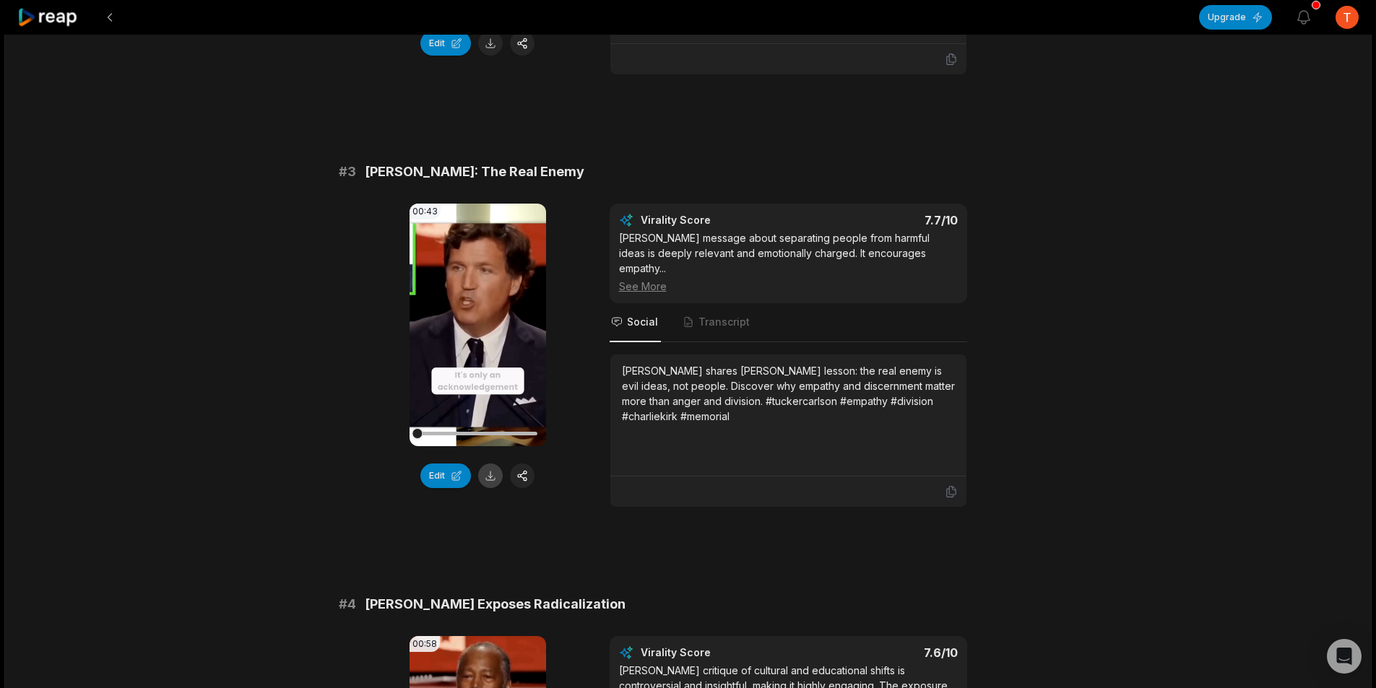
click at [490, 479] on button at bounding box center [490, 476] width 25 height 25
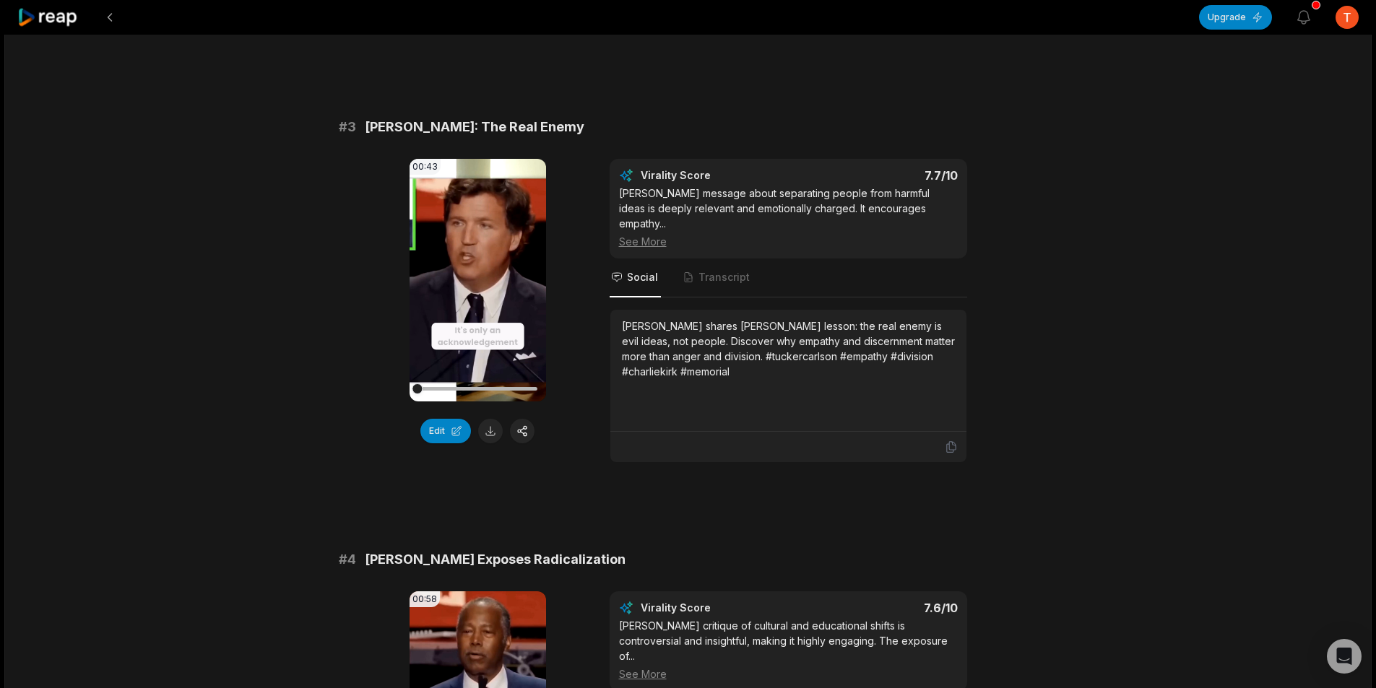
scroll to position [1228, 0]
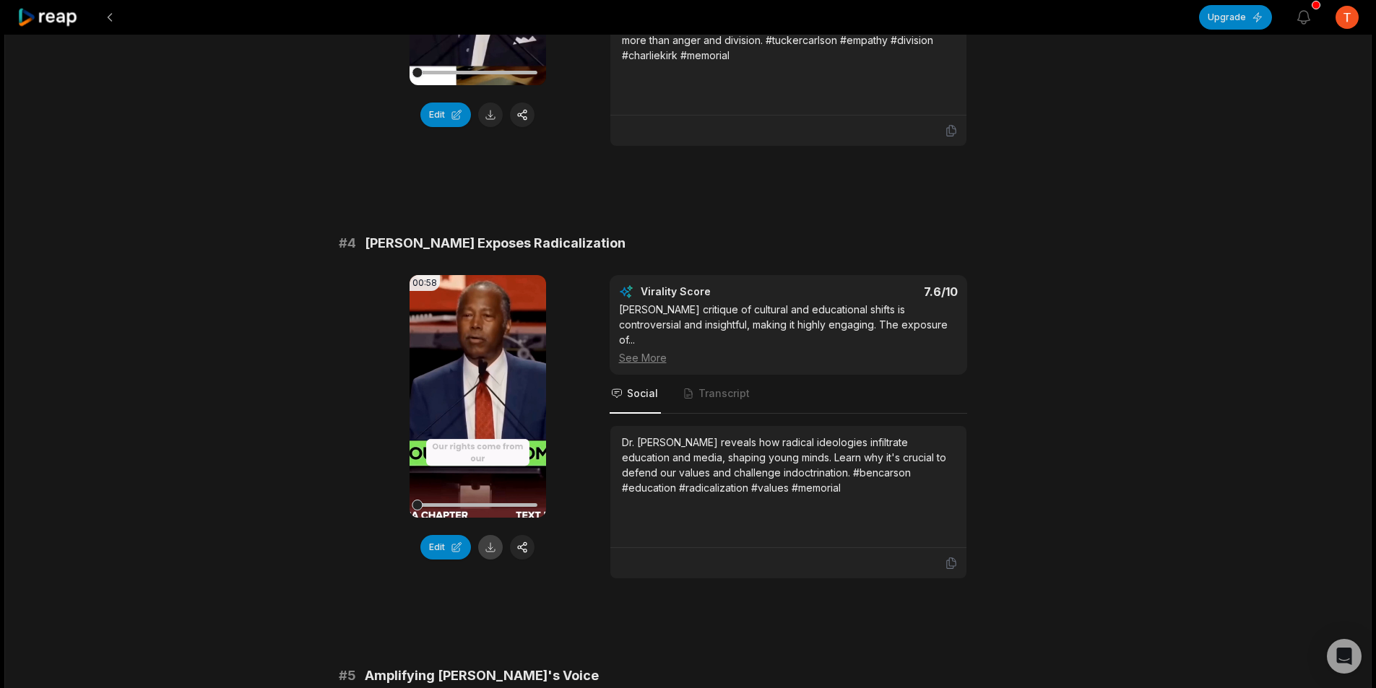
click at [488, 545] on button at bounding box center [490, 547] width 25 height 25
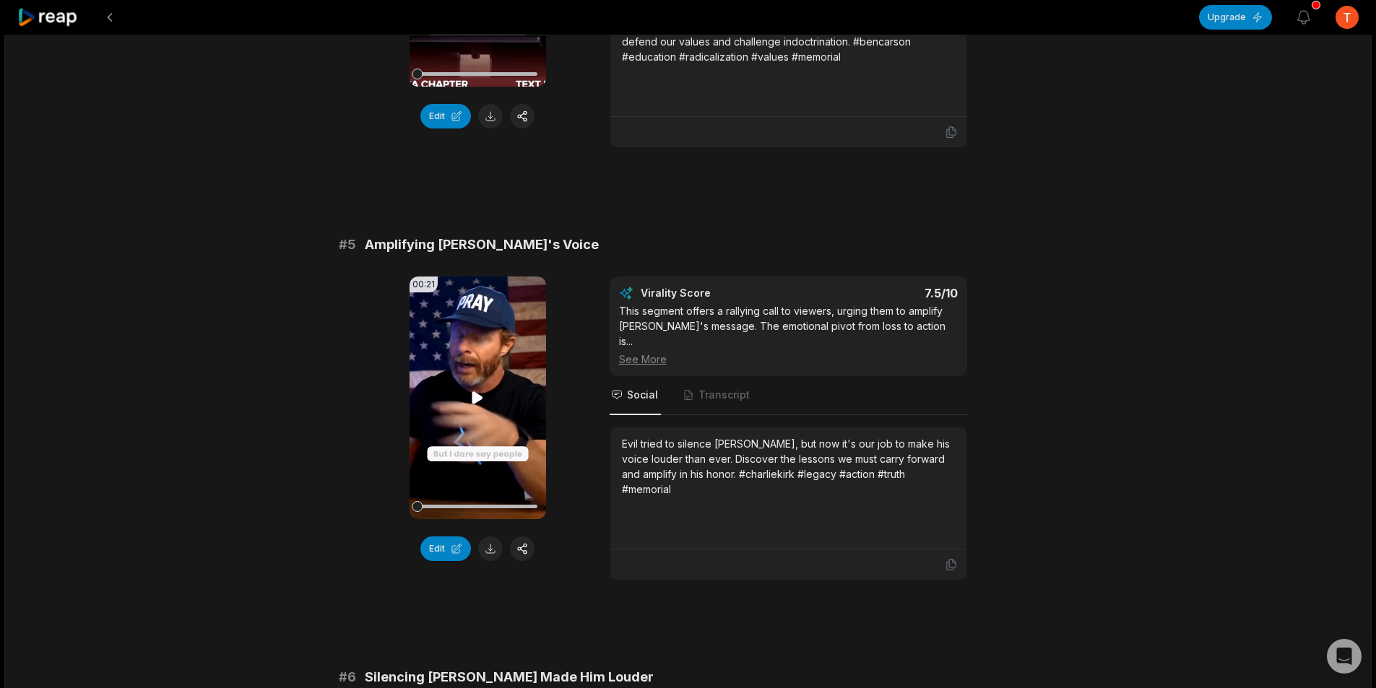
scroll to position [1661, 0]
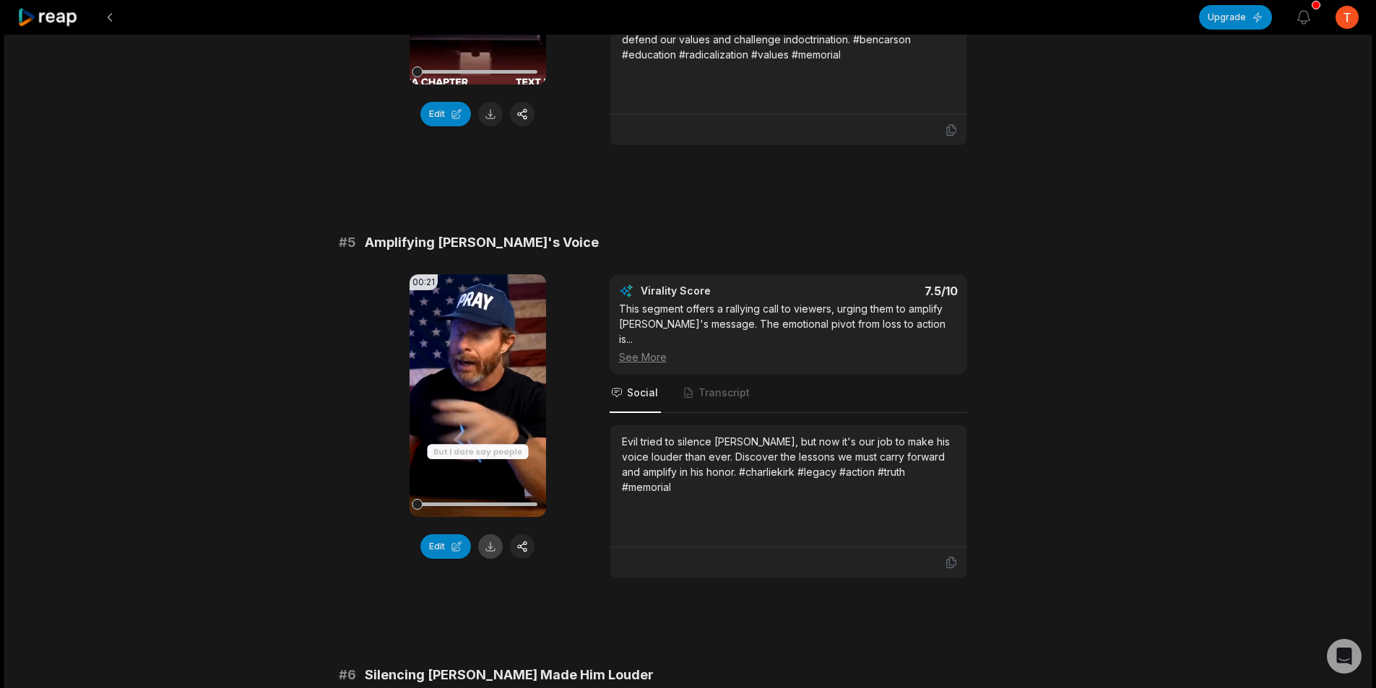
click at [490, 538] on button at bounding box center [490, 546] width 25 height 25
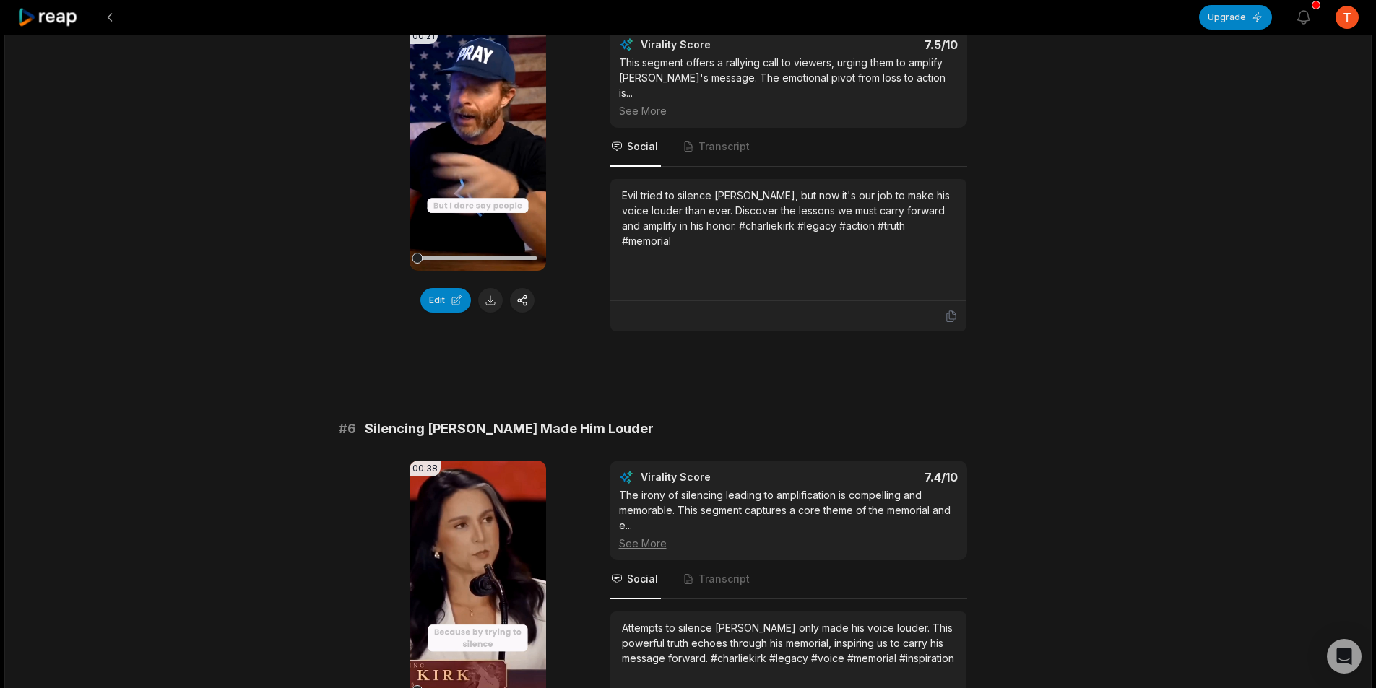
scroll to position [2022, 0]
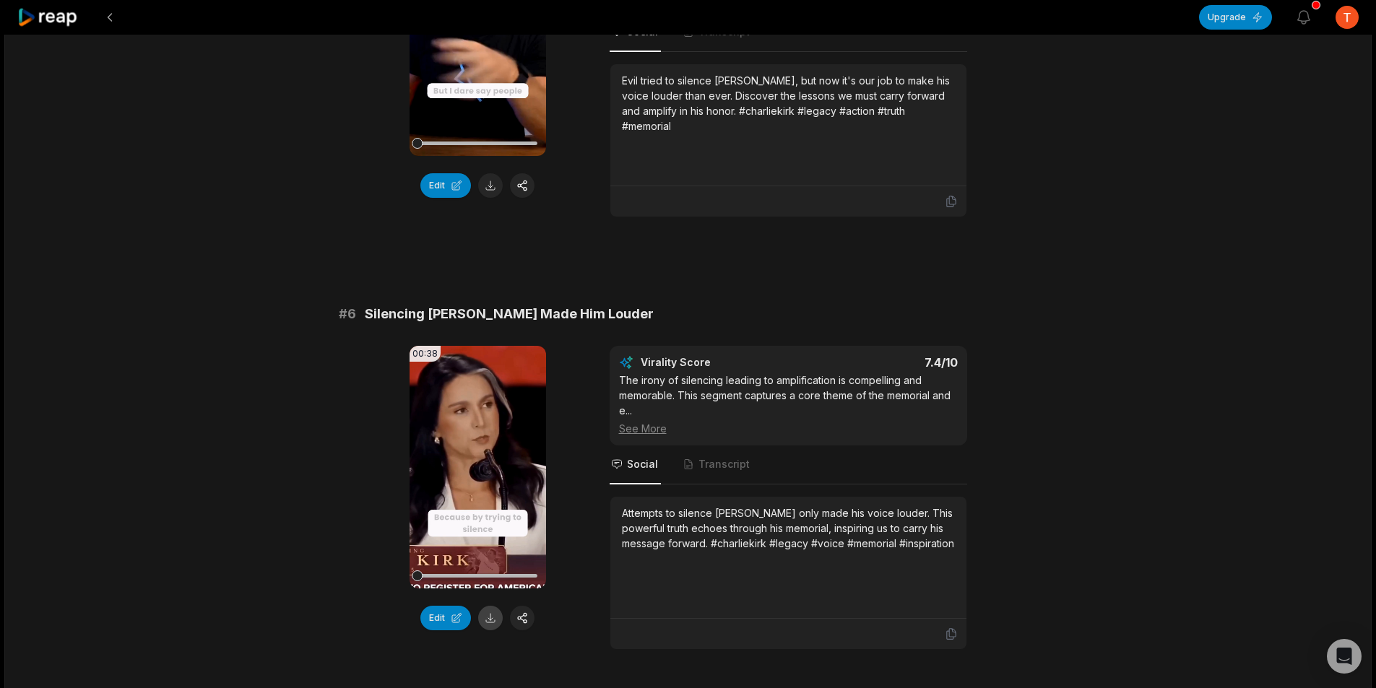
click at [492, 606] on button at bounding box center [490, 618] width 25 height 25
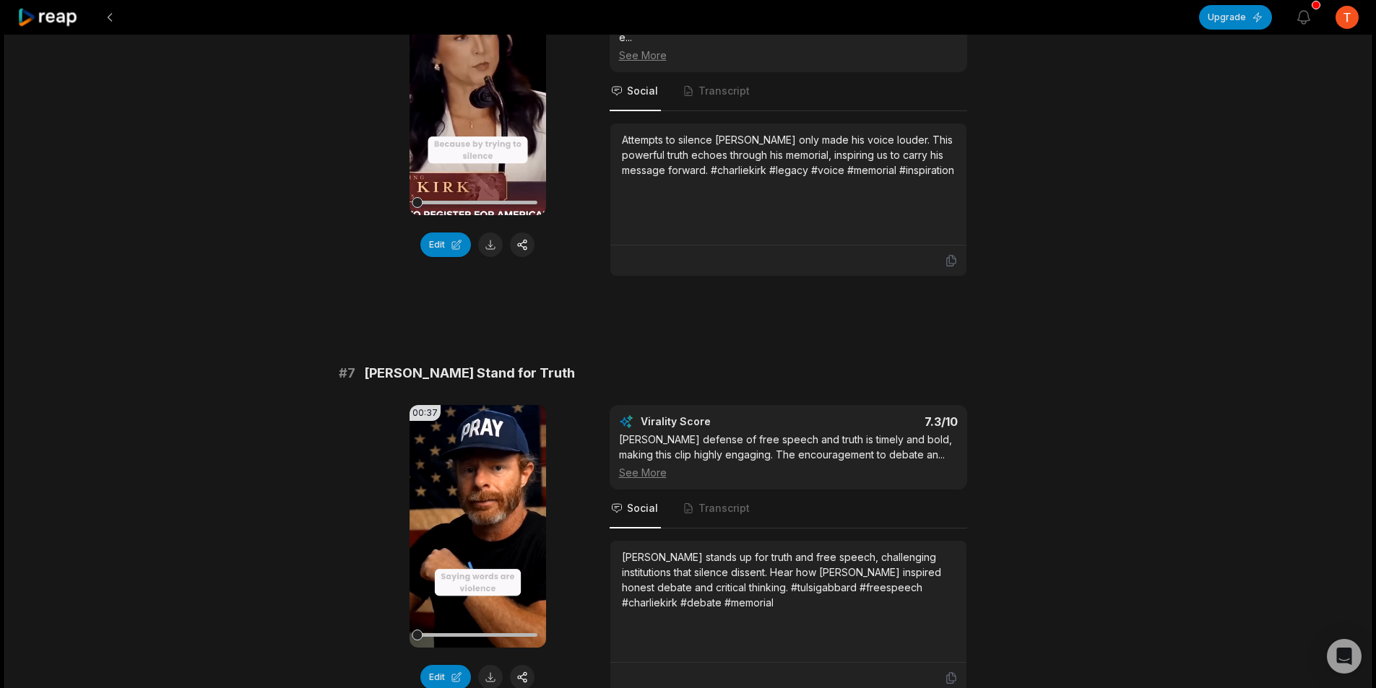
scroll to position [2455, 0]
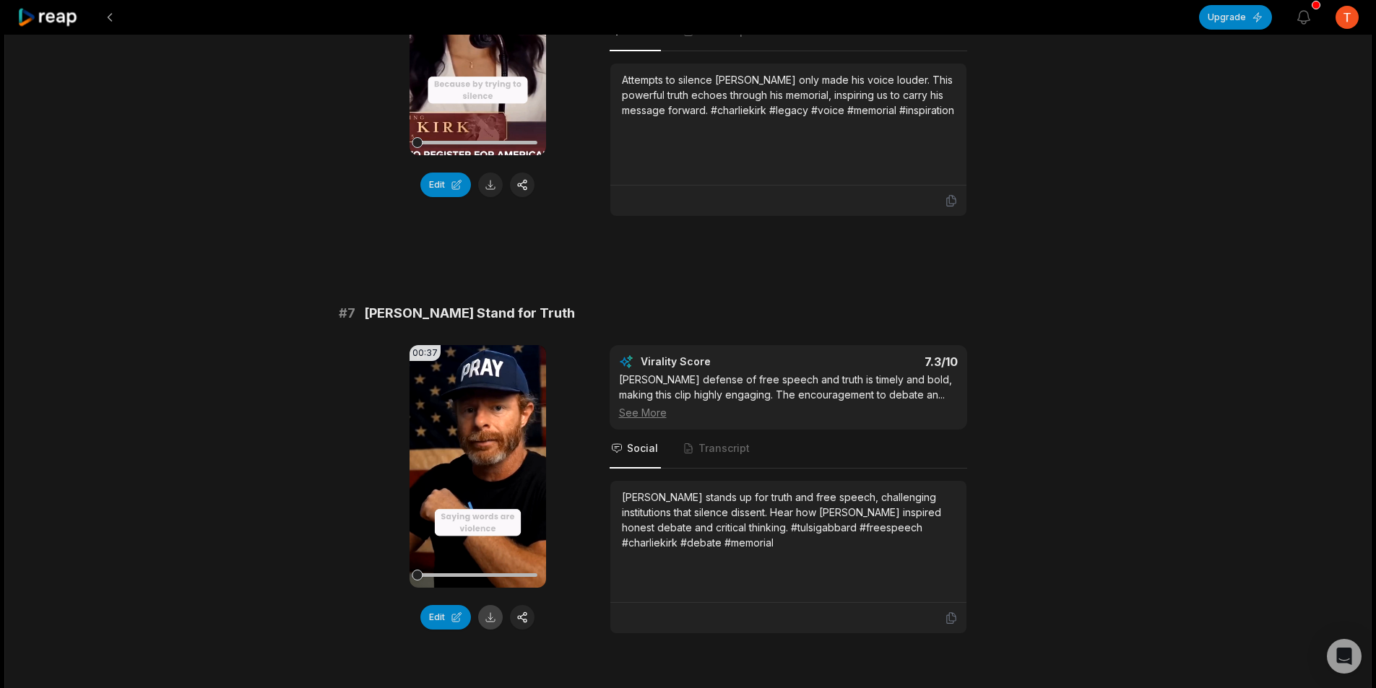
click at [495, 605] on button at bounding box center [490, 617] width 25 height 25
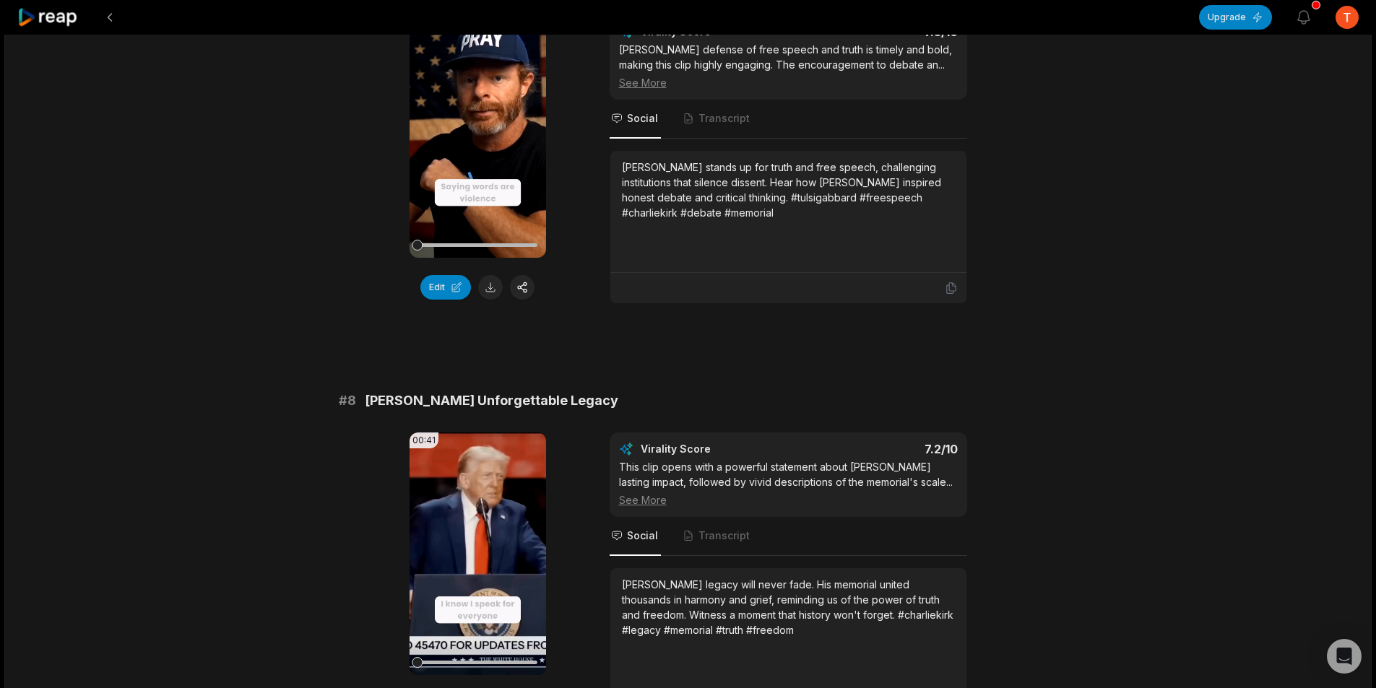
scroll to position [2816, 0]
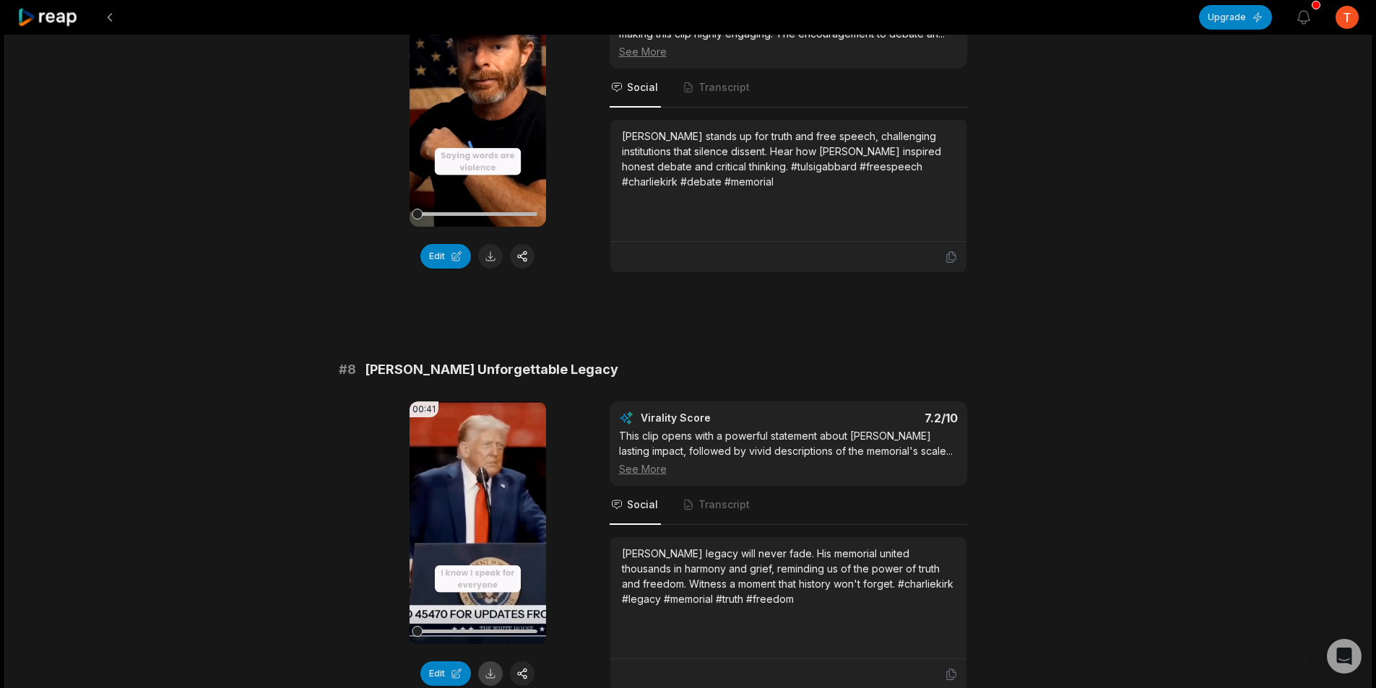
click at [495, 661] on button at bounding box center [490, 673] width 25 height 25
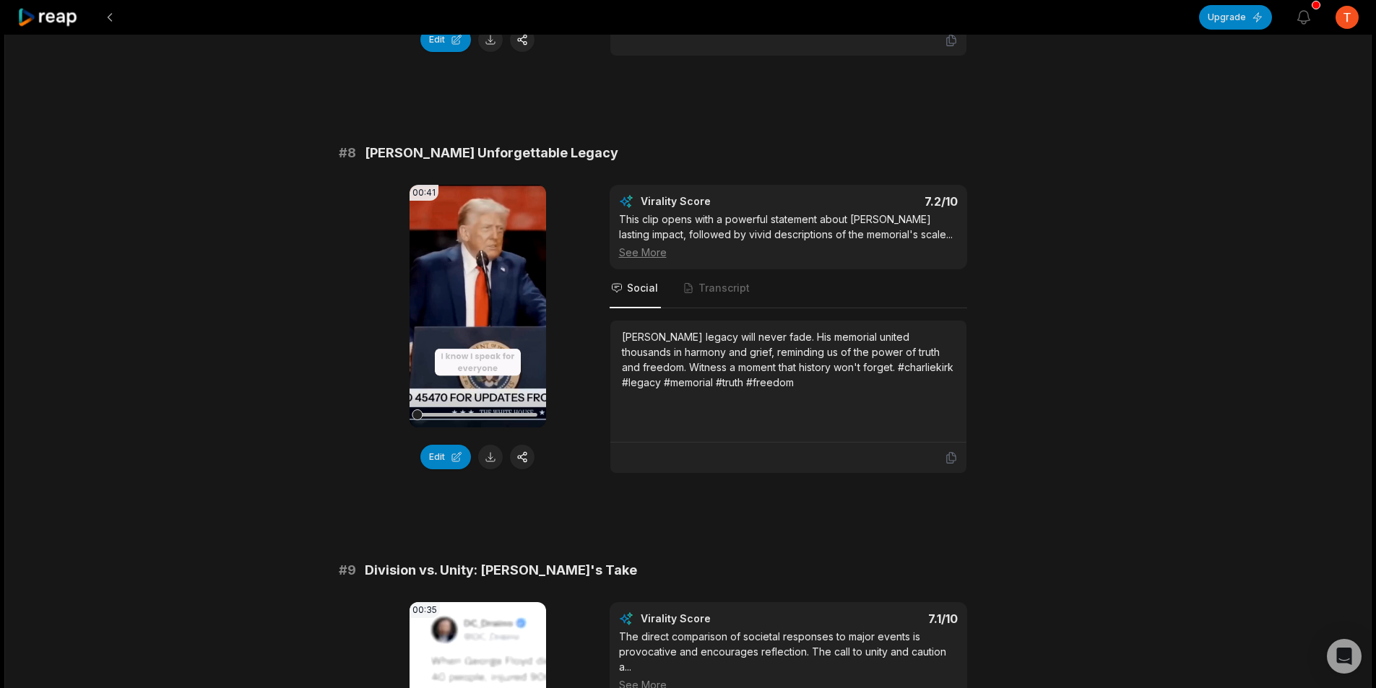
scroll to position [3322, 0]
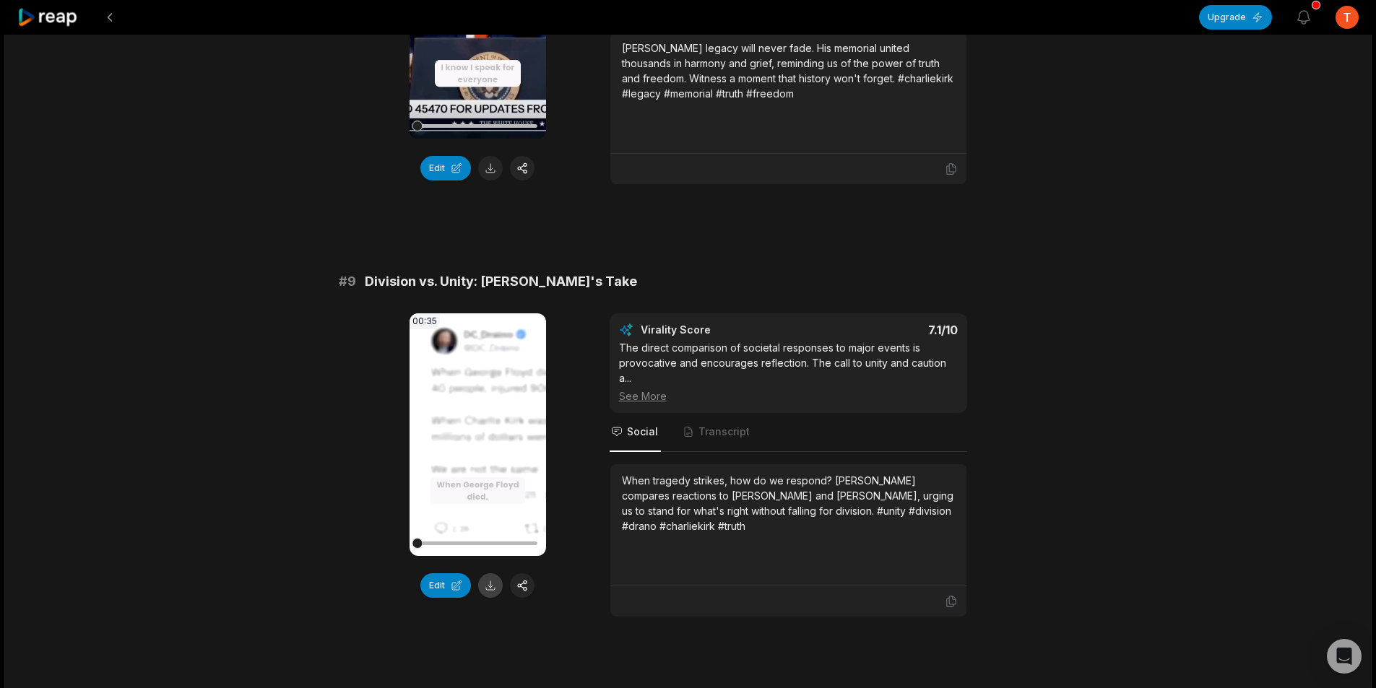
click at [485, 573] on button at bounding box center [490, 585] width 25 height 25
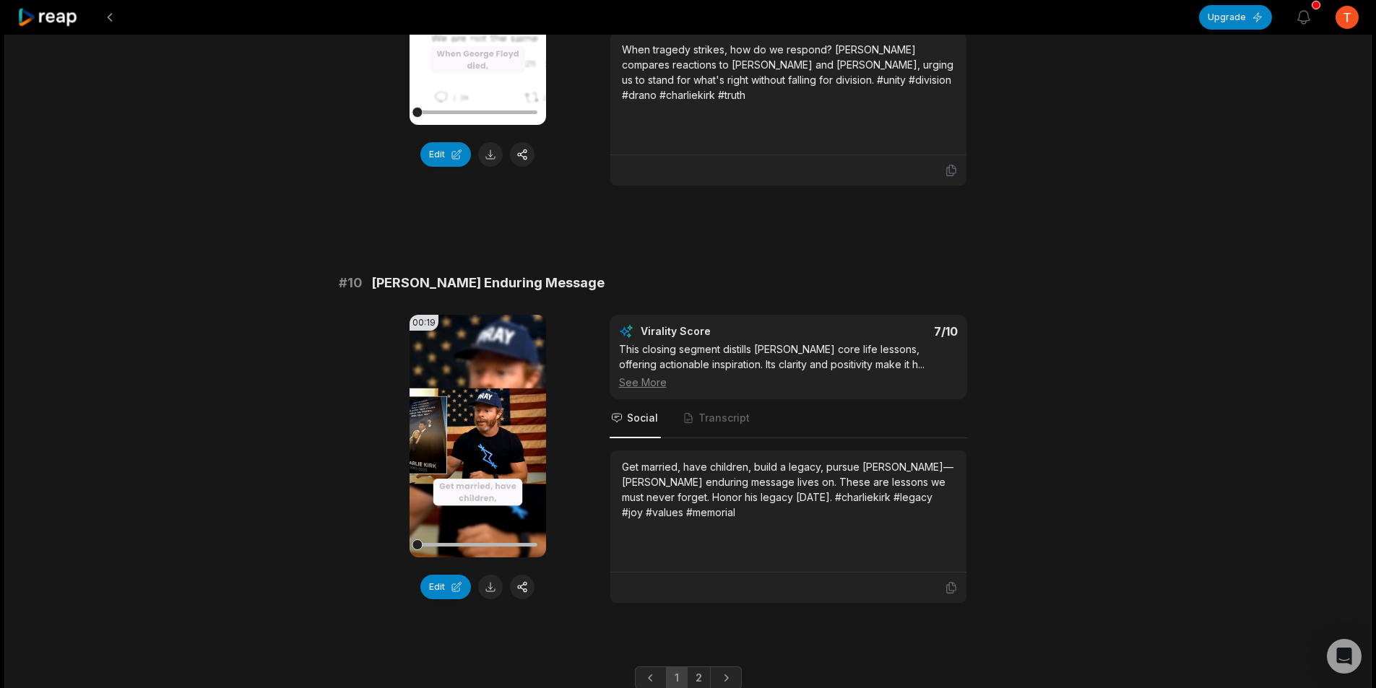
scroll to position [3755, 0]
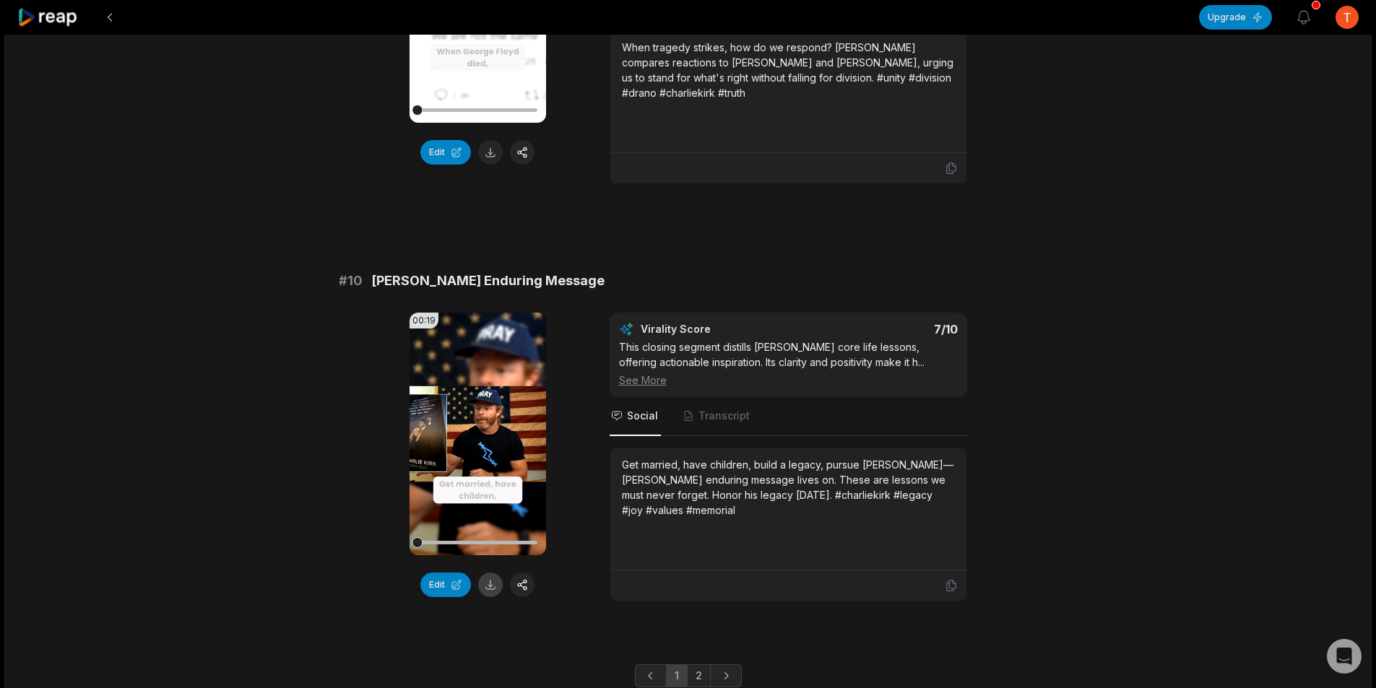
click at [487, 573] on button at bounding box center [490, 585] width 25 height 25
click at [700, 664] on link "2" at bounding box center [699, 675] width 24 height 23
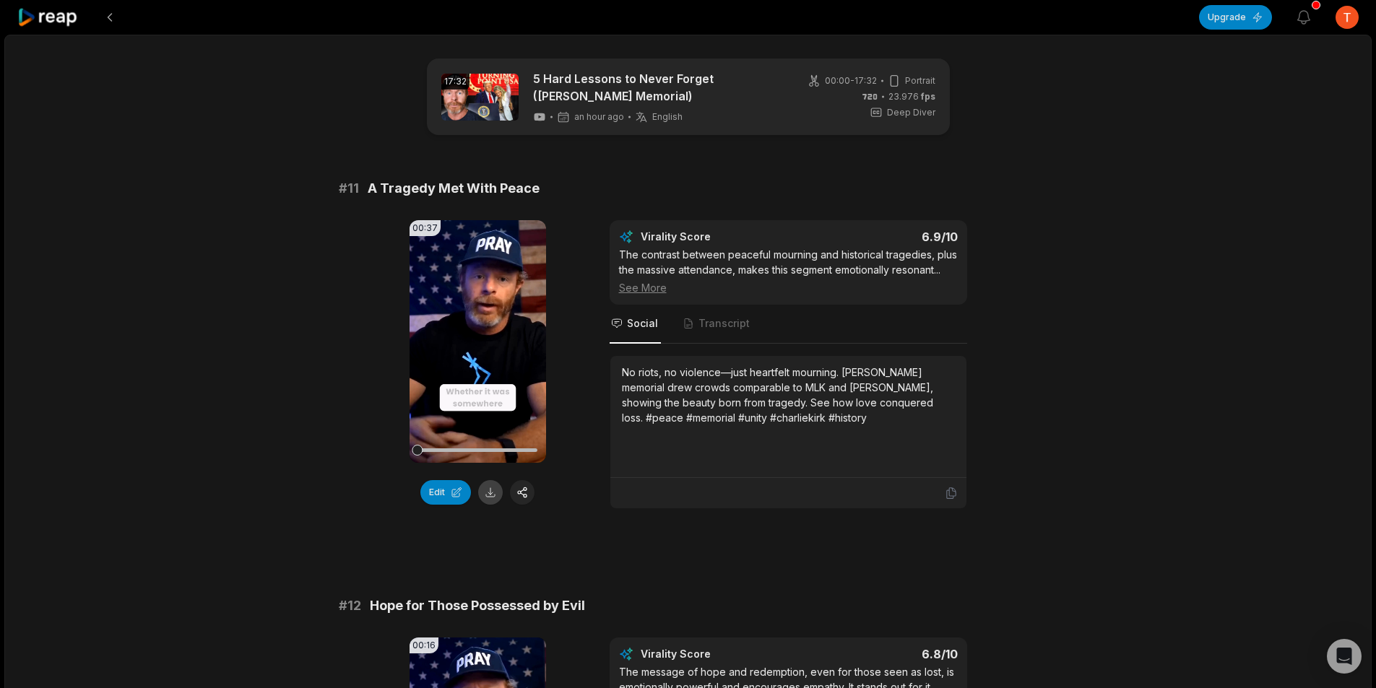
click at [492, 498] on button at bounding box center [490, 492] width 25 height 25
